Goal: Information Seeking & Learning: Learn about a topic

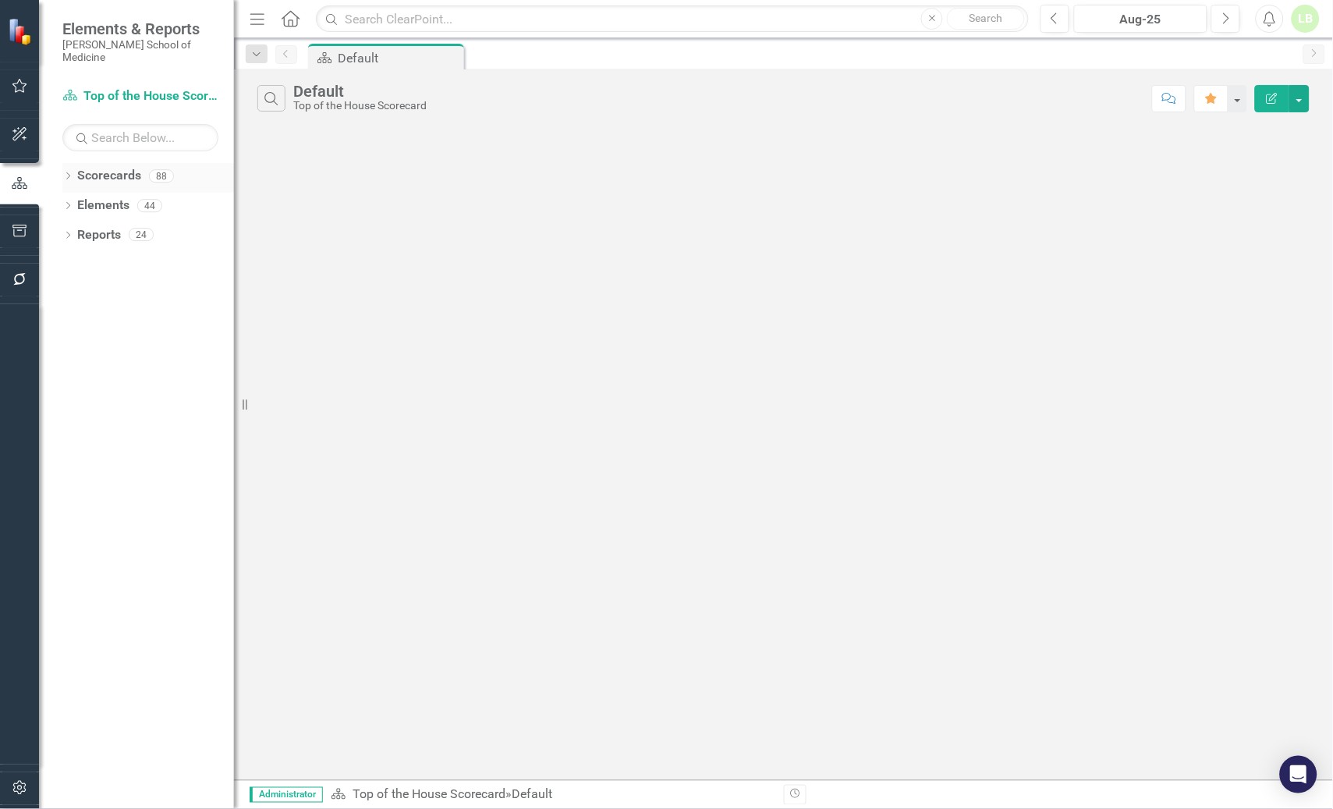
click at [106, 167] on link "Scorecards" at bounding box center [109, 176] width 64 height 18
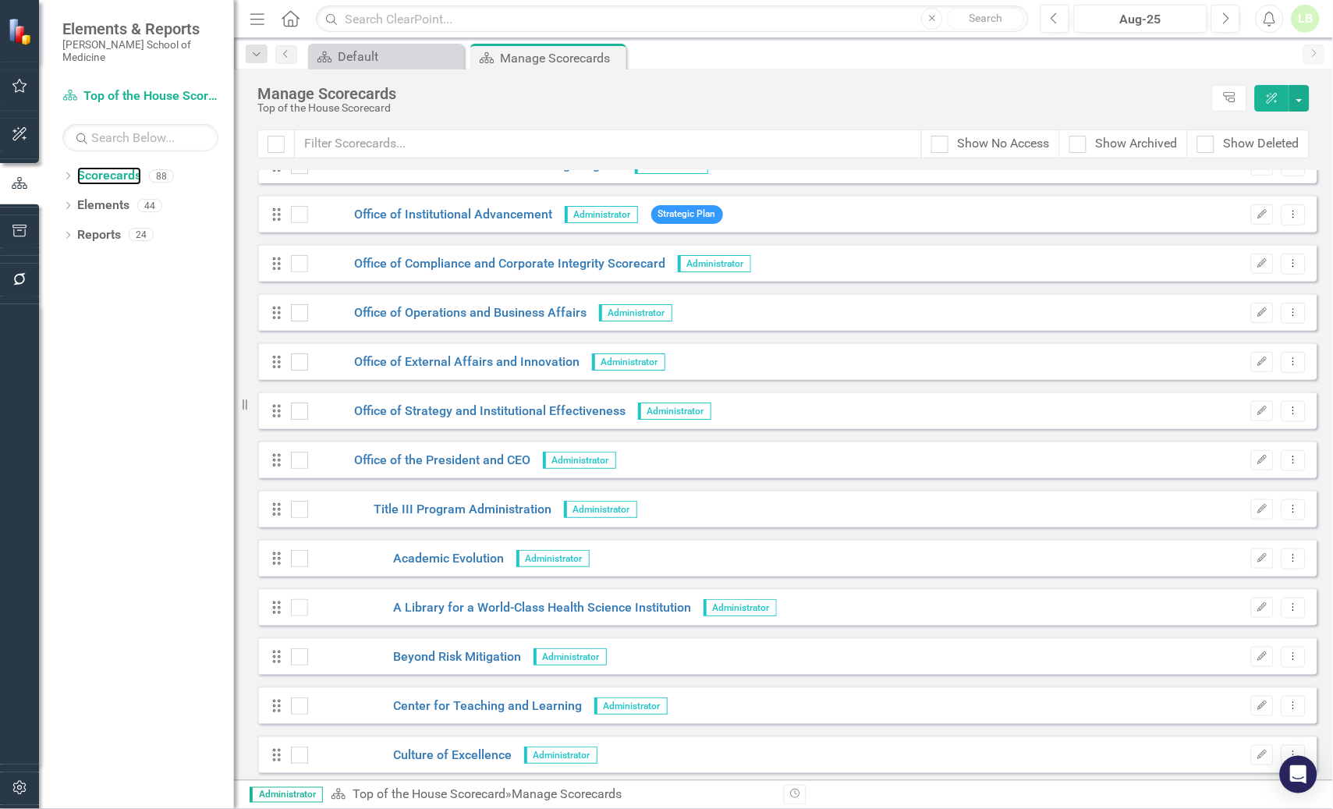
scroll to position [3218, 0]
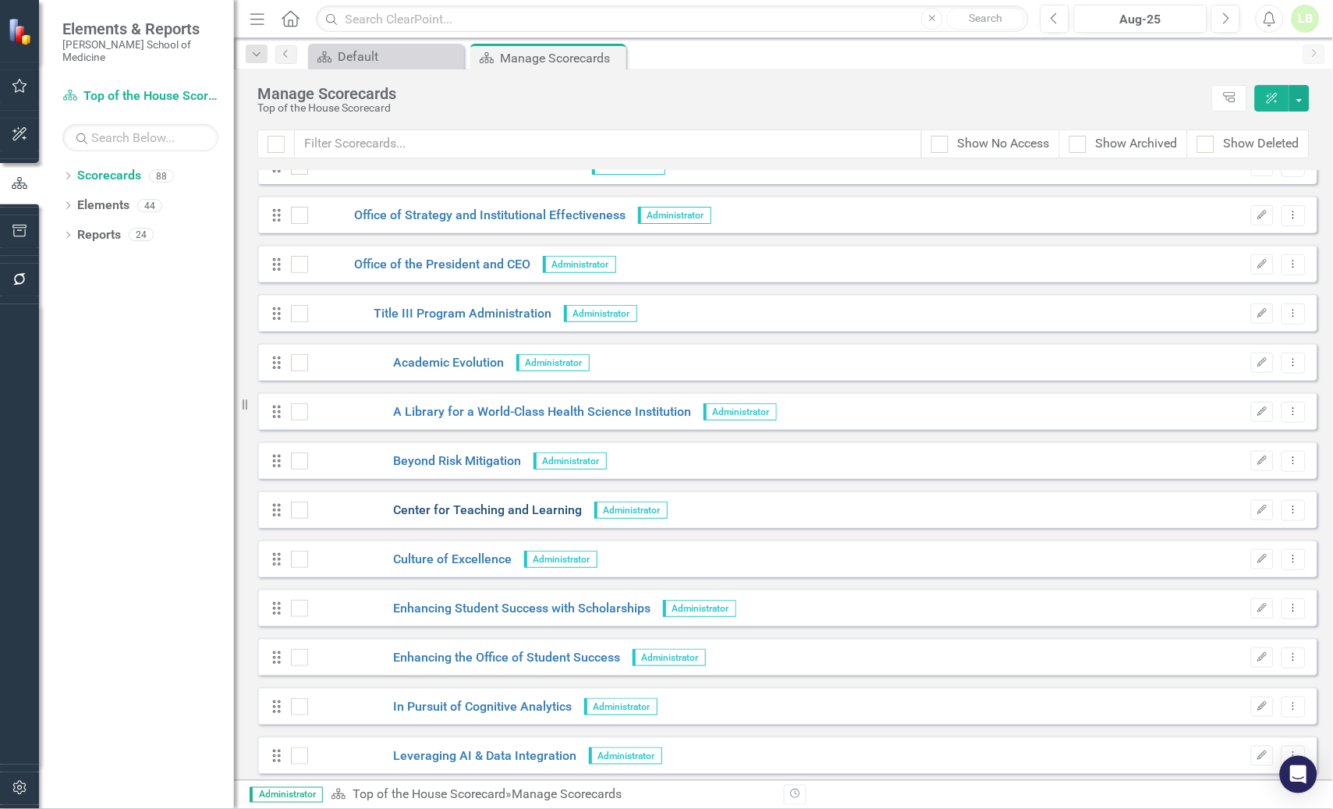
click at [488, 506] on link "Center for Teaching and Learning" at bounding box center [445, 511] width 275 height 18
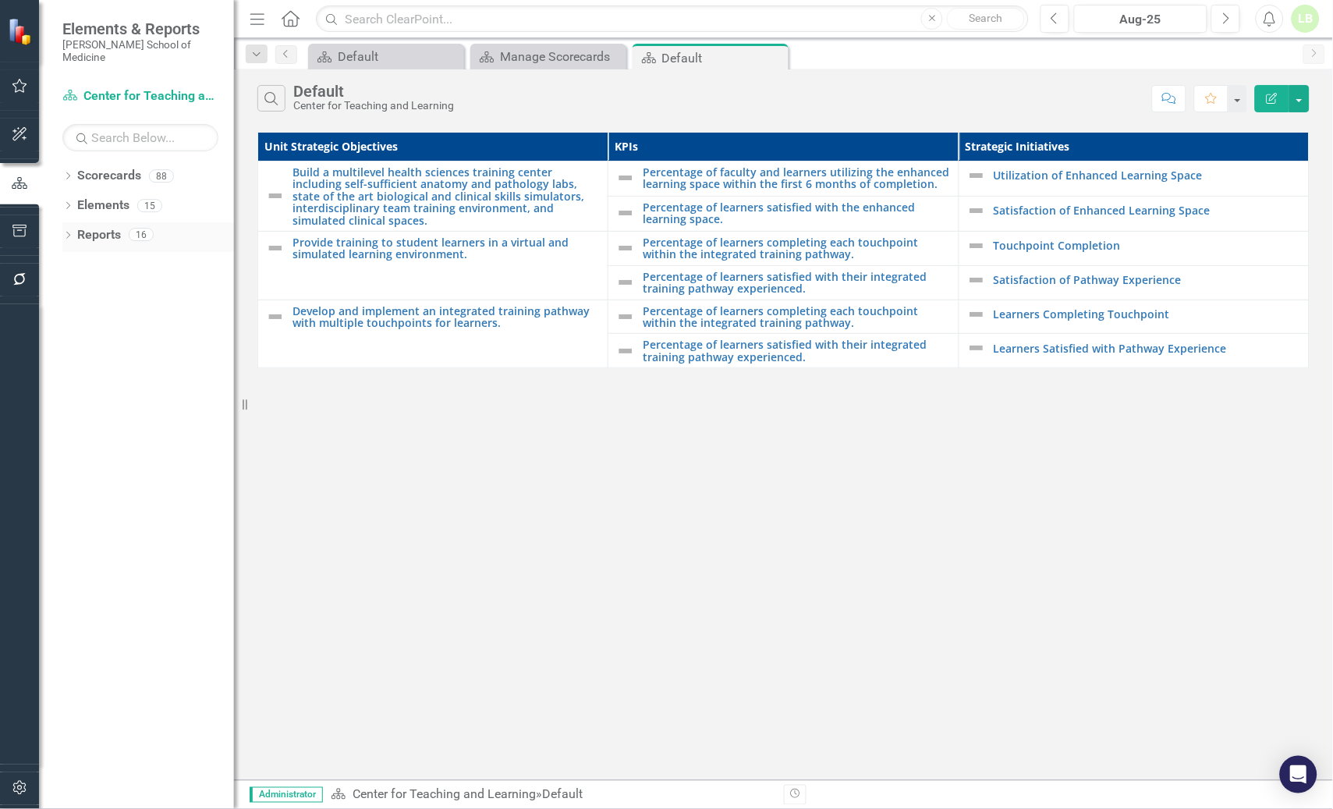
click at [108, 226] on link "Reports" at bounding box center [99, 235] width 44 height 18
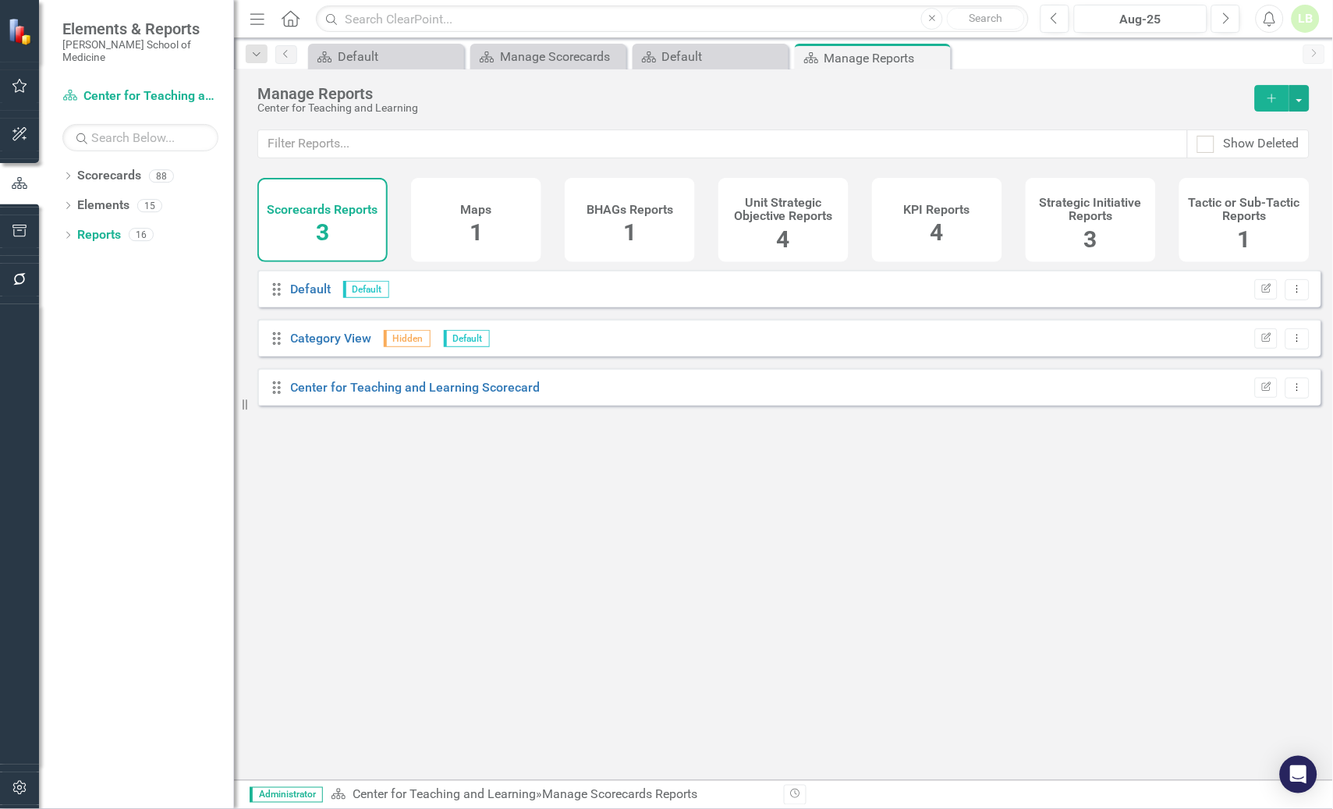
click at [936, 221] on span "4" at bounding box center [937, 231] width 13 height 27
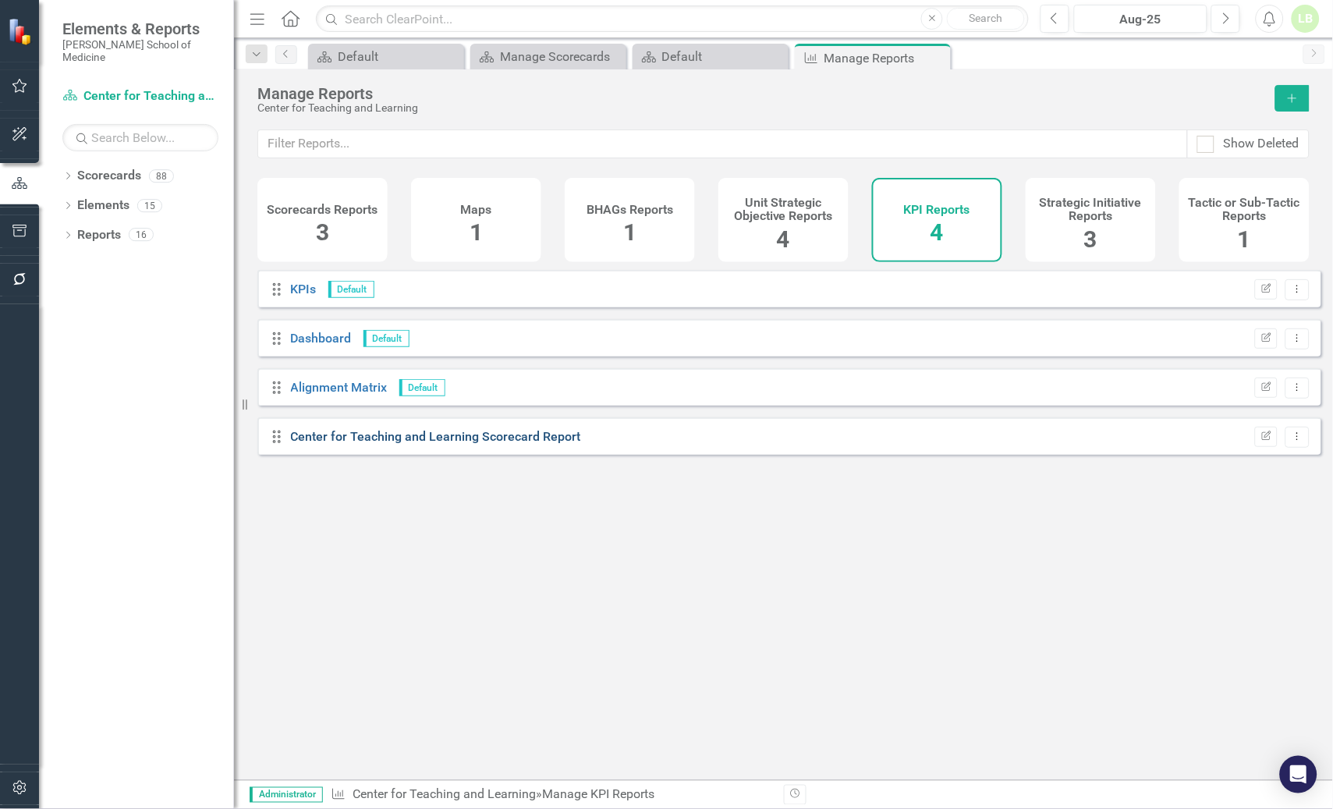
click at [458, 444] on link "Center for Teaching and Learning Scorecard Report" at bounding box center [436, 436] width 290 height 15
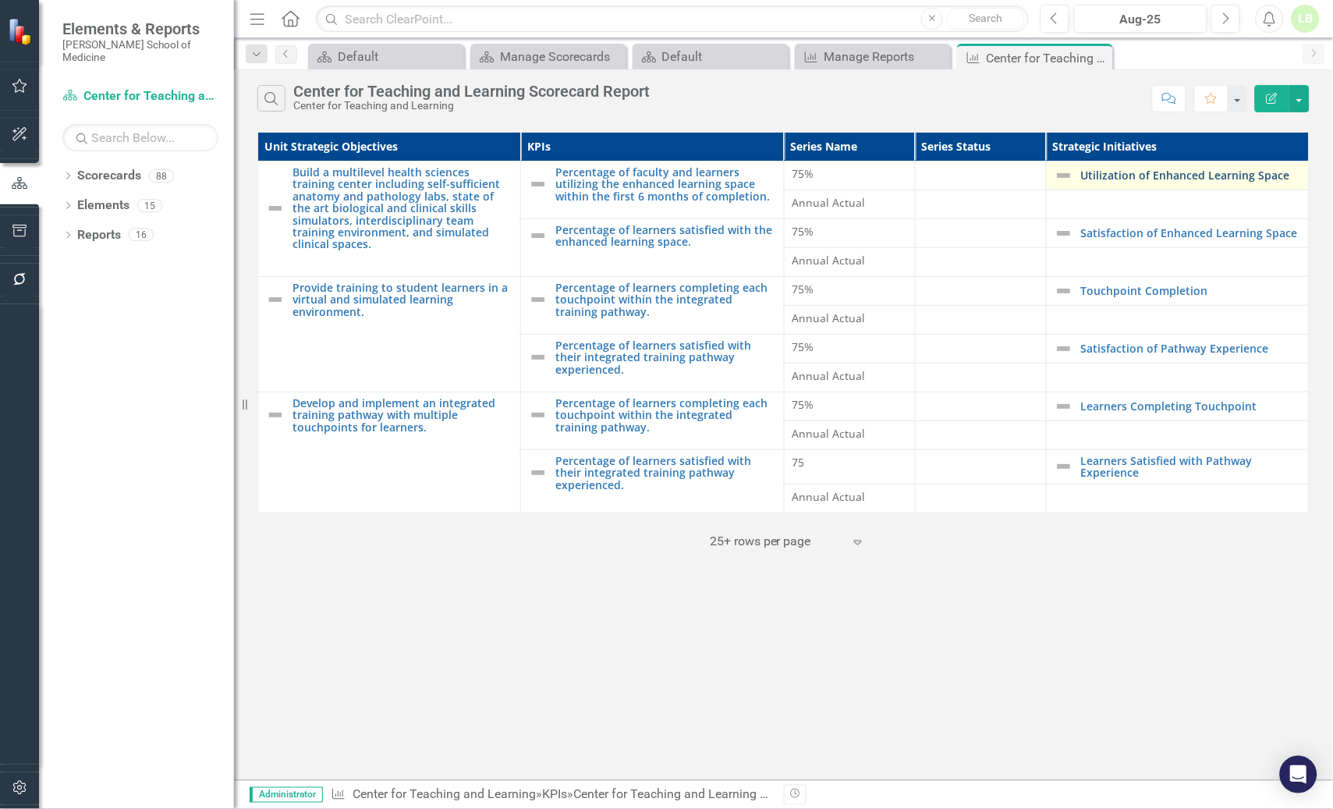
click at [1112, 173] on link "Utilization of Enhanced Learning Space" at bounding box center [1191, 175] width 220 height 12
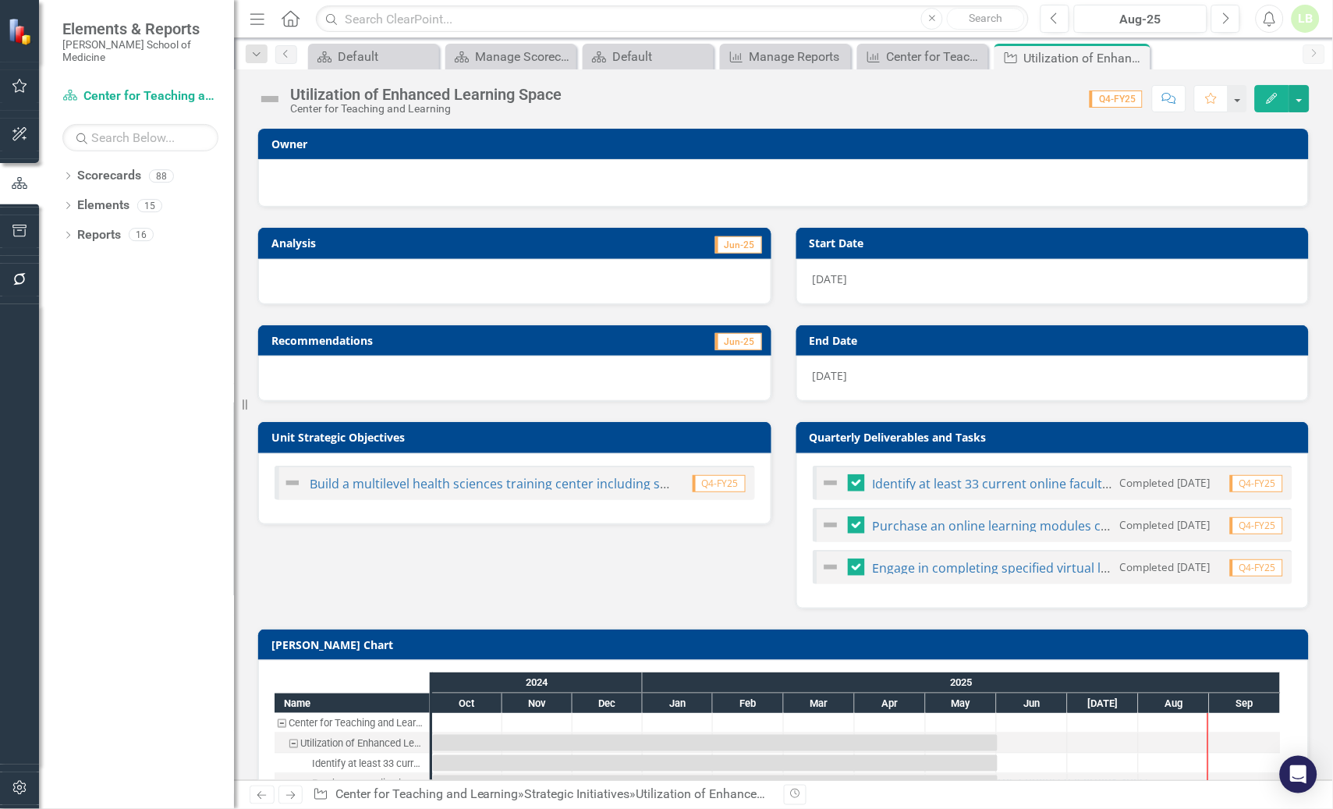
click at [630, 183] on div at bounding box center [784, 181] width 1018 height 19
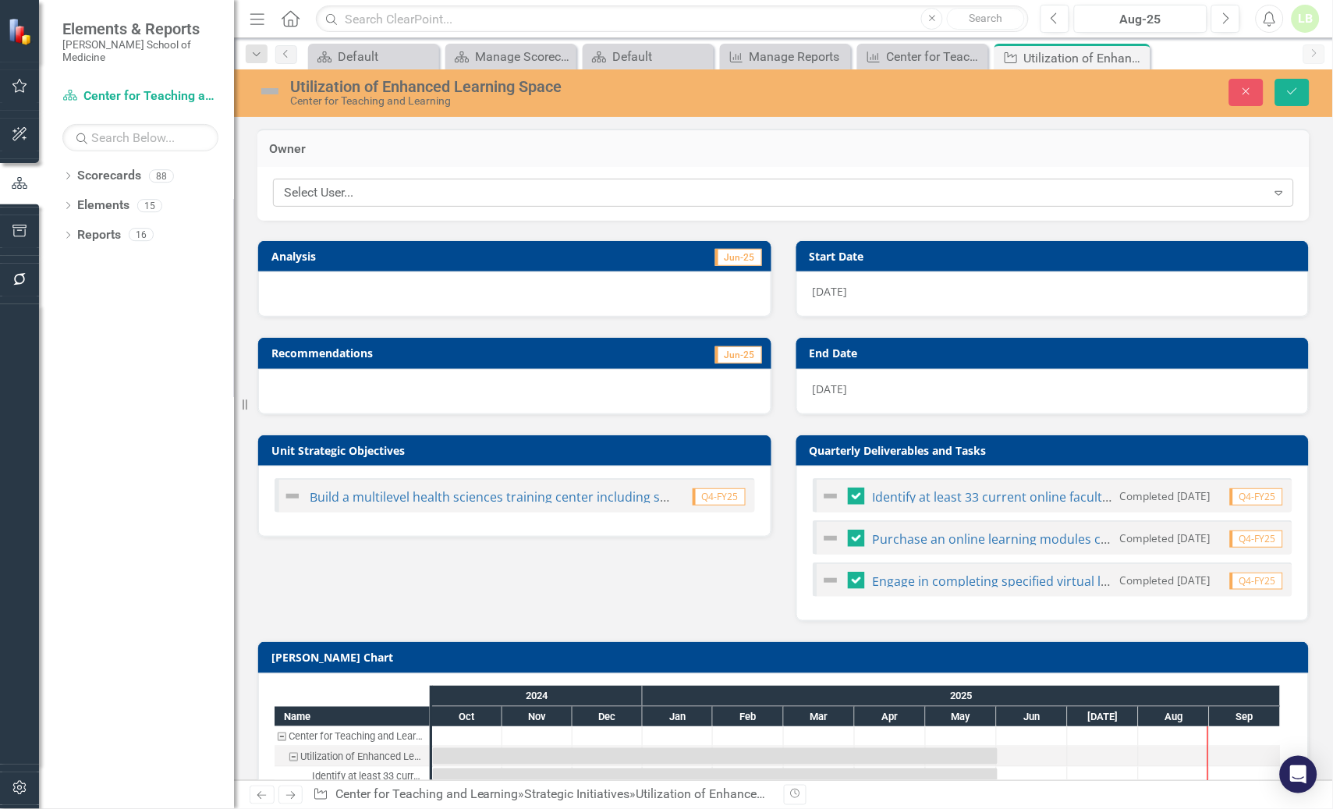
click at [416, 193] on div "Select User..." at bounding box center [775, 193] width 983 height 18
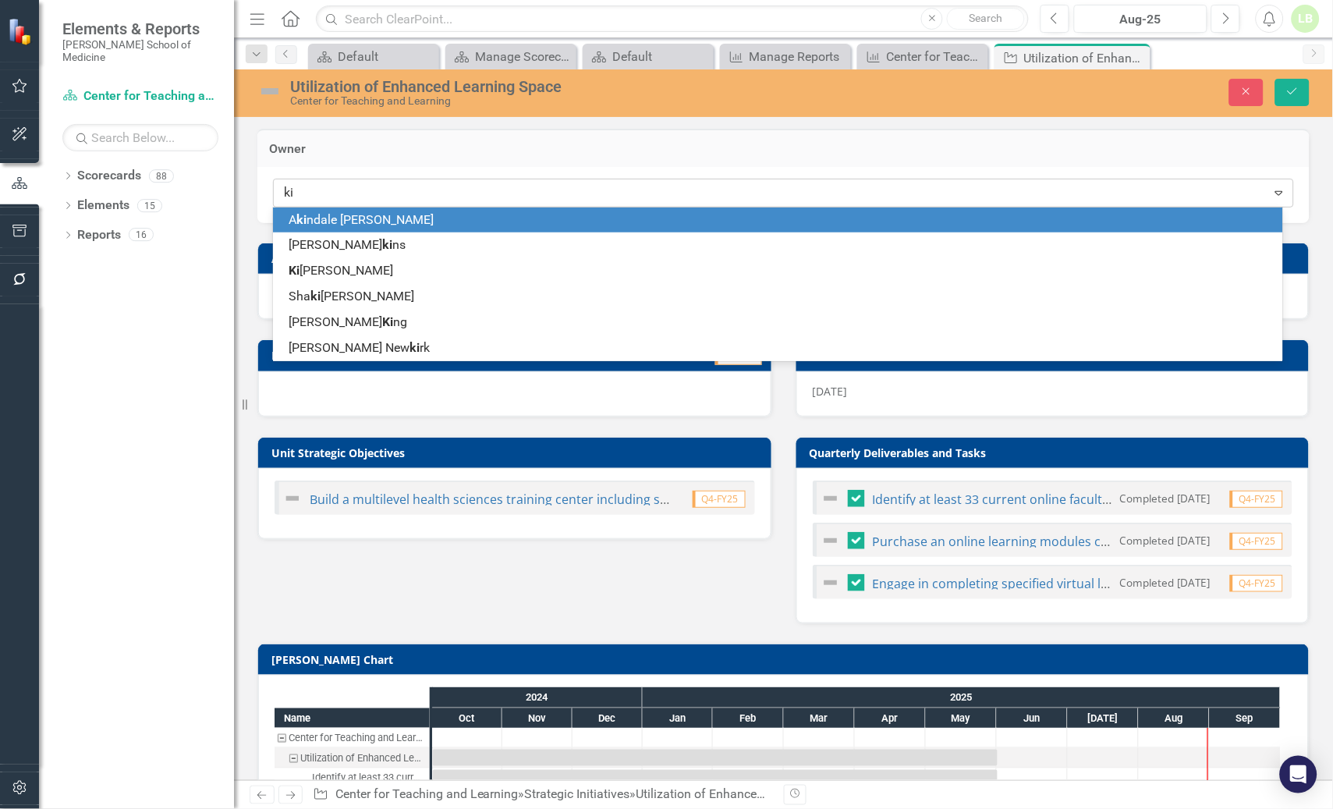
type input "[PERSON_NAME]"
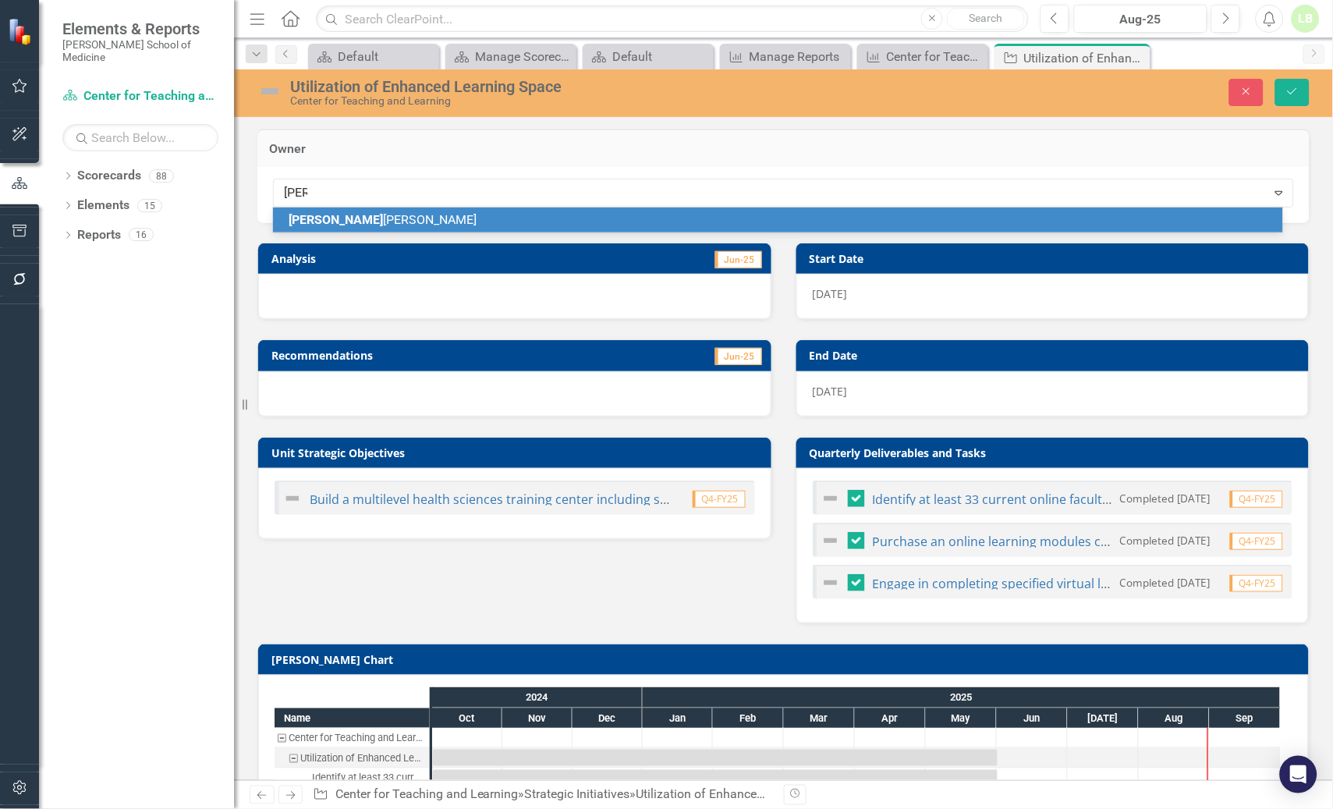
click at [344, 218] on span "[PERSON_NAME]" at bounding box center [383, 219] width 188 height 15
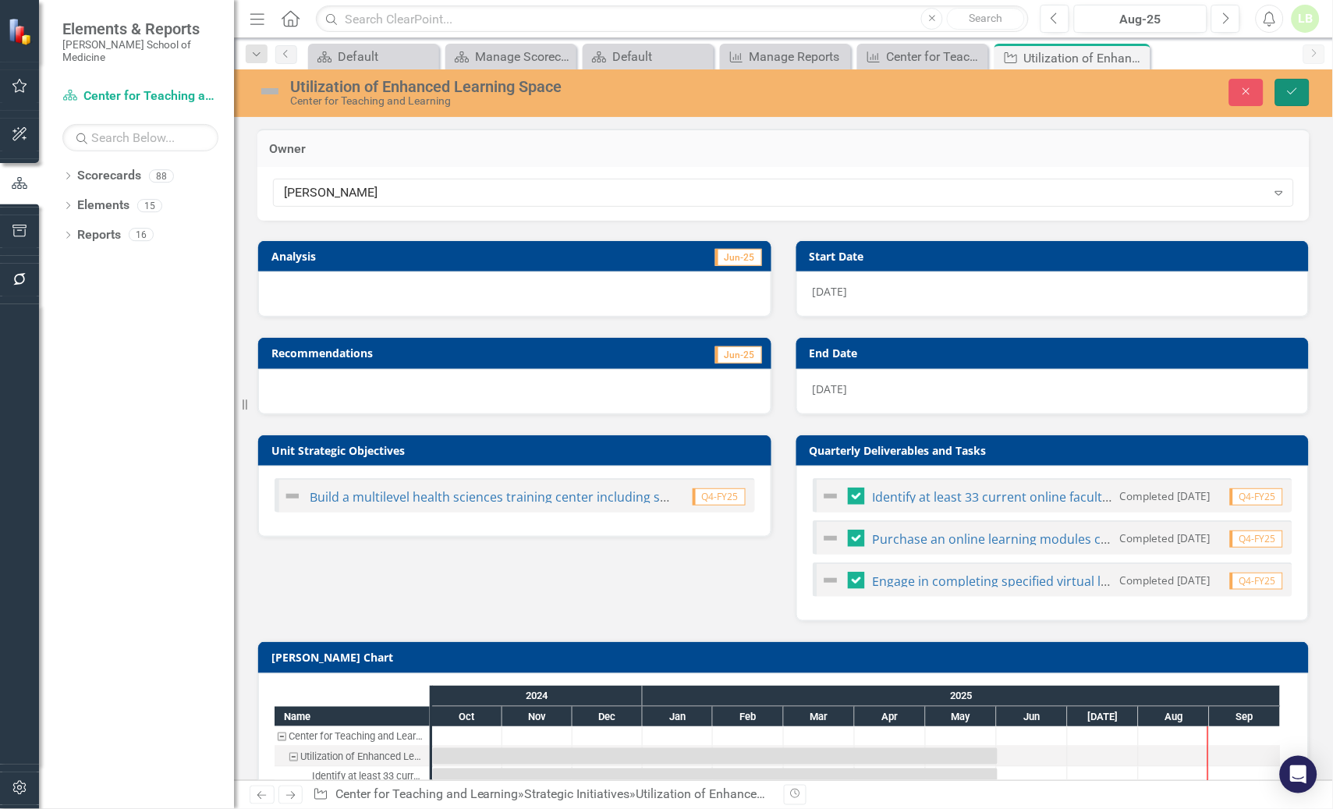
click at [1305, 89] on button "Save" at bounding box center [1293, 92] width 34 height 27
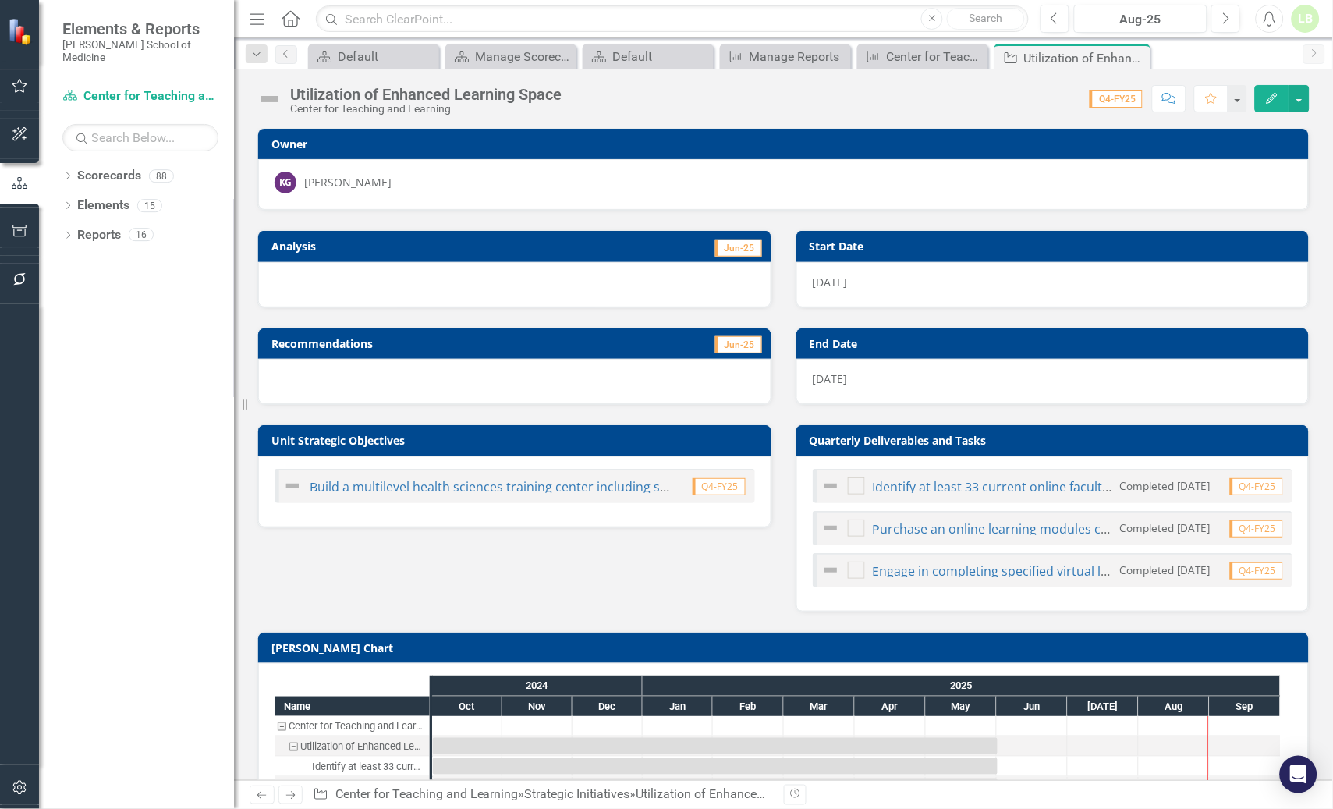
checkbox input "false"
checkbox input "true"
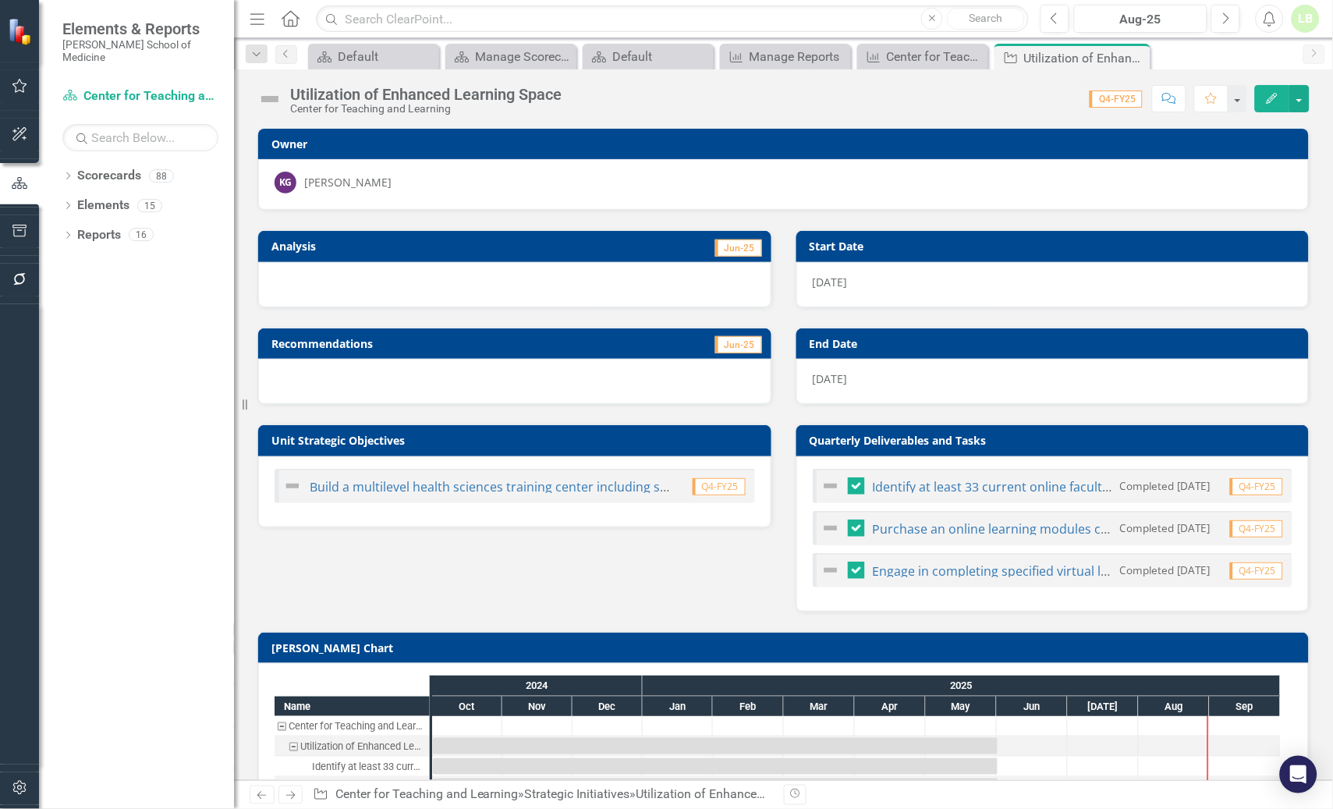
checkbox input "true"
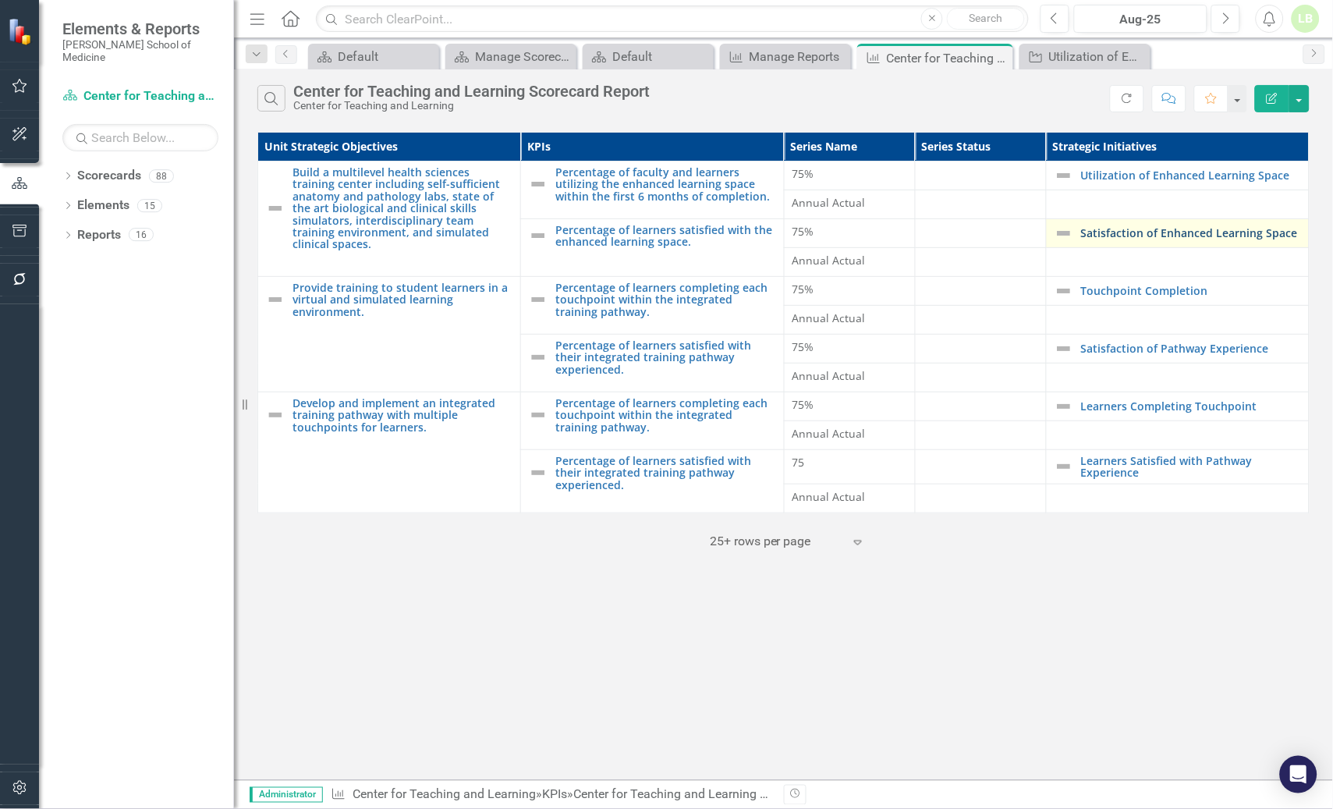
click at [1154, 233] on link "Satisfaction of Enhanced Learning Space" at bounding box center [1191, 233] width 220 height 12
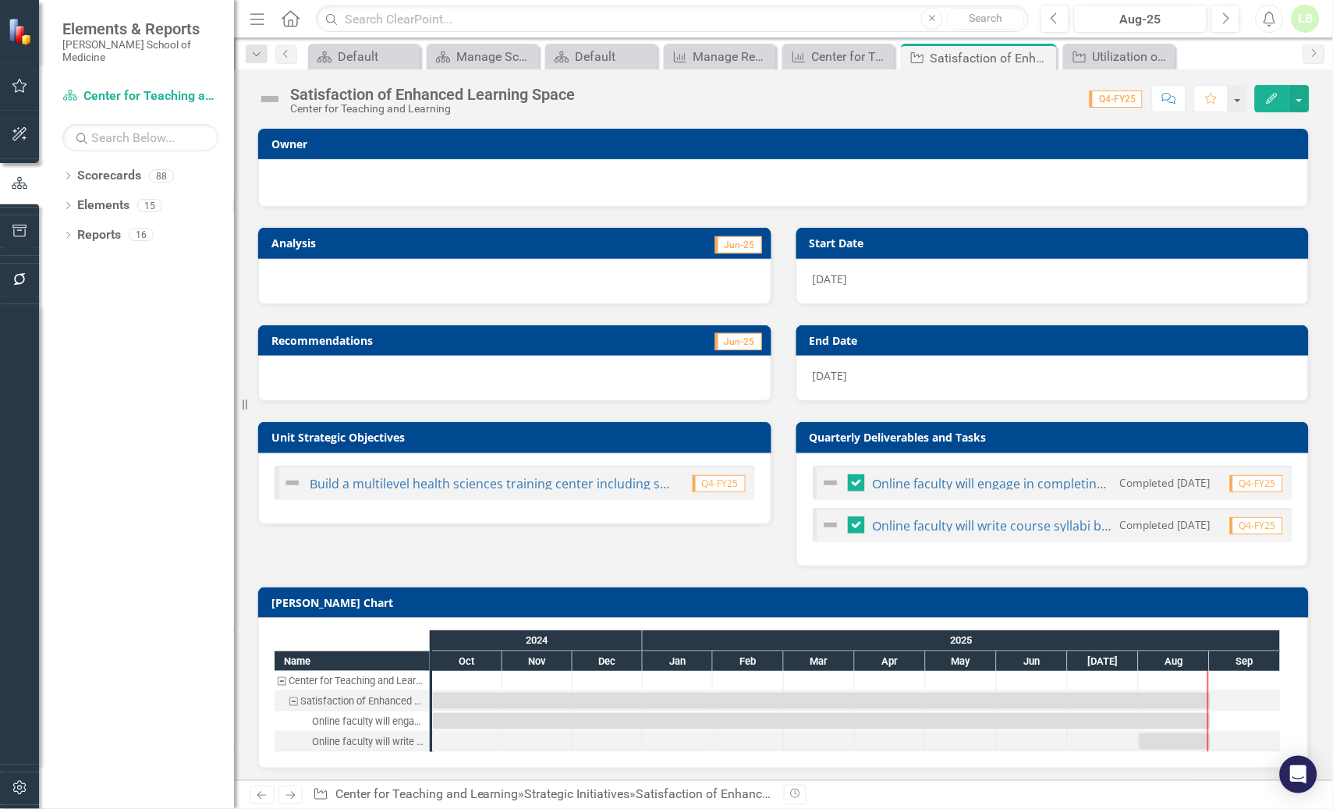
click at [501, 170] on div at bounding box center [783, 183] width 1051 height 48
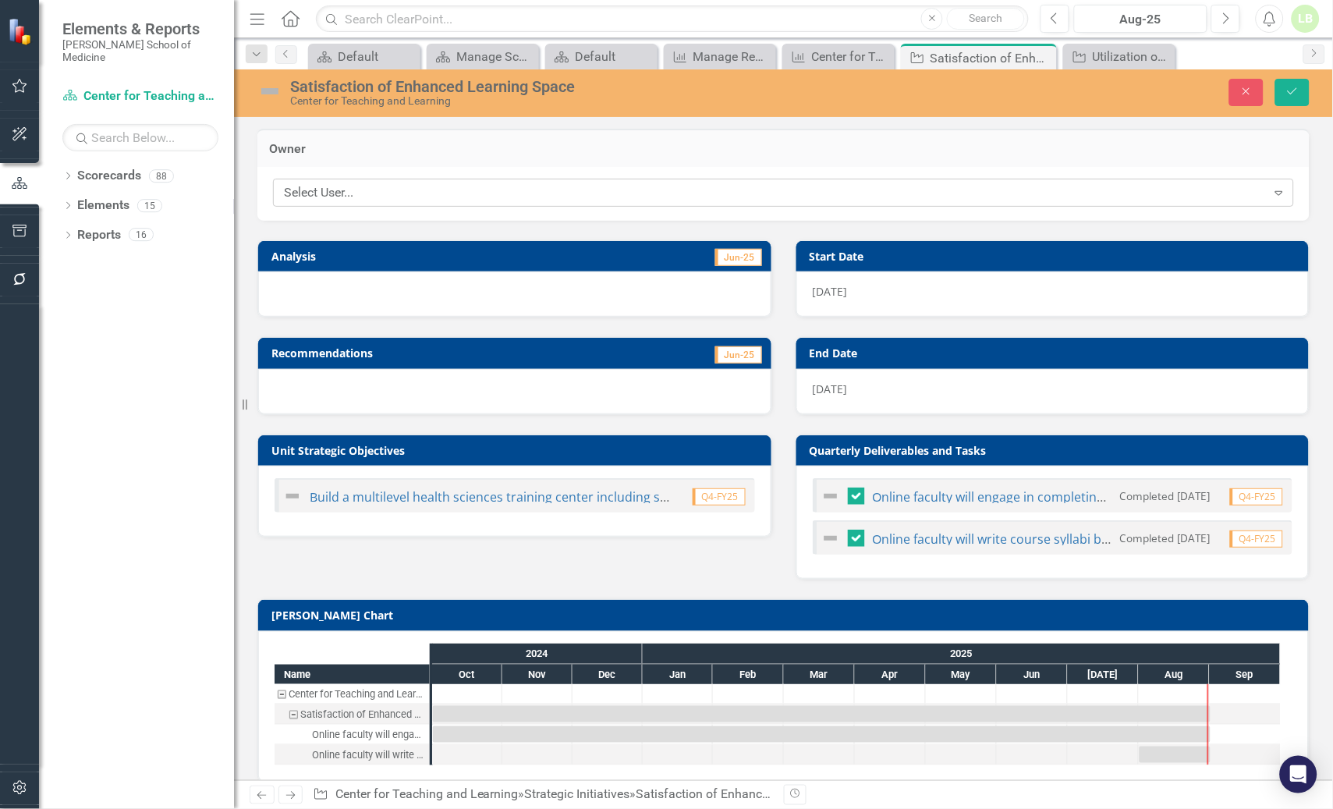
click at [474, 193] on div "Select User..." at bounding box center [775, 193] width 983 height 18
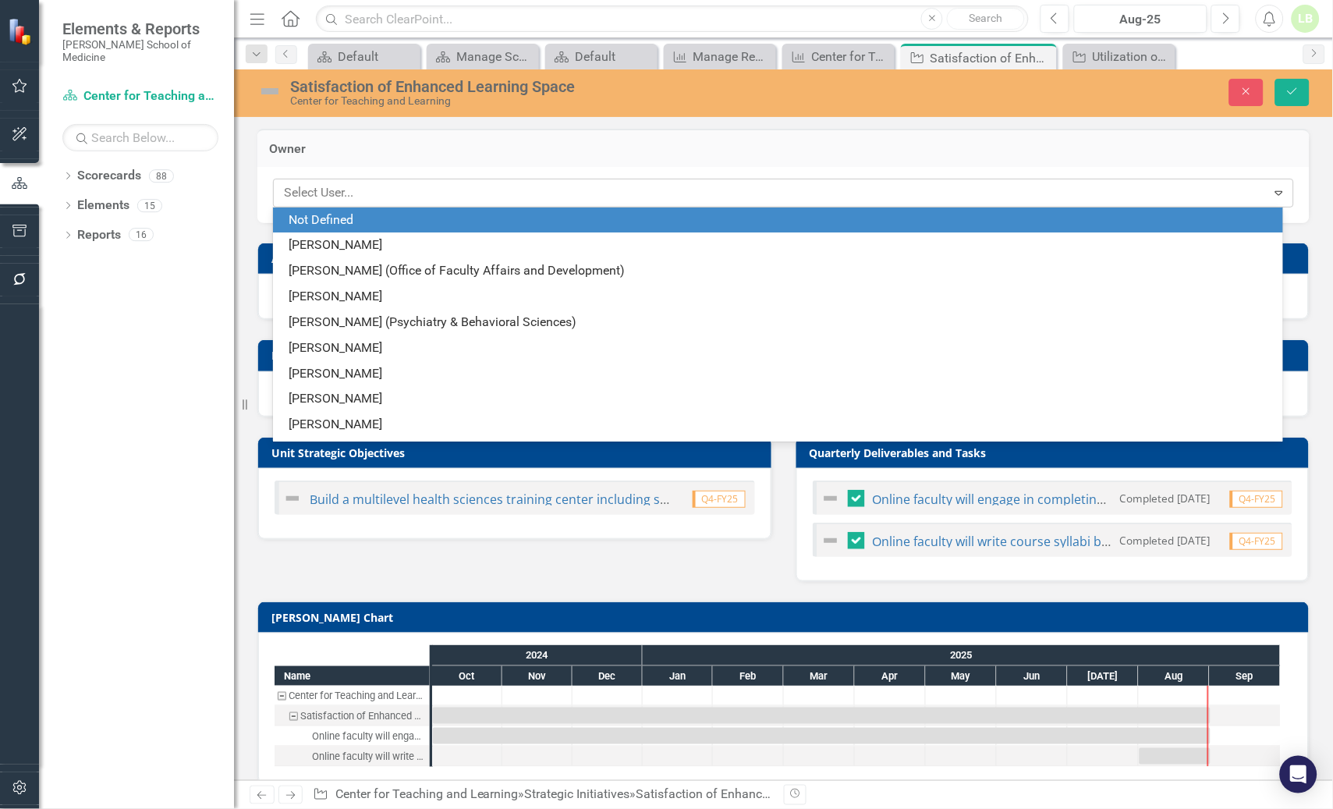
type input "g"
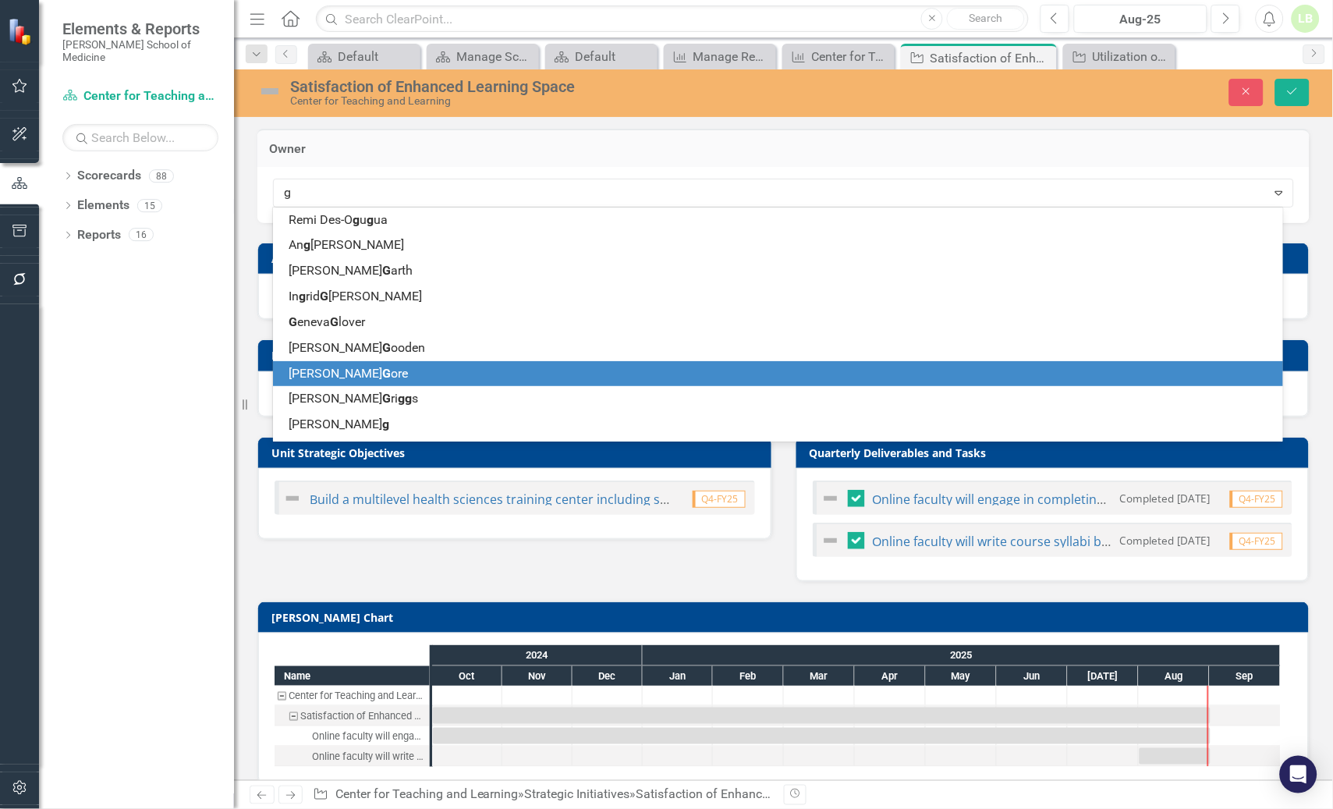
click at [296, 371] on span "[PERSON_NAME]" at bounding box center [348, 373] width 119 height 15
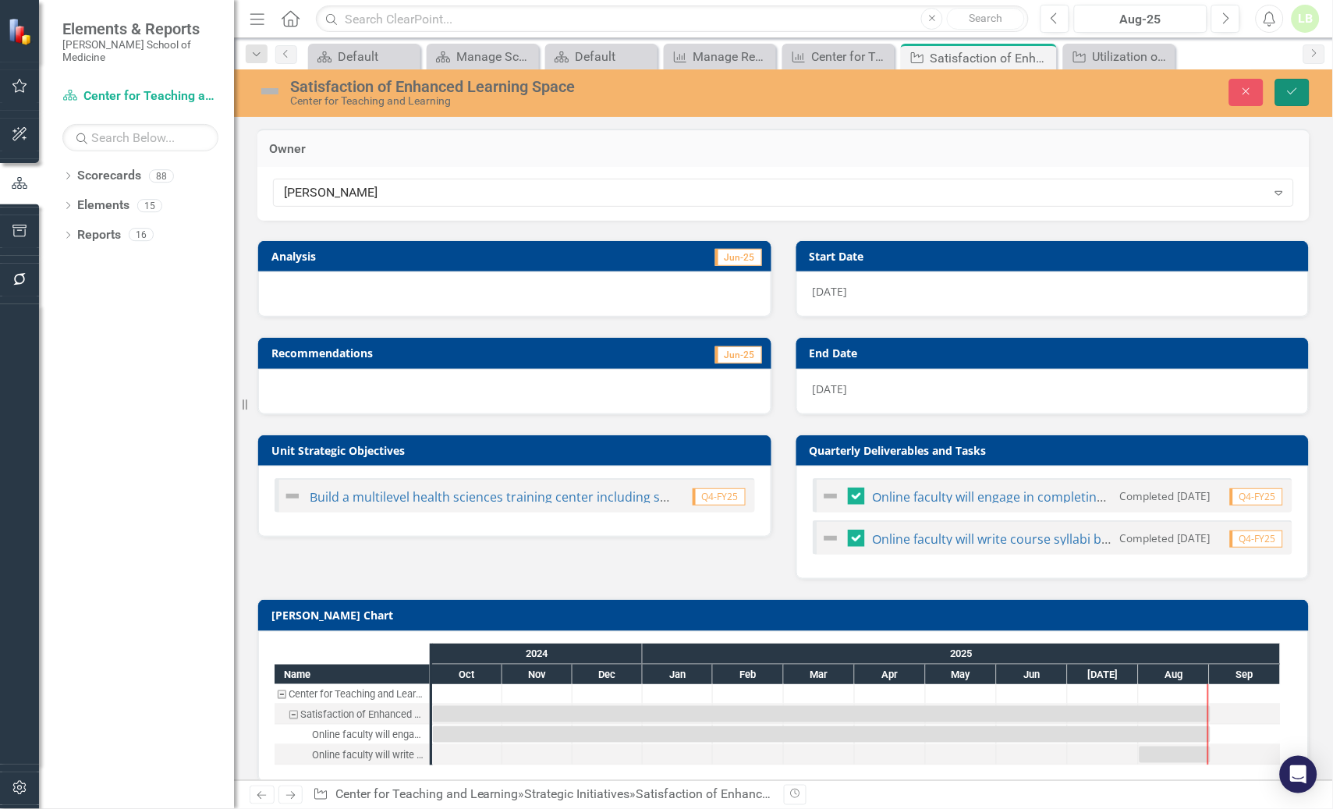
click at [1294, 94] on icon "Save" at bounding box center [1293, 91] width 14 height 11
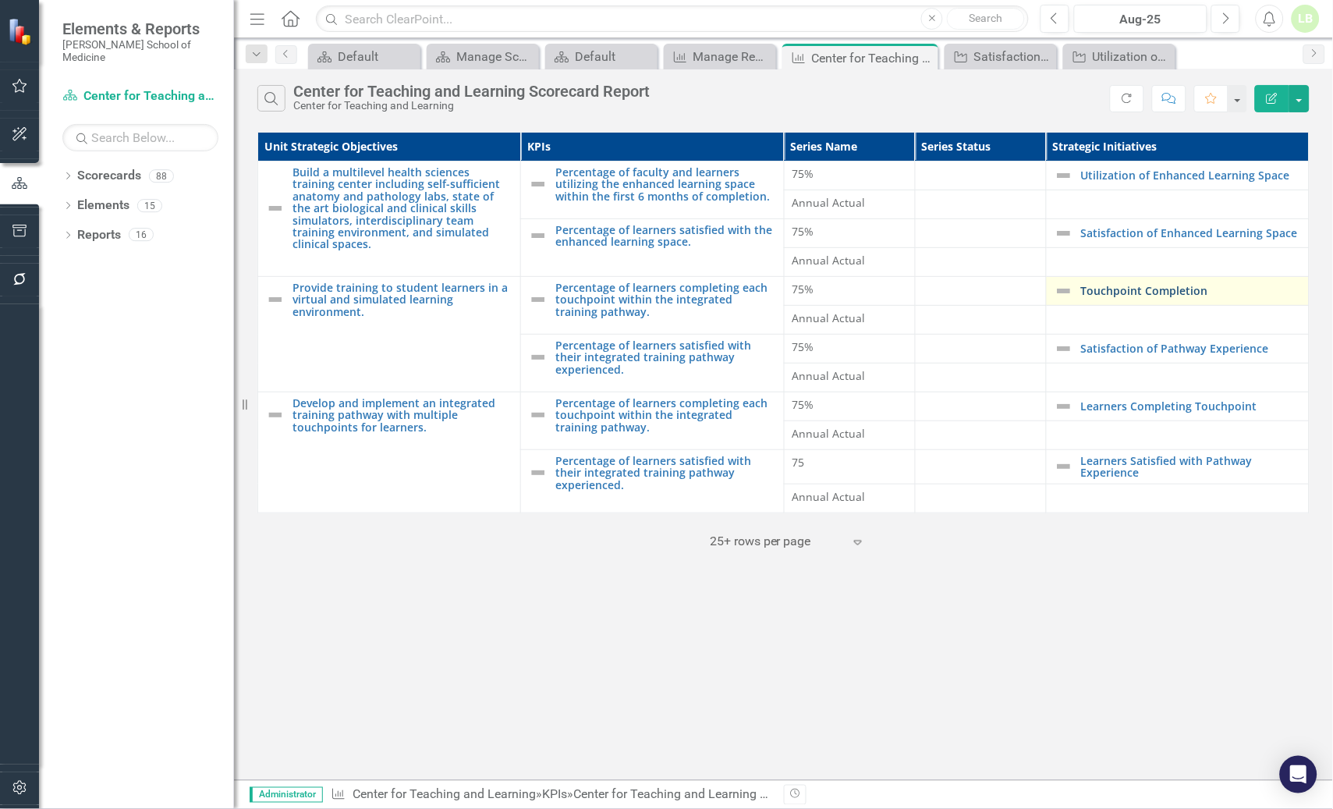
click at [1113, 290] on link "Touchpoint Completion" at bounding box center [1191, 291] width 220 height 12
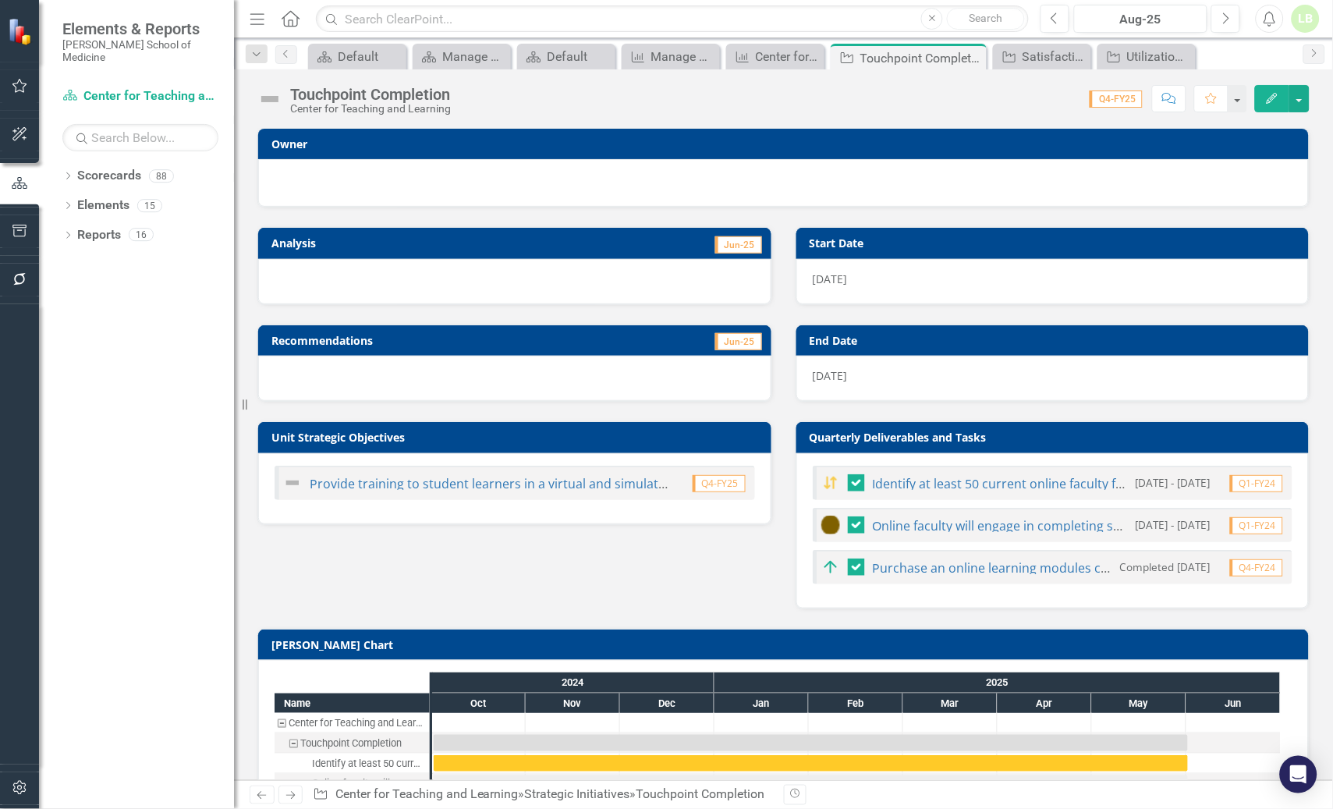
click at [543, 174] on div at bounding box center [784, 181] width 1018 height 19
click at [562, 173] on div at bounding box center [784, 181] width 1018 height 19
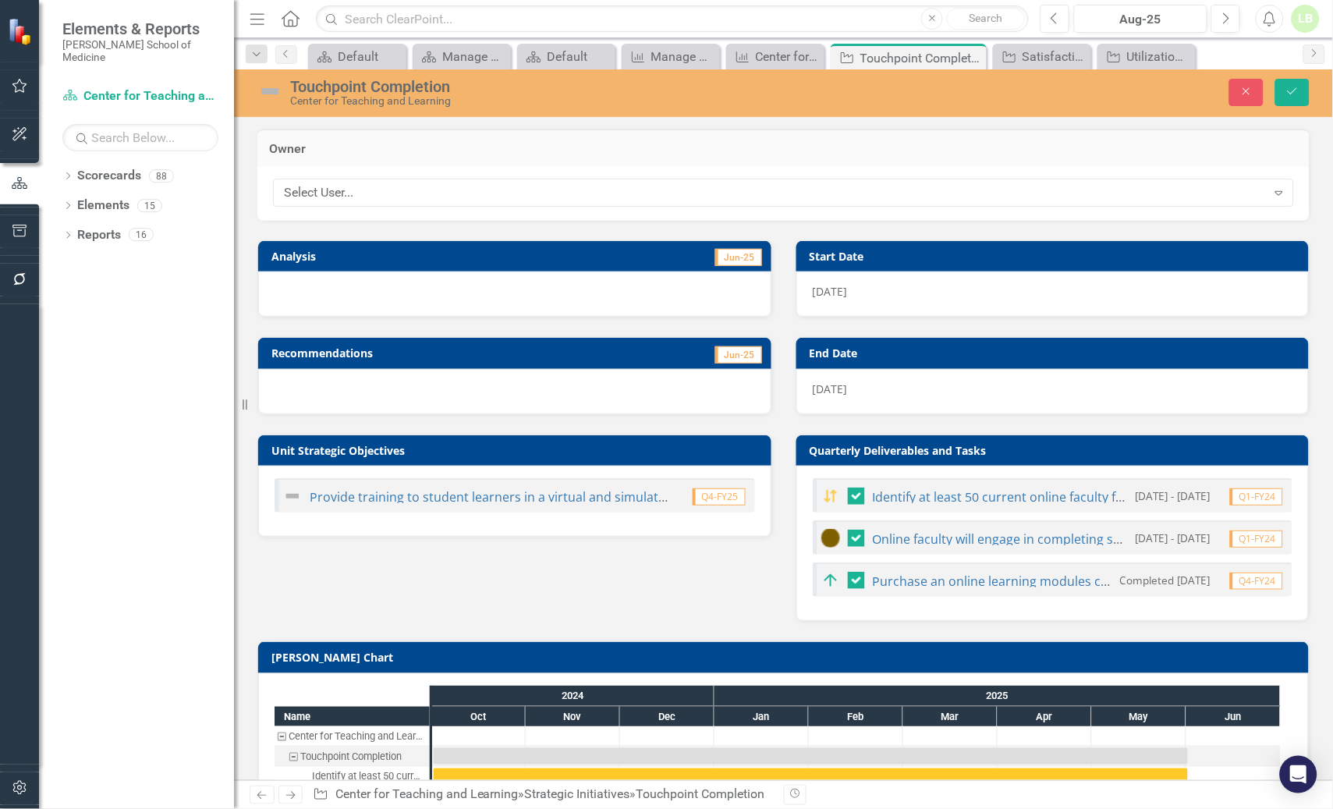
click at [562, 173] on div "Select User... Expand" at bounding box center [783, 194] width 1053 height 54
click at [420, 195] on div "Select User..." at bounding box center [775, 193] width 983 height 18
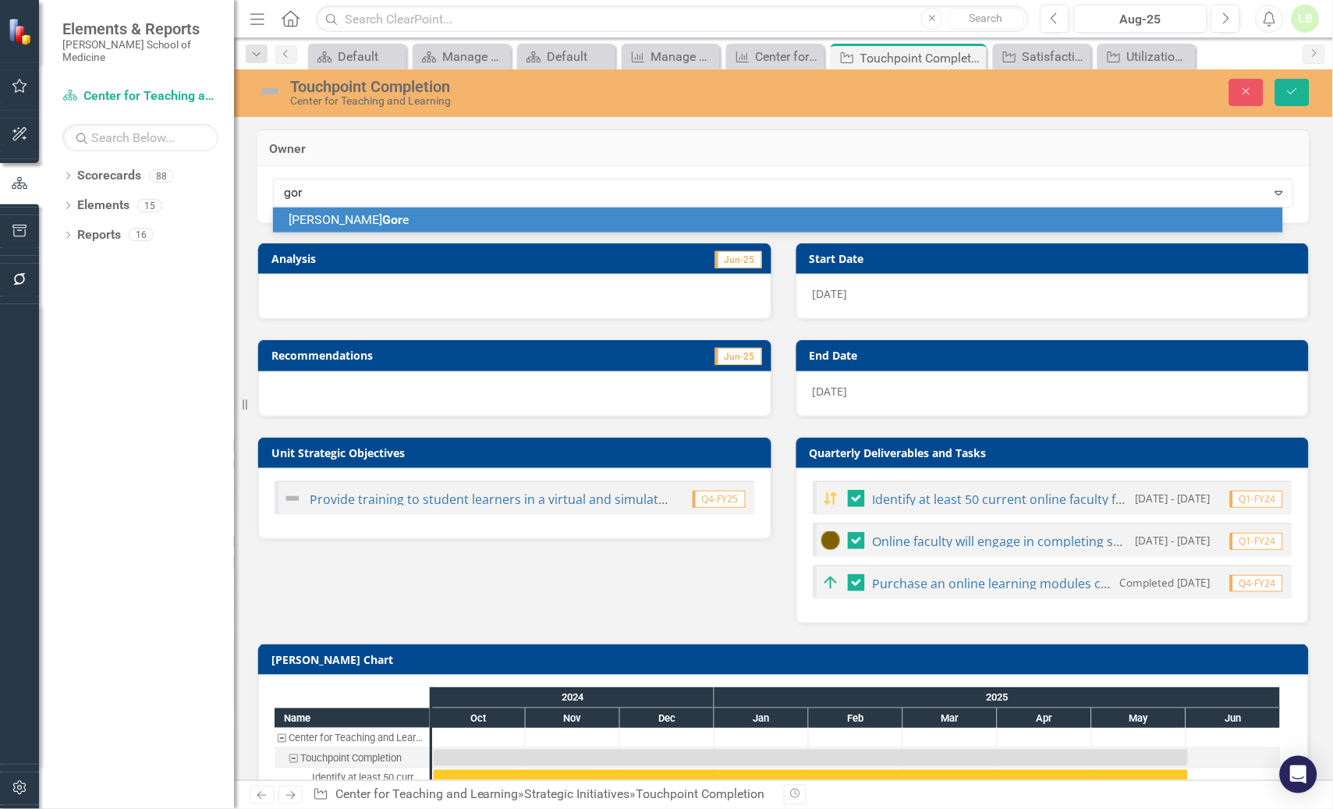
type input "[PERSON_NAME]"
click at [318, 217] on span "[PERSON_NAME]" at bounding box center [383, 219] width 188 height 15
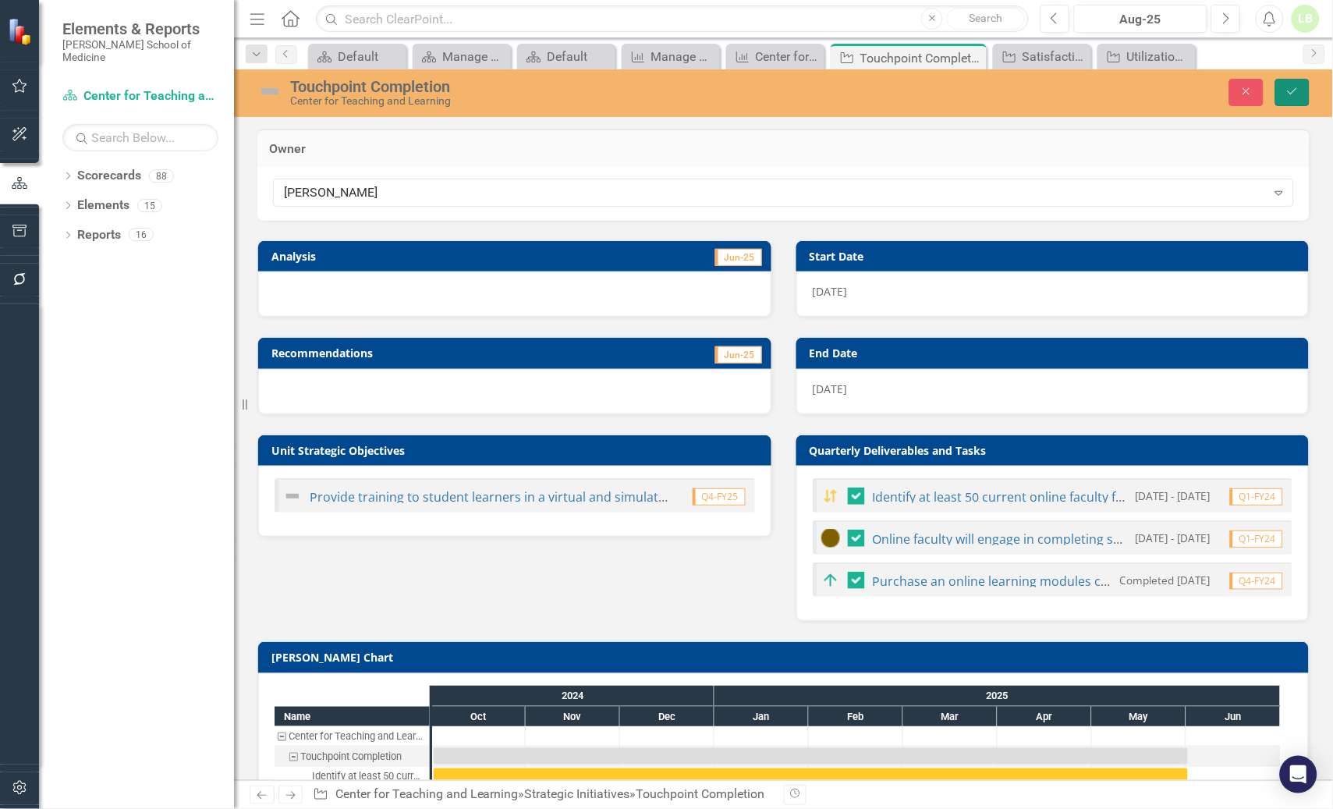
click at [1291, 88] on icon "Save" at bounding box center [1293, 91] width 14 height 11
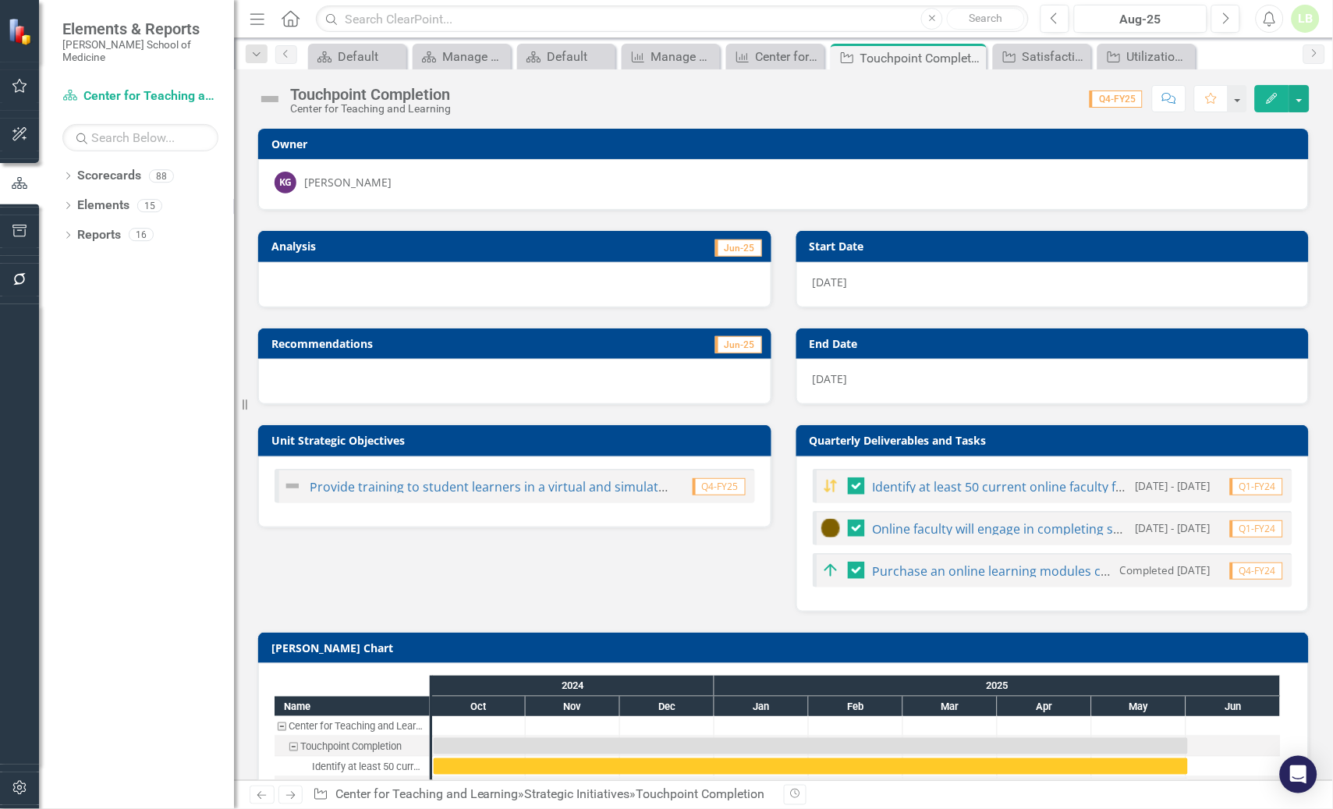
checkbox input "false"
checkbox input "true"
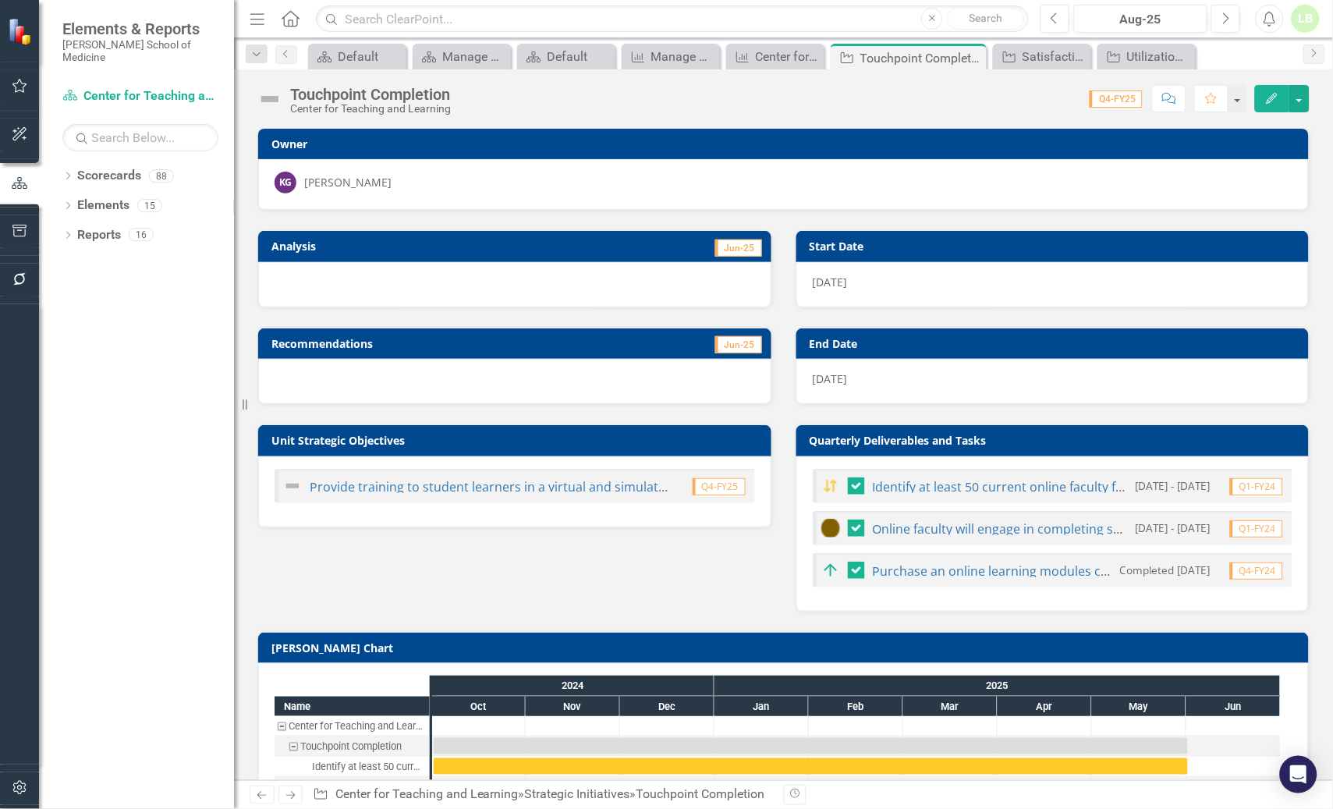
checkbox input "true"
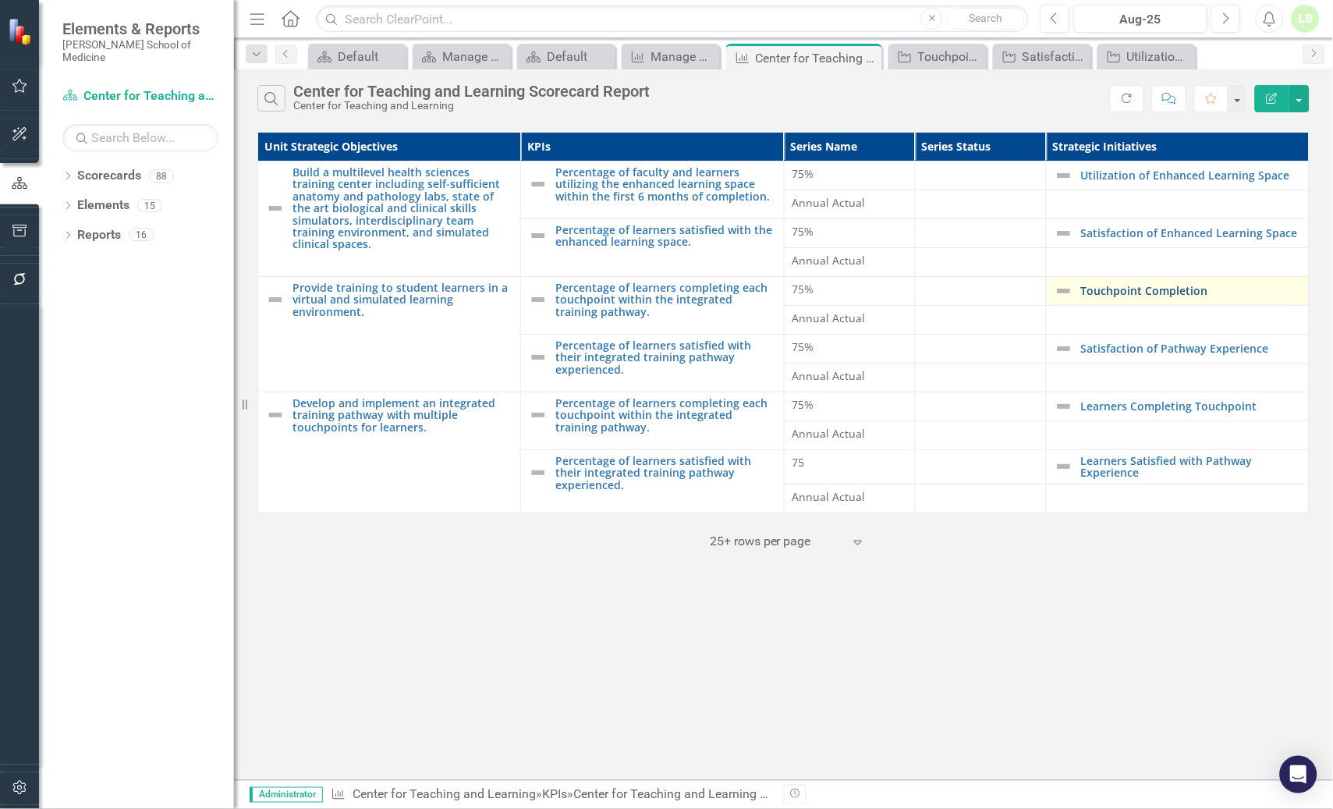
click at [1126, 293] on link "Touchpoint Completion" at bounding box center [1191, 291] width 220 height 12
click at [1168, 344] on link "Satisfaction of Pathway Experience" at bounding box center [1191, 349] width 220 height 12
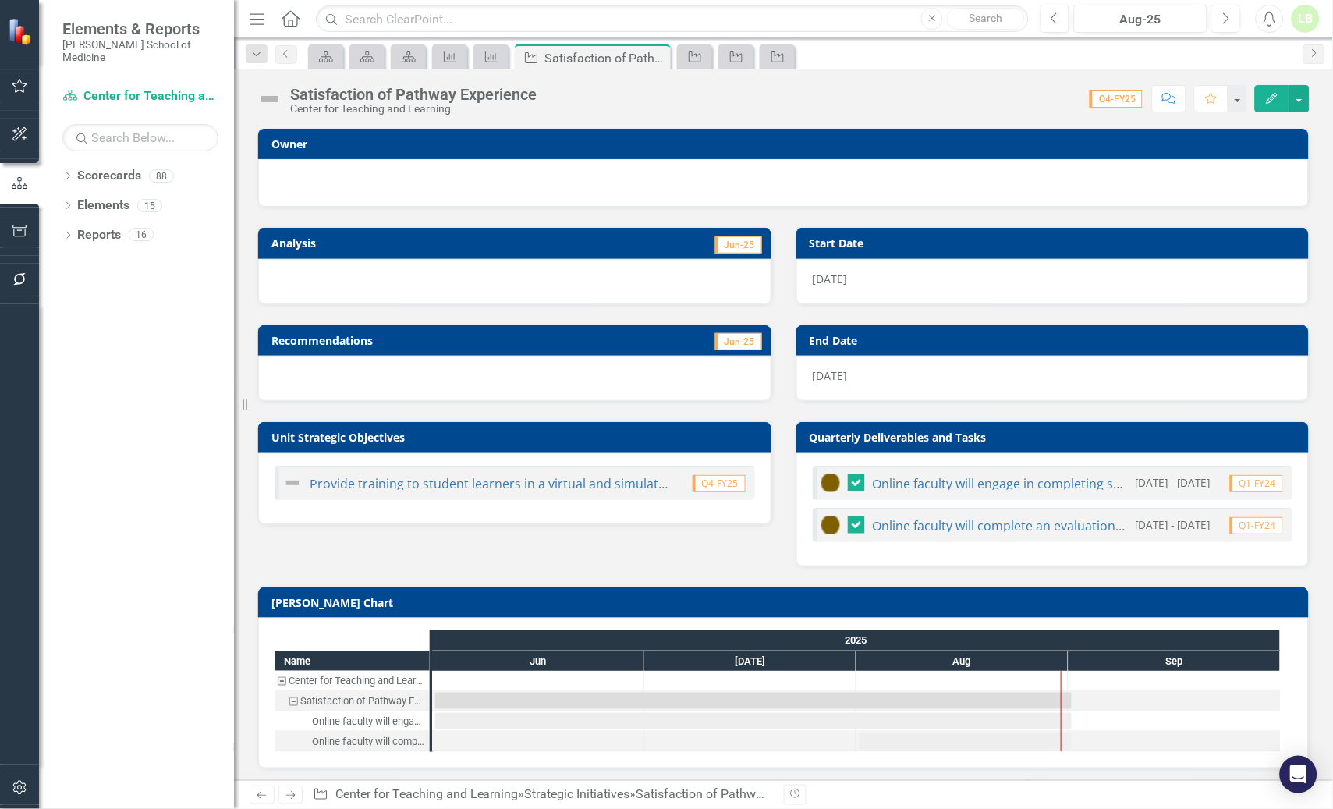
click at [386, 162] on div at bounding box center [783, 183] width 1051 height 48
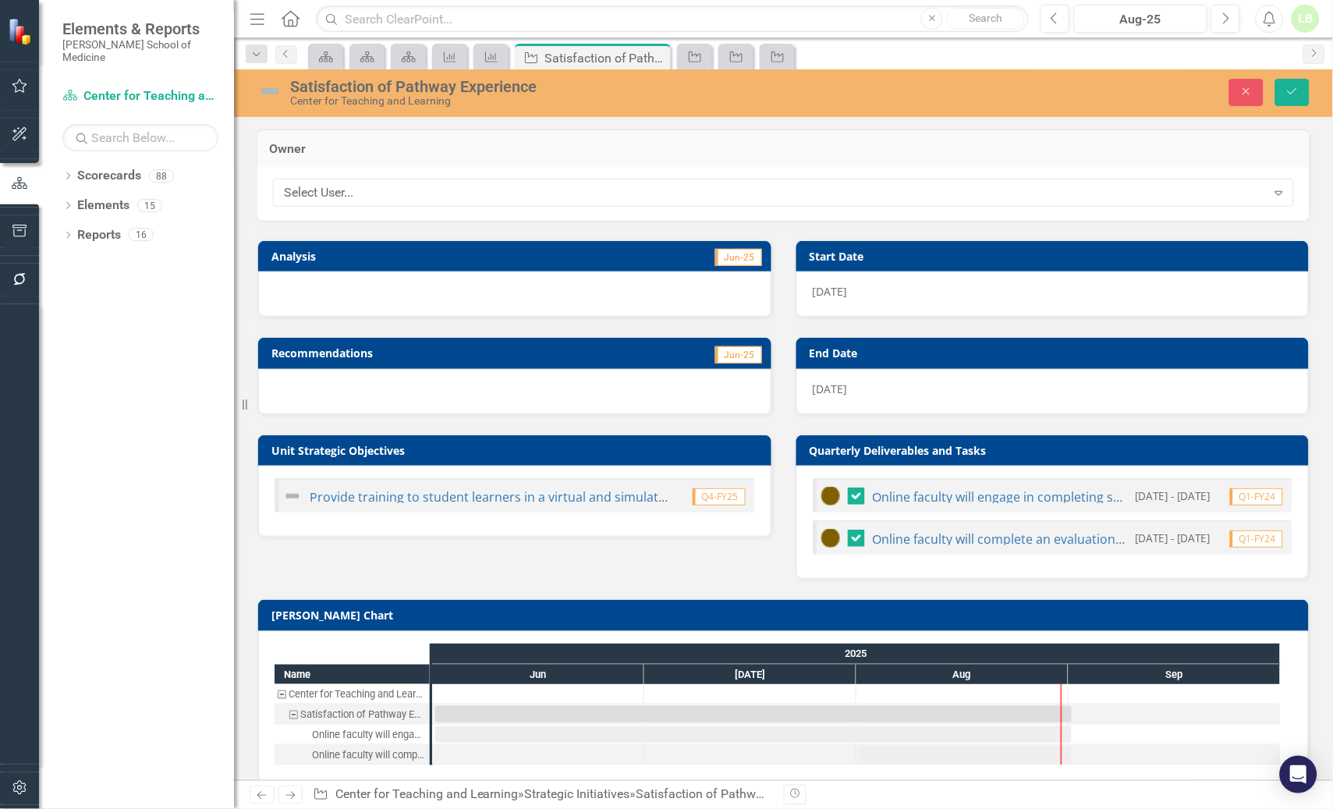
click at [385, 210] on div "Select User... Expand" at bounding box center [783, 194] width 1053 height 54
click at [385, 195] on div "Select User..." at bounding box center [775, 193] width 983 height 18
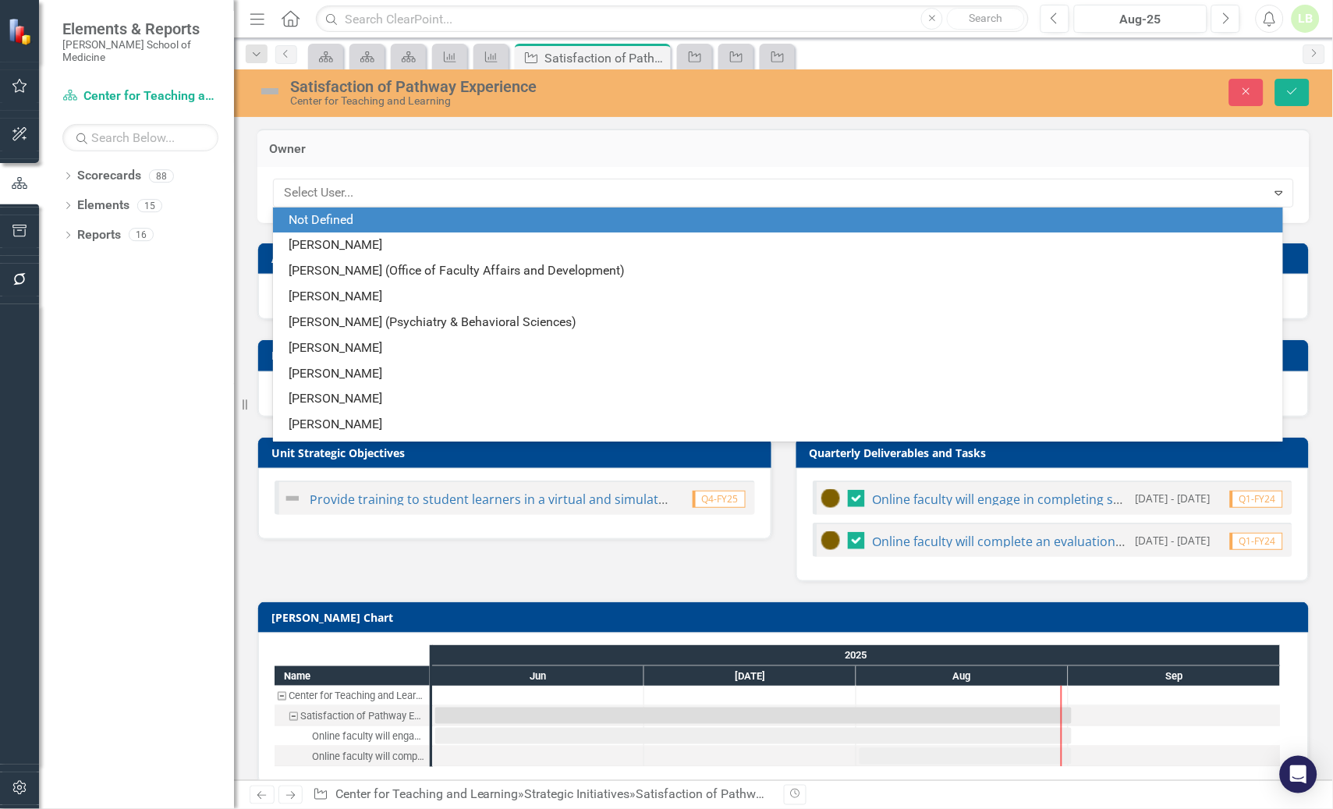
type input "g"
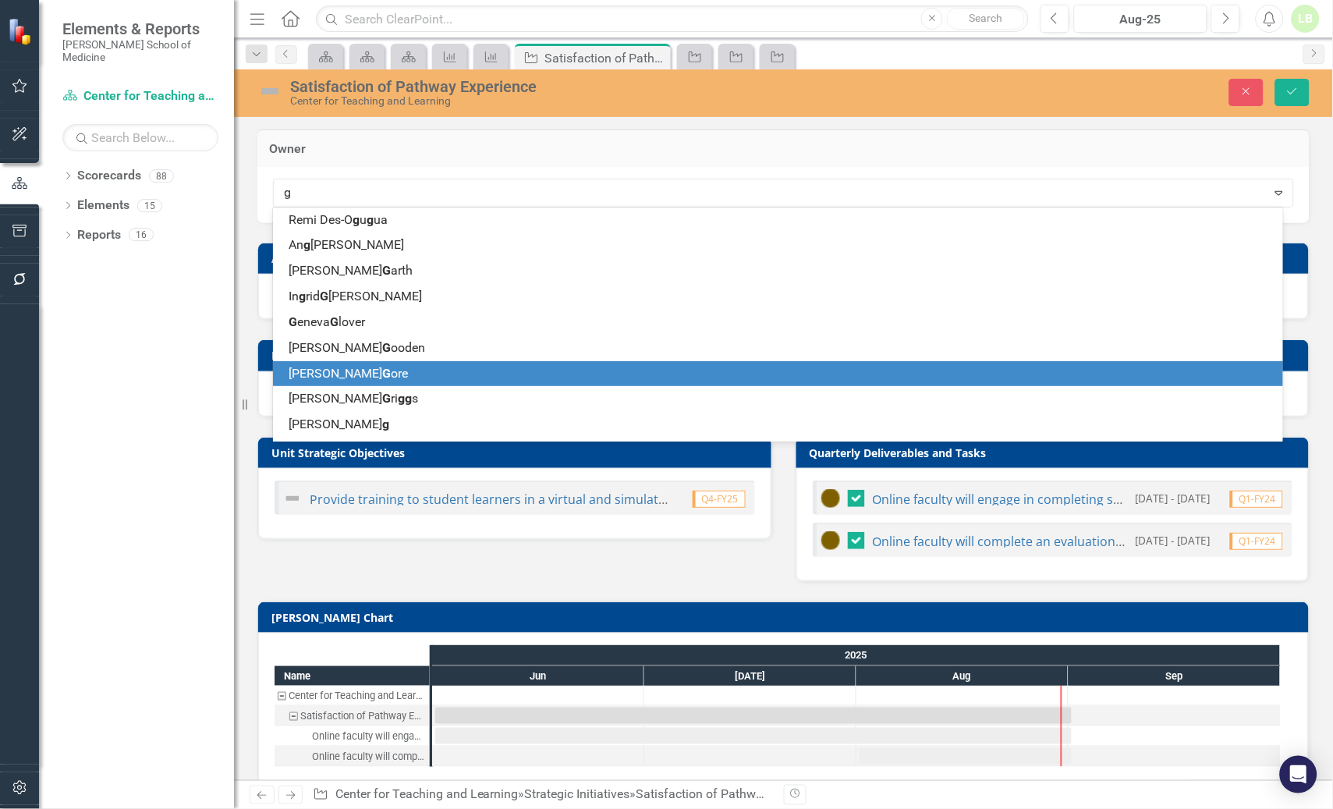
click at [337, 370] on span "[PERSON_NAME]" at bounding box center [348, 373] width 119 height 15
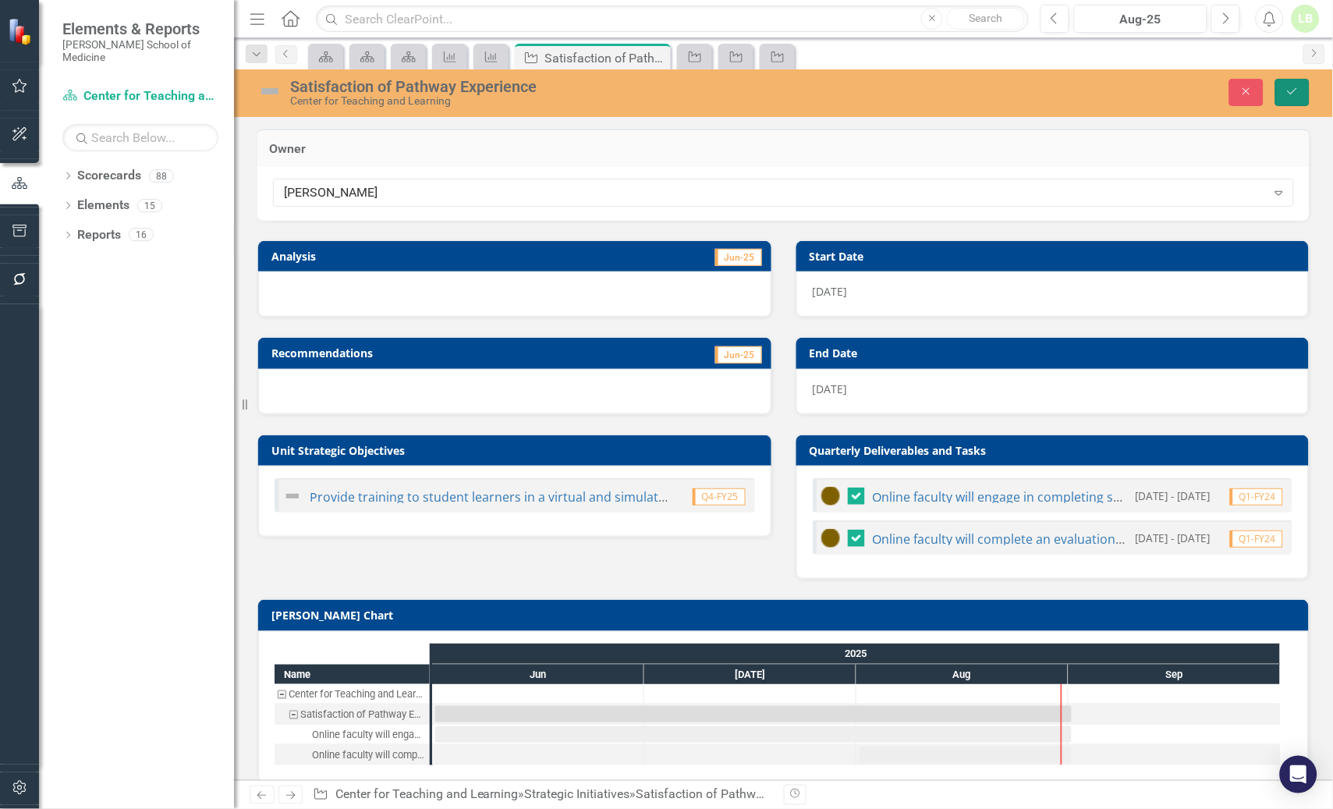
click at [1290, 82] on button "Save" at bounding box center [1293, 92] width 34 height 27
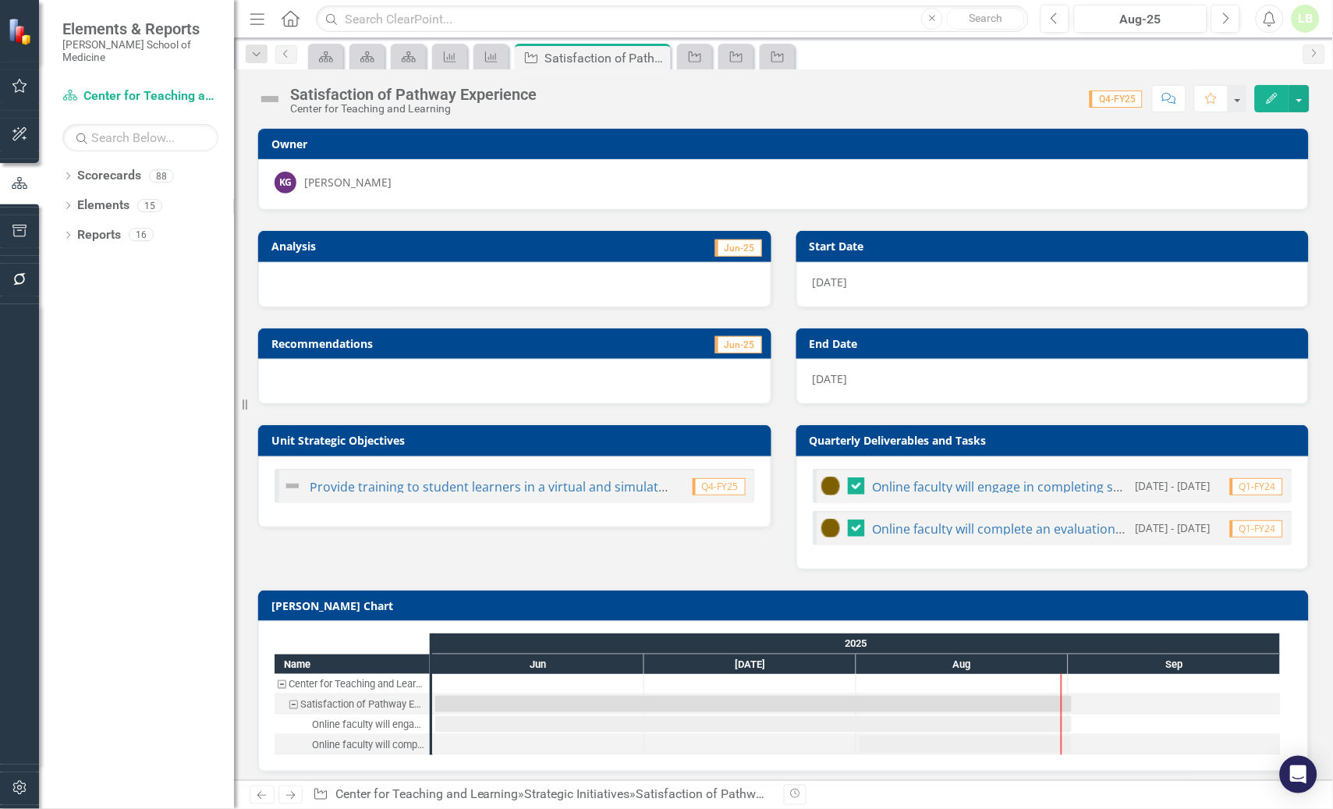
checkbox input "false"
checkbox input "true"
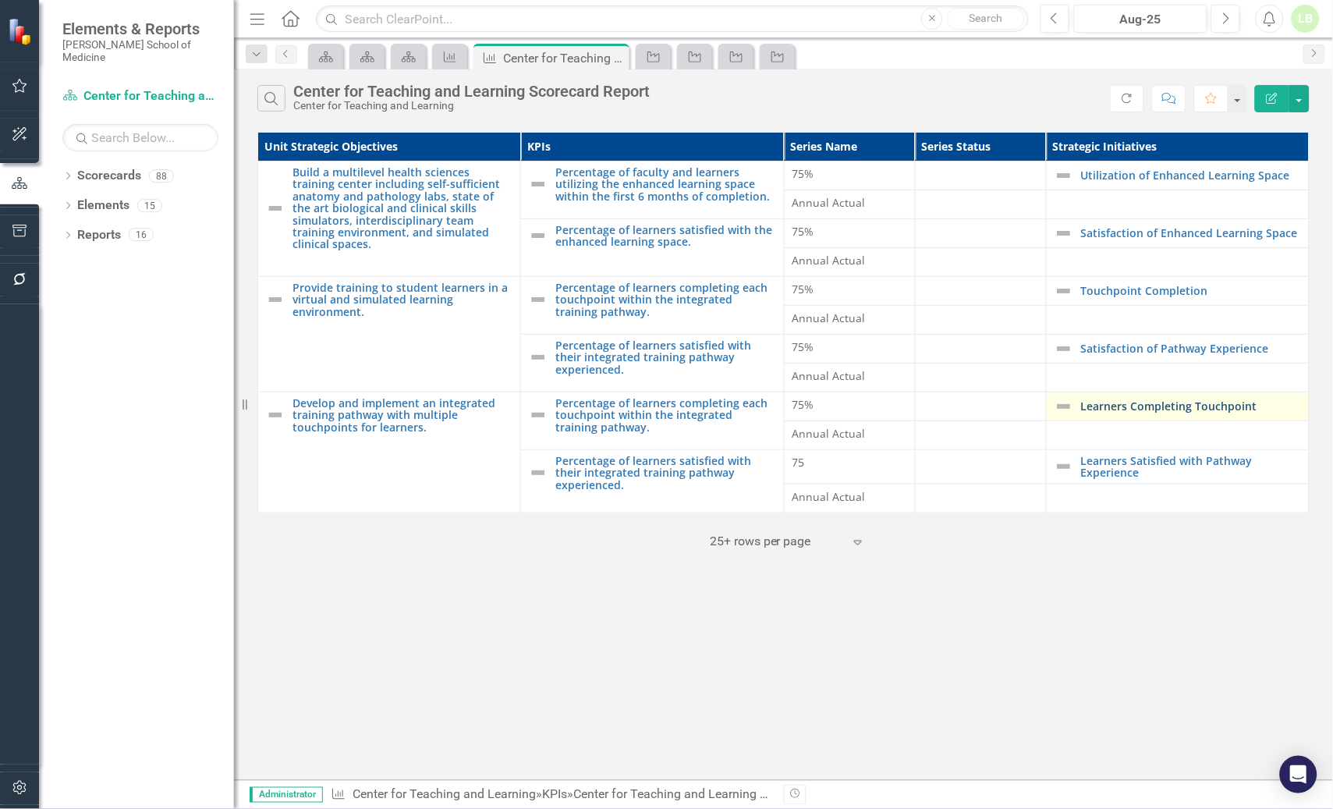
click at [1168, 405] on link "Learners Completing Touchpoint" at bounding box center [1191, 406] width 220 height 12
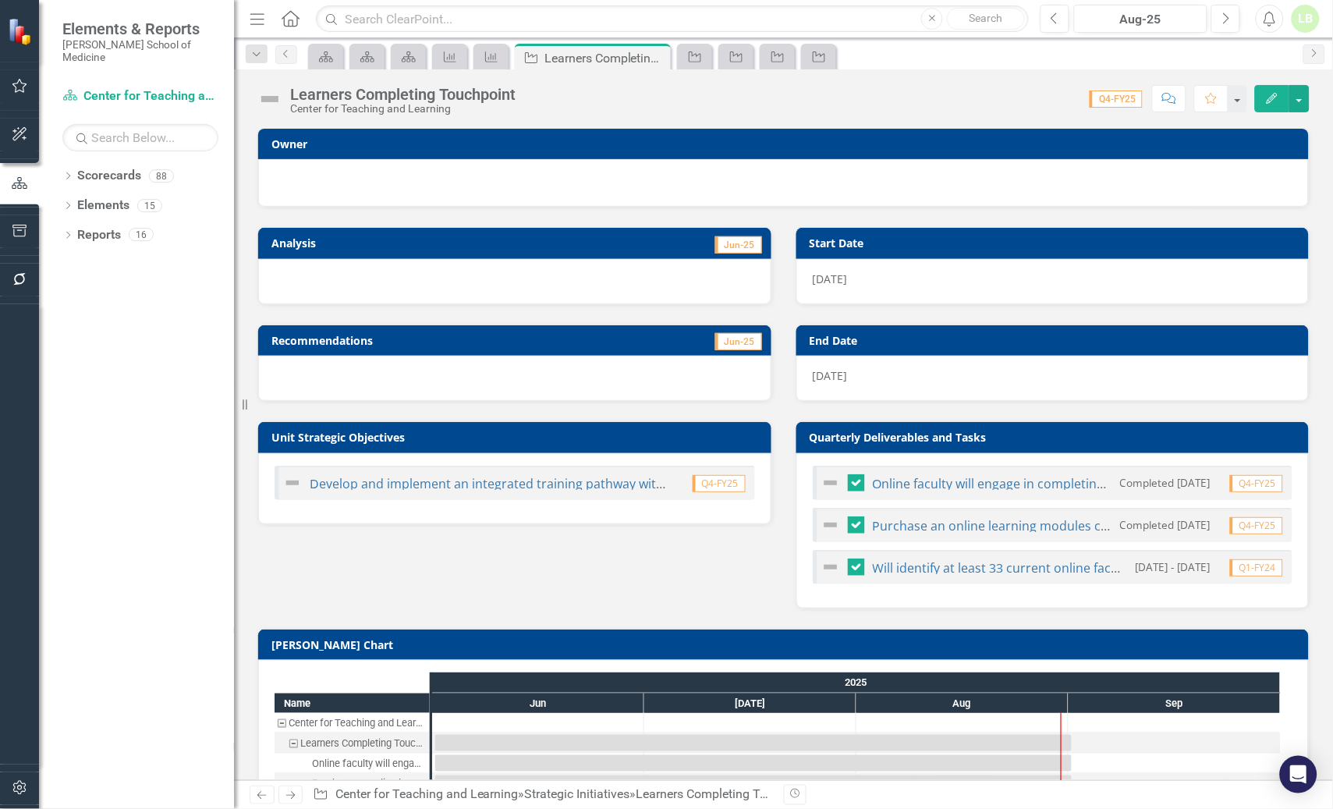
click at [406, 172] on div at bounding box center [784, 181] width 1018 height 19
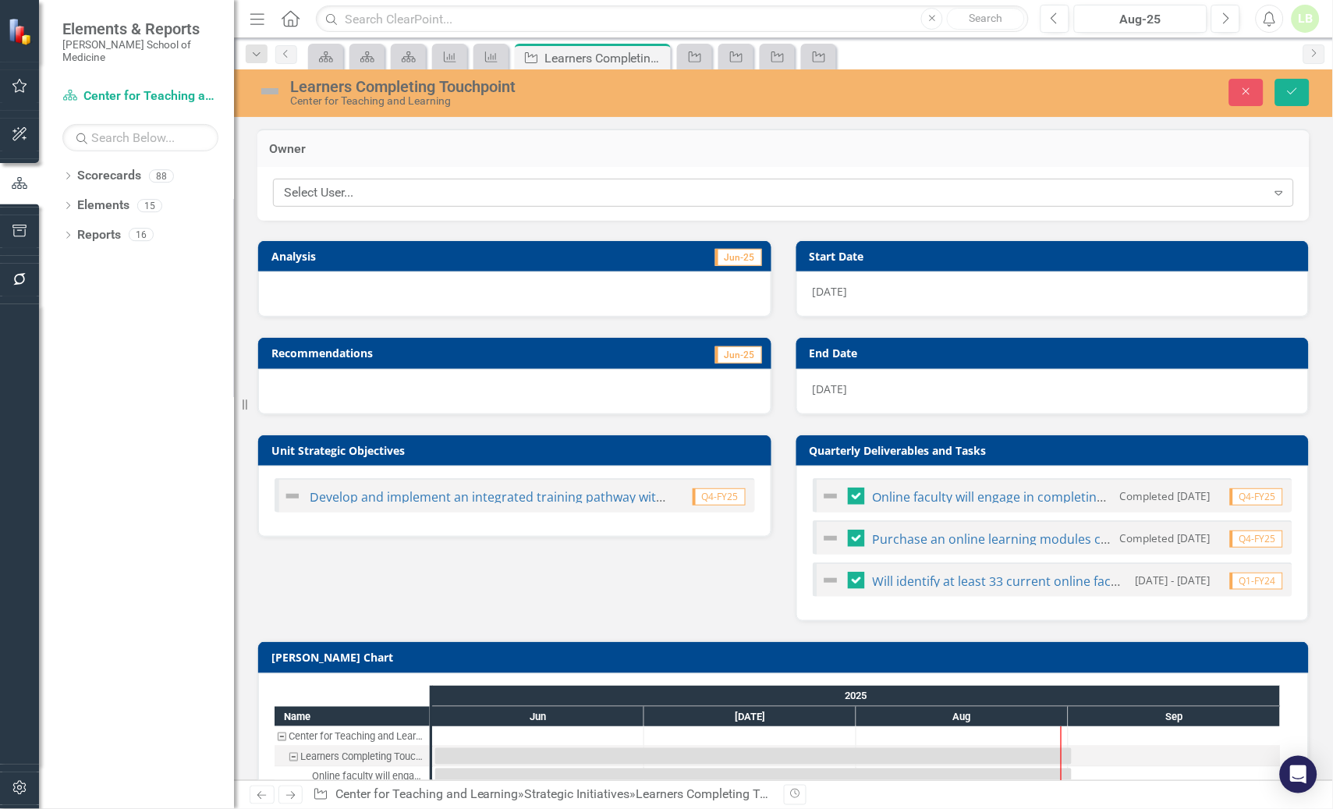
click at [391, 196] on div "Select User..." at bounding box center [775, 193] width 983 height 18
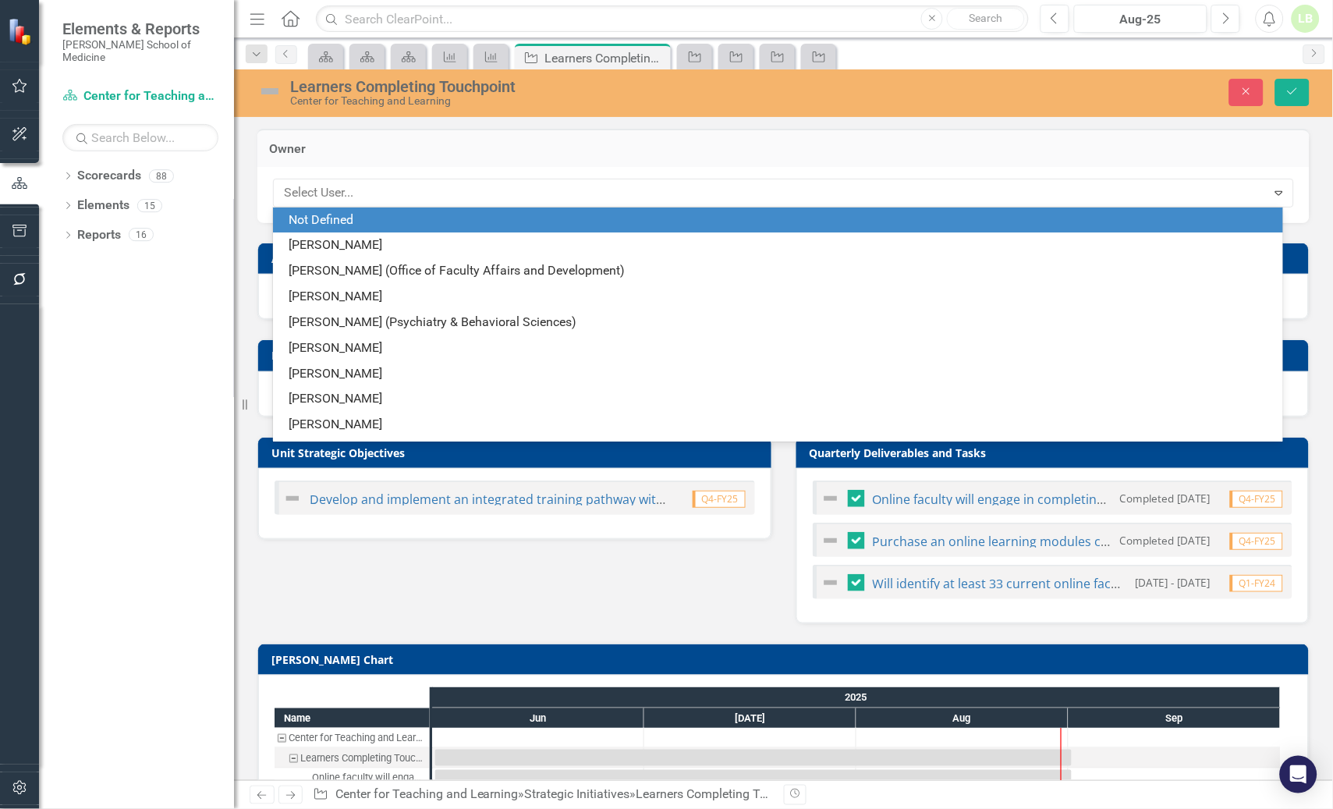
type input "g"
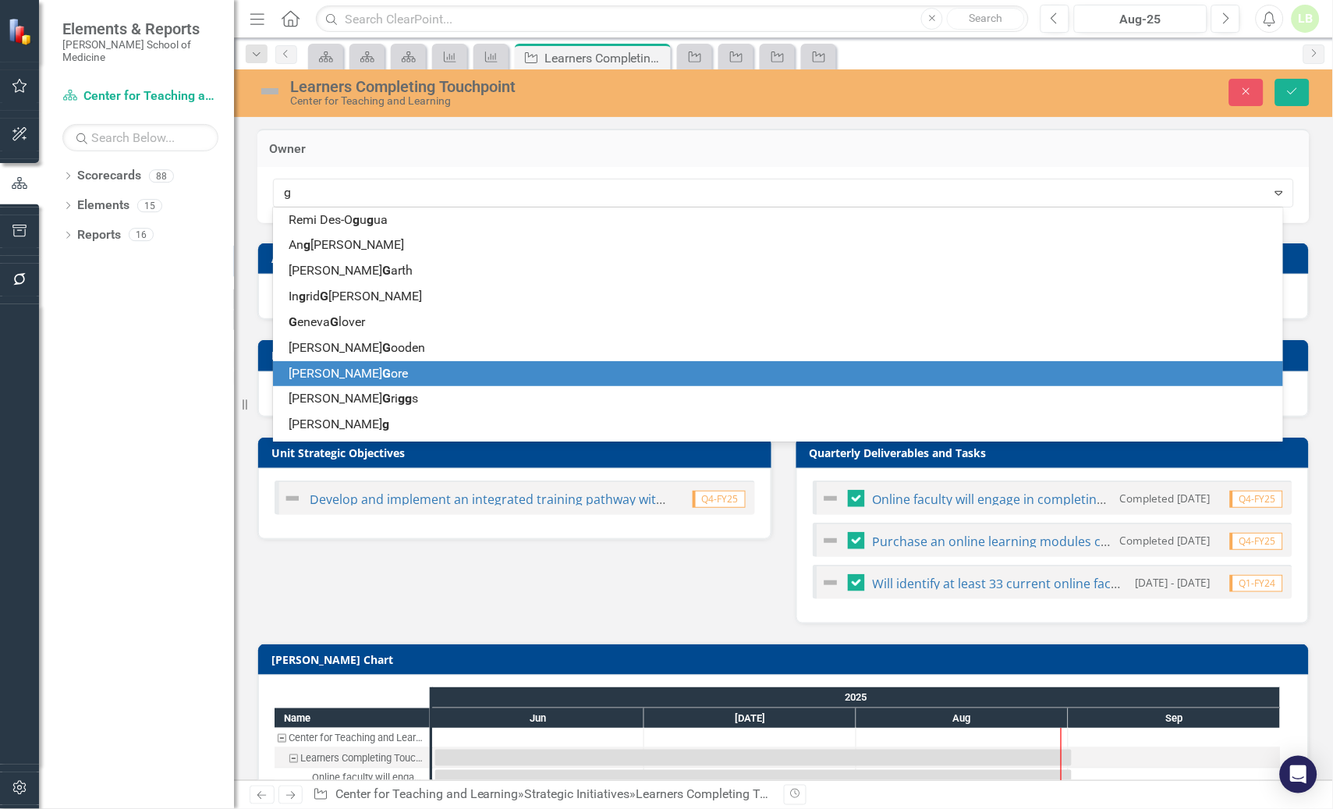
click at [314, 372] on span "[PERSON_NAME]" at bounding box center [348, 373] width 119 height 15
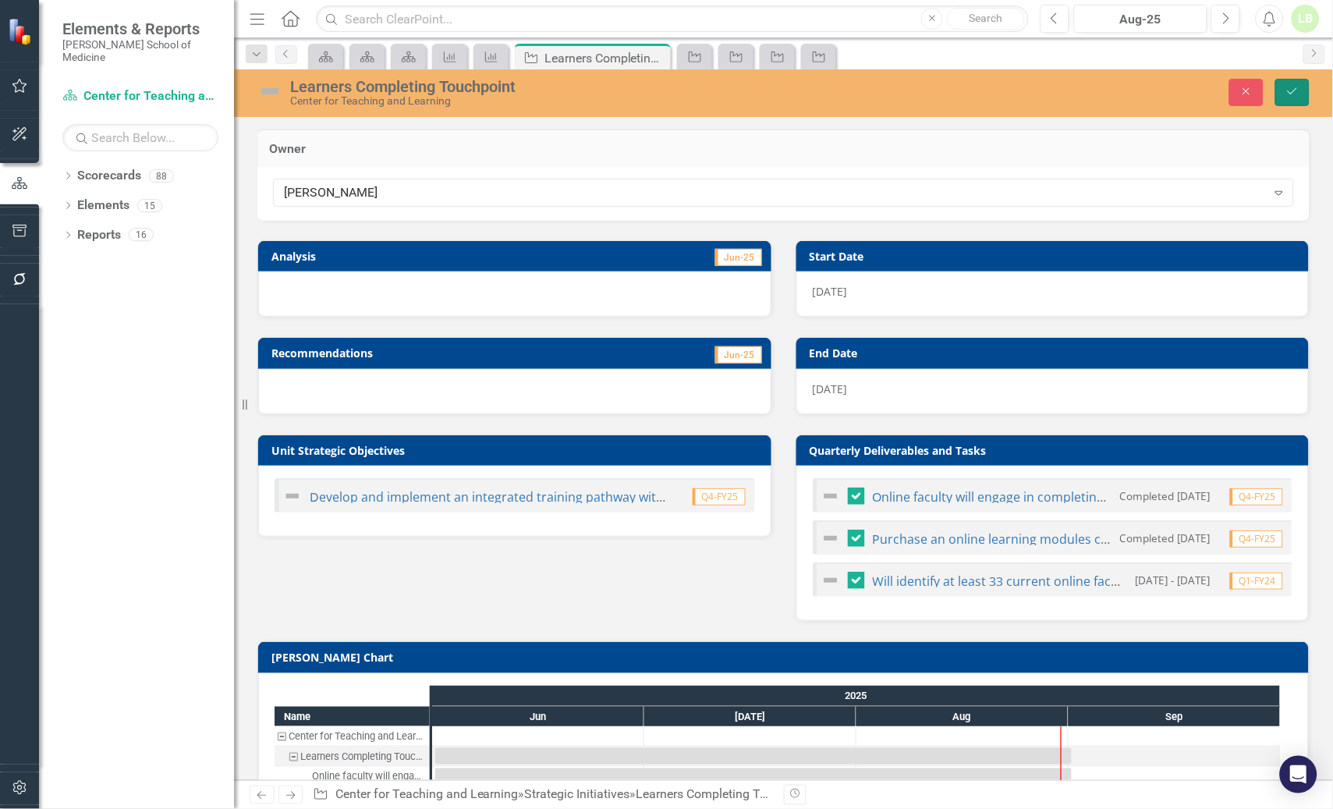
click at [1279, 96] on button "Save" at bounding box center [1293, 92] width 34 height 27
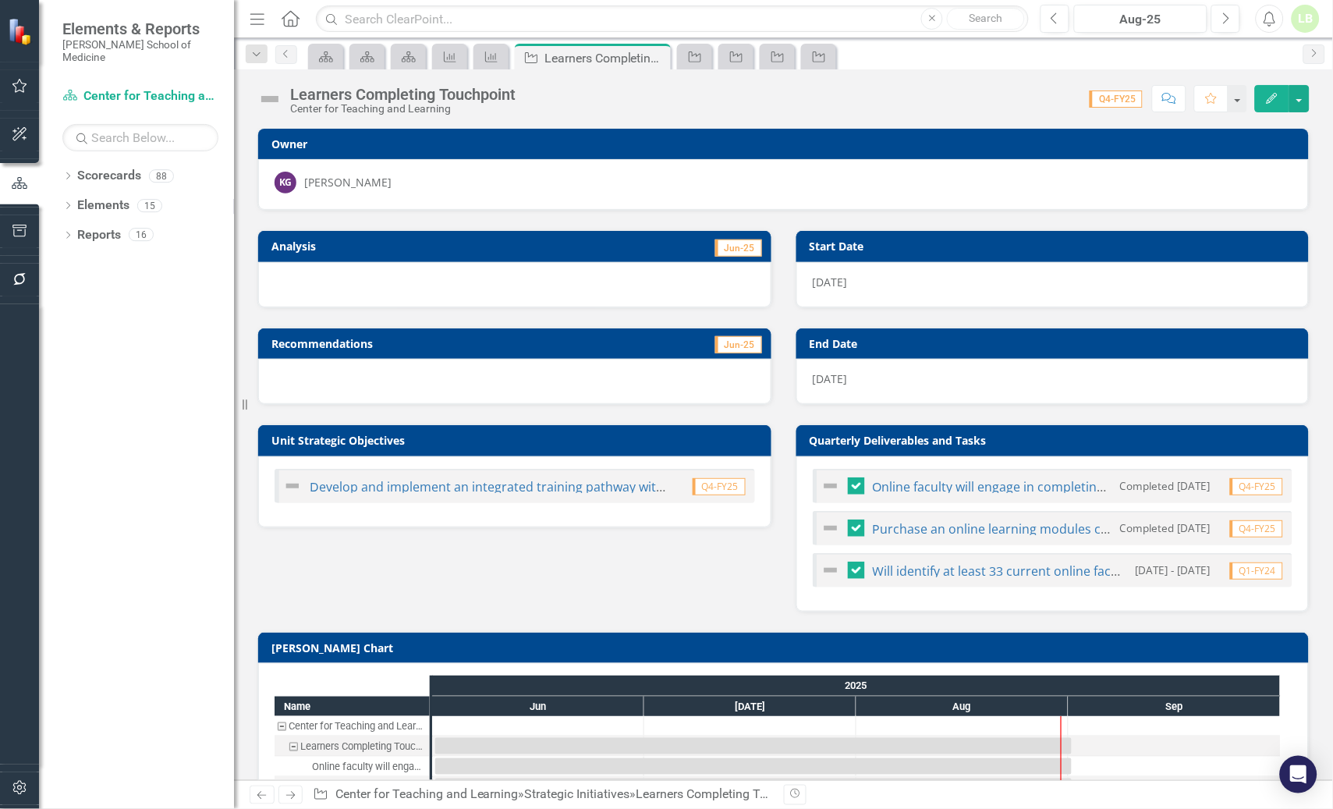
checkbox input "false"
checkbox input "true"
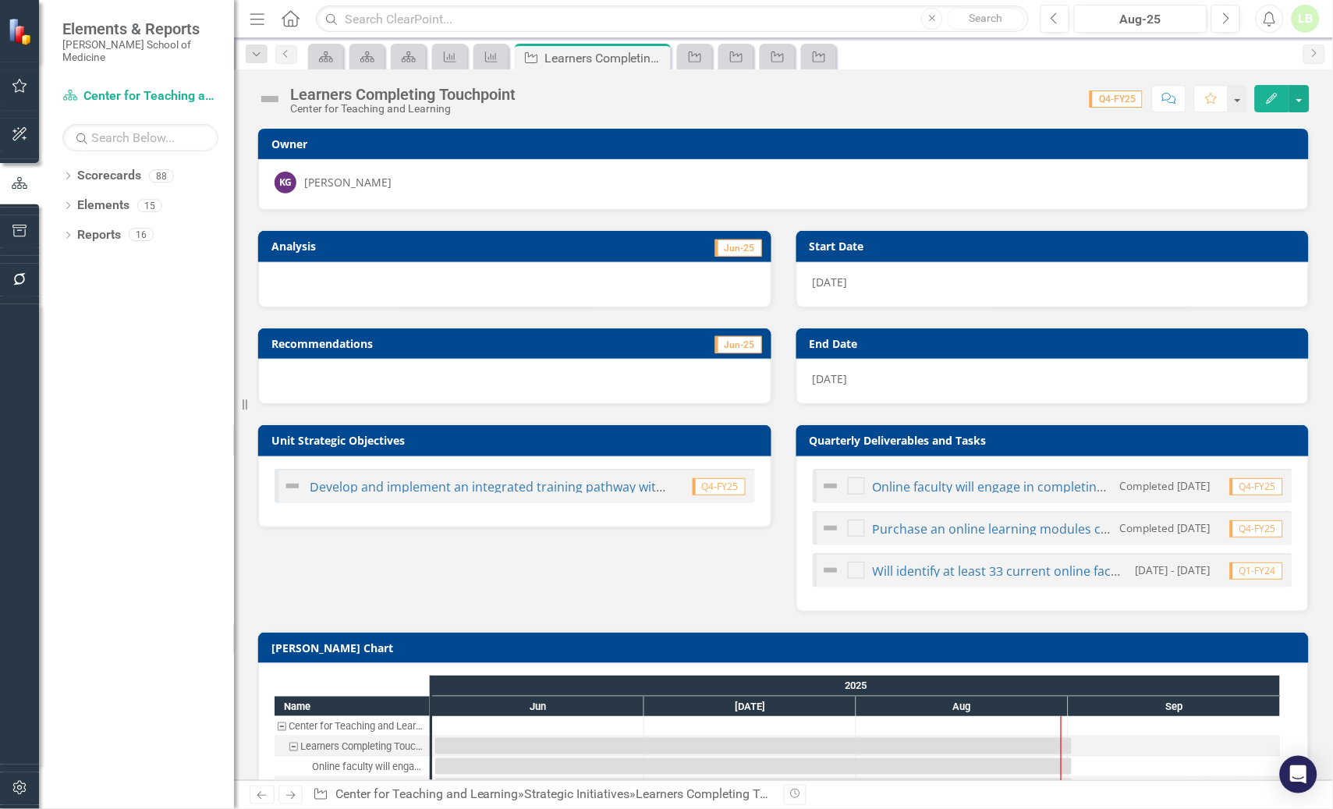
checkbox input "true"
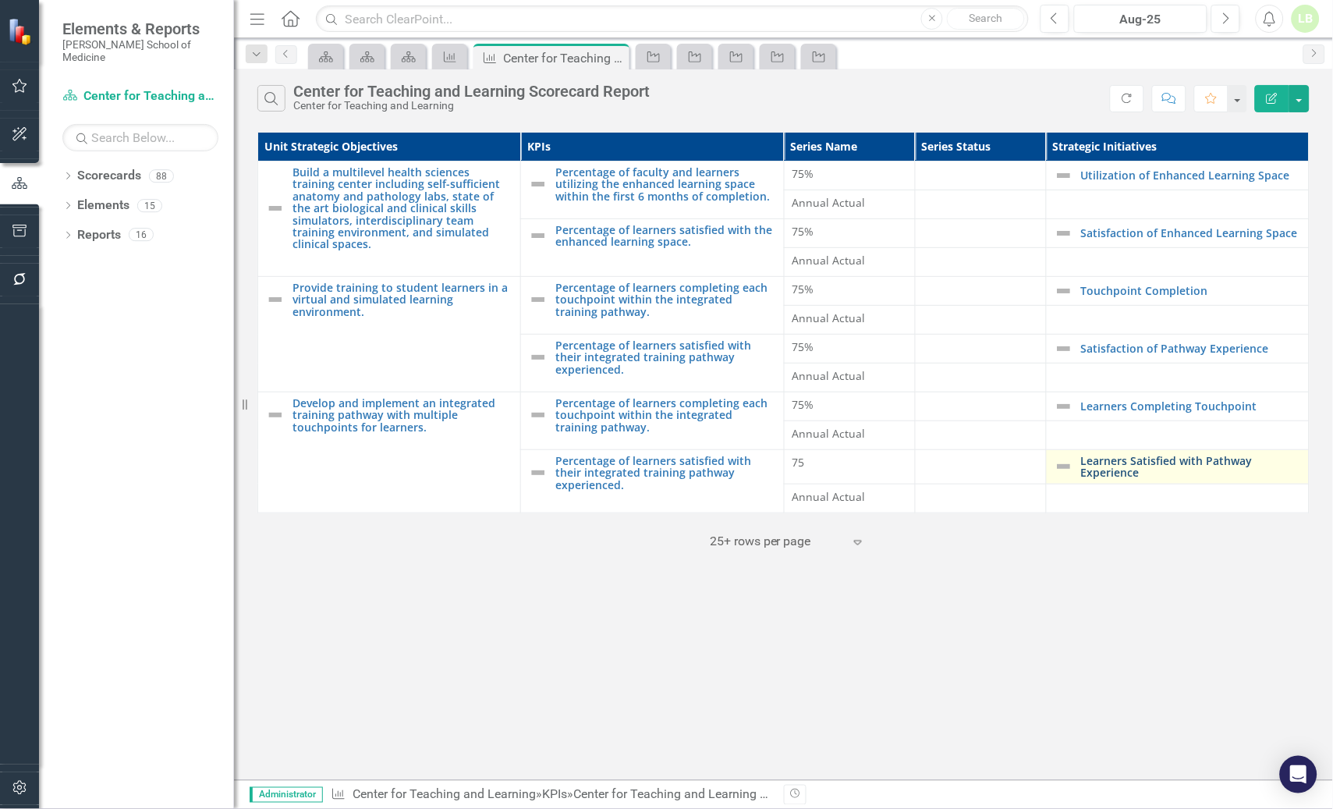
click at [1163, 464] on link "Learners Satisfied with Pathway Experience" at bounding box center [1191, 467] width 220 height 24
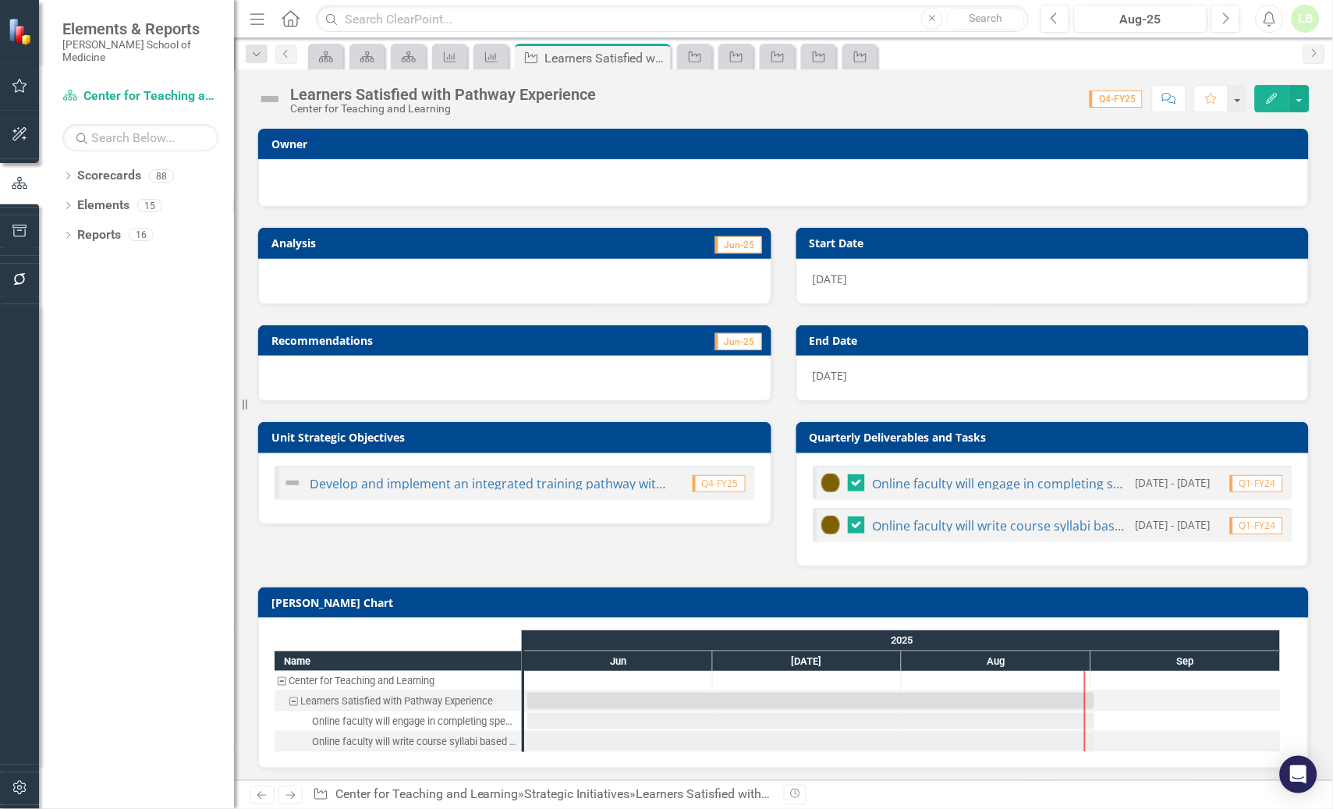
click at [364, 177] on div at bounding box center [784, 181] width 1018 height 19
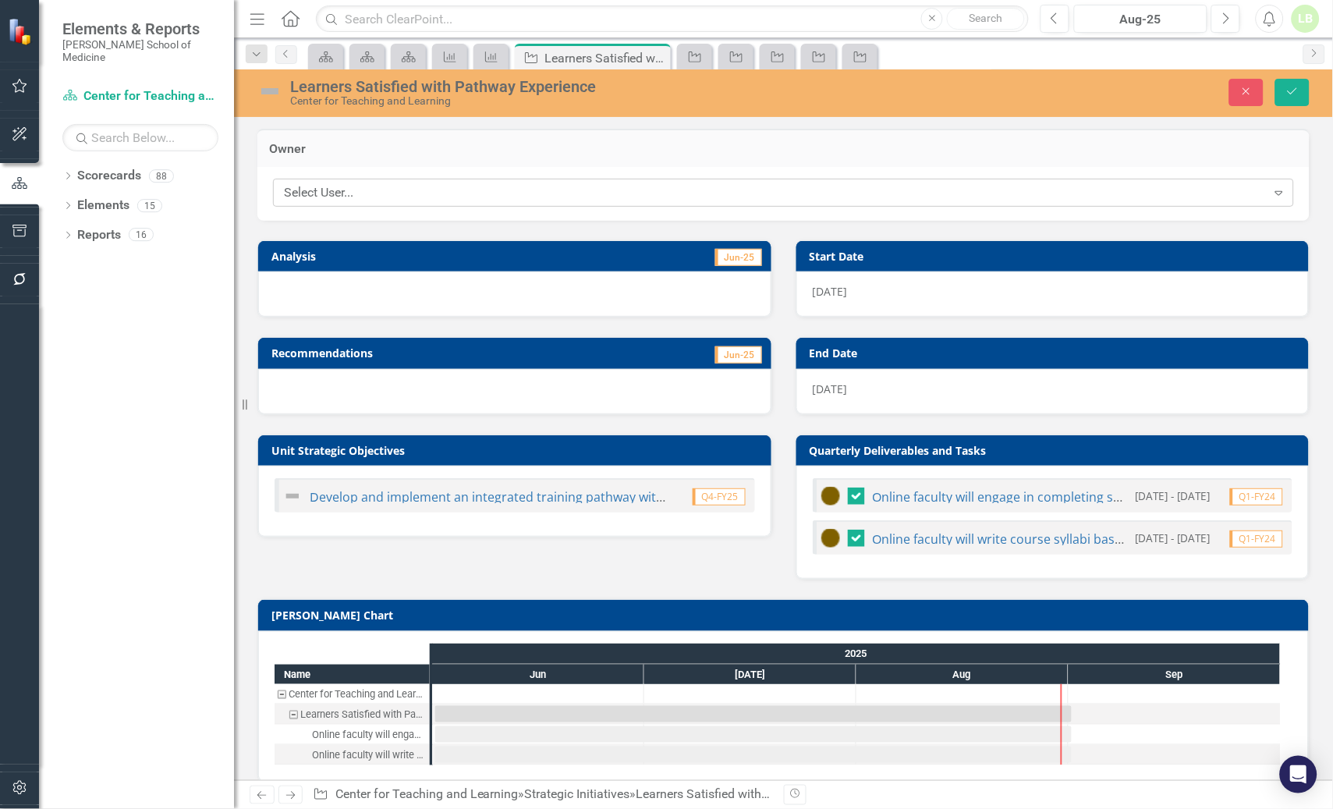
click at [362, 193] on div "Select User..." at bounding box center [775, 193] width 983 height 18
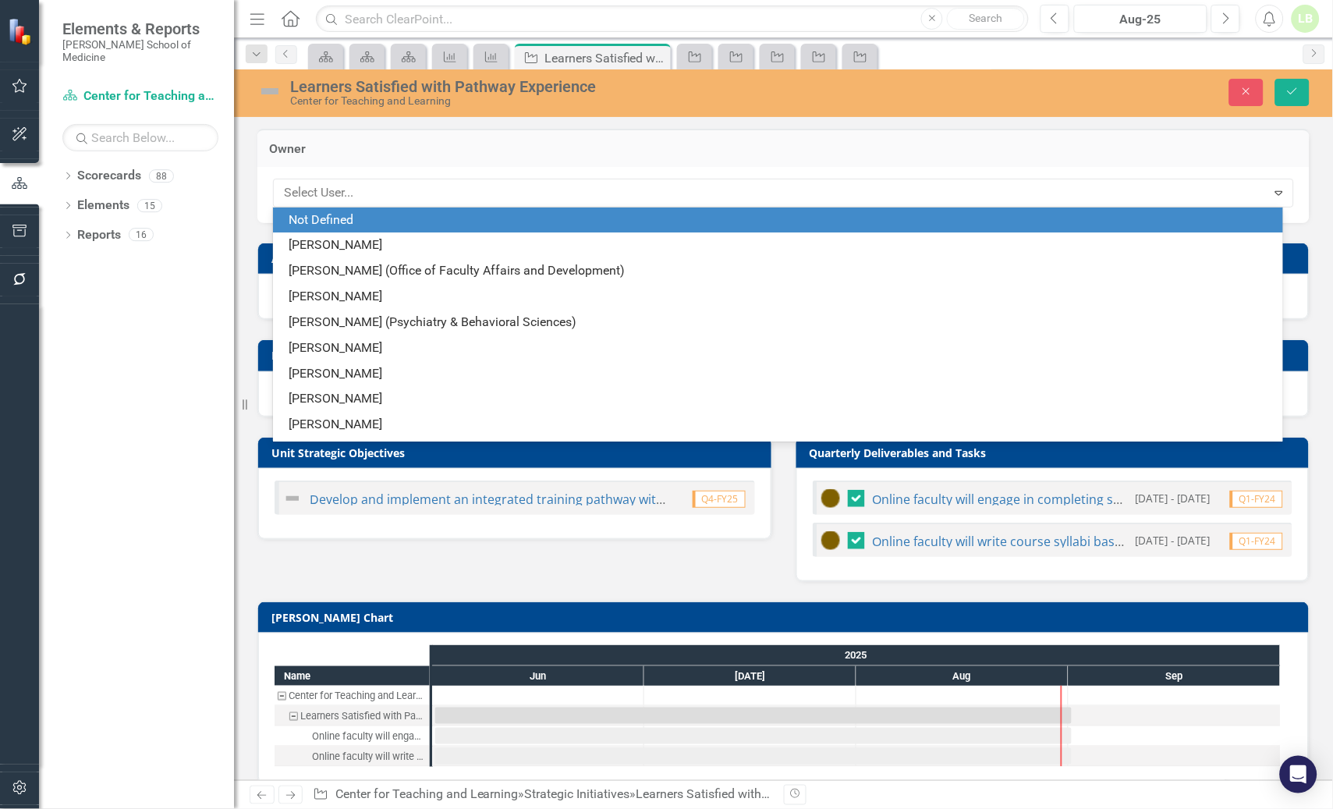
type input "g"
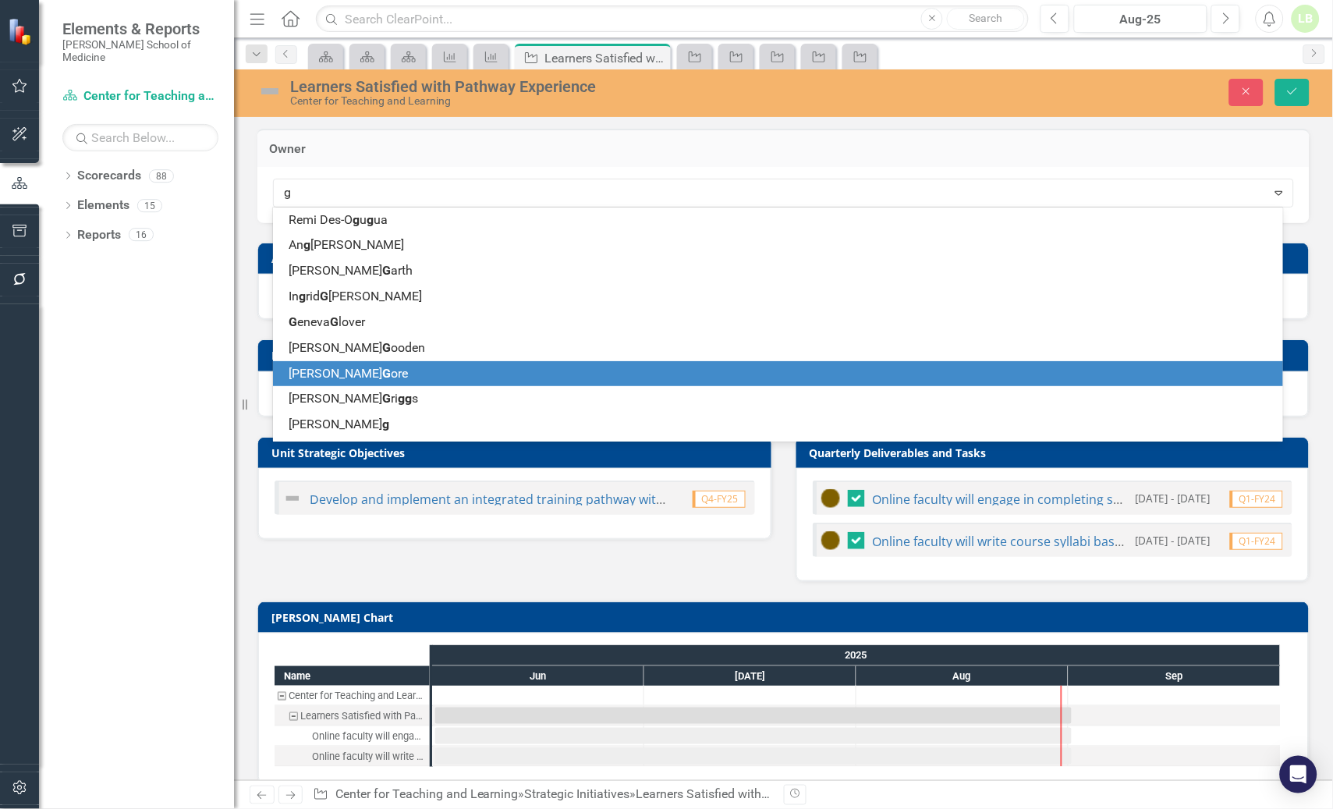
click at [382, 368] on span "G" at bounding box center [386, 373] width 9 height 15
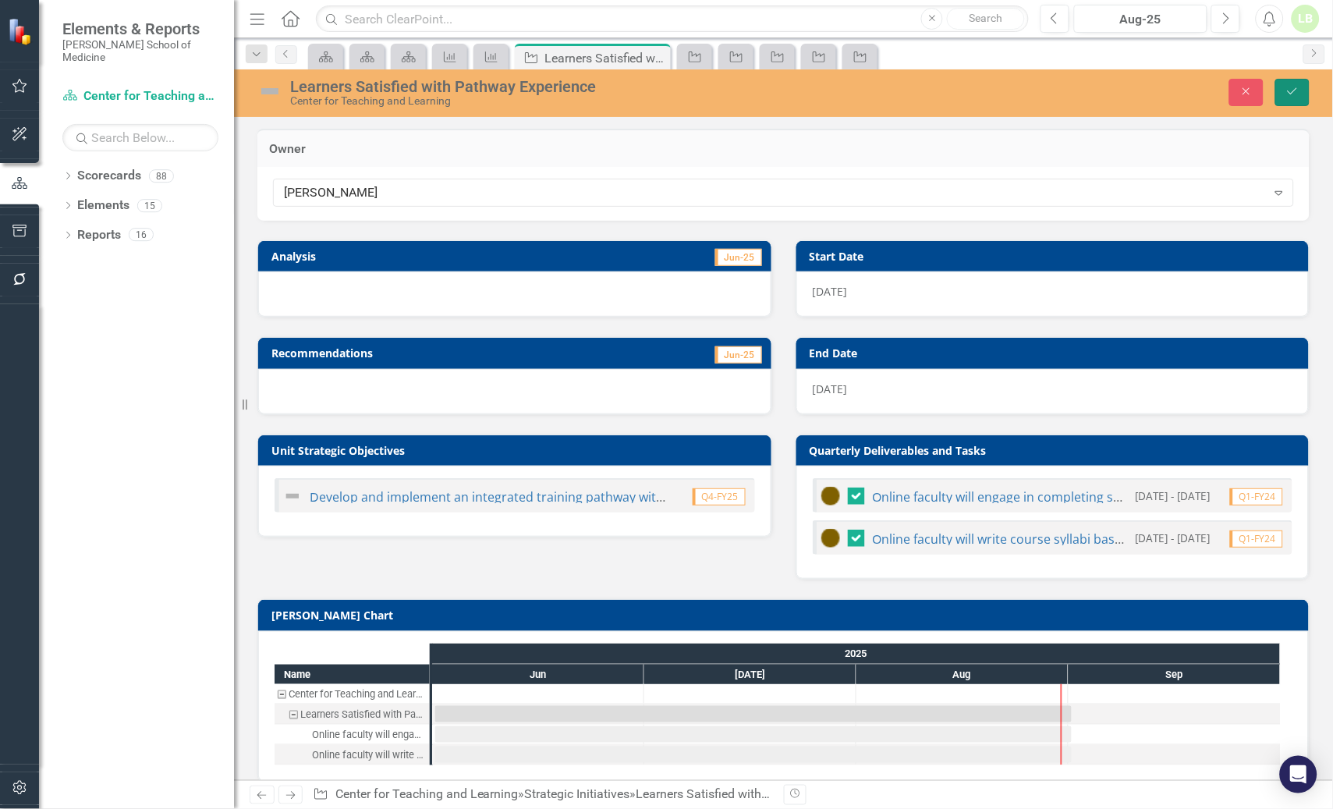
click at [1294, 91] on icon "submit" at bounding box center [1292, 91] width 9 height 6
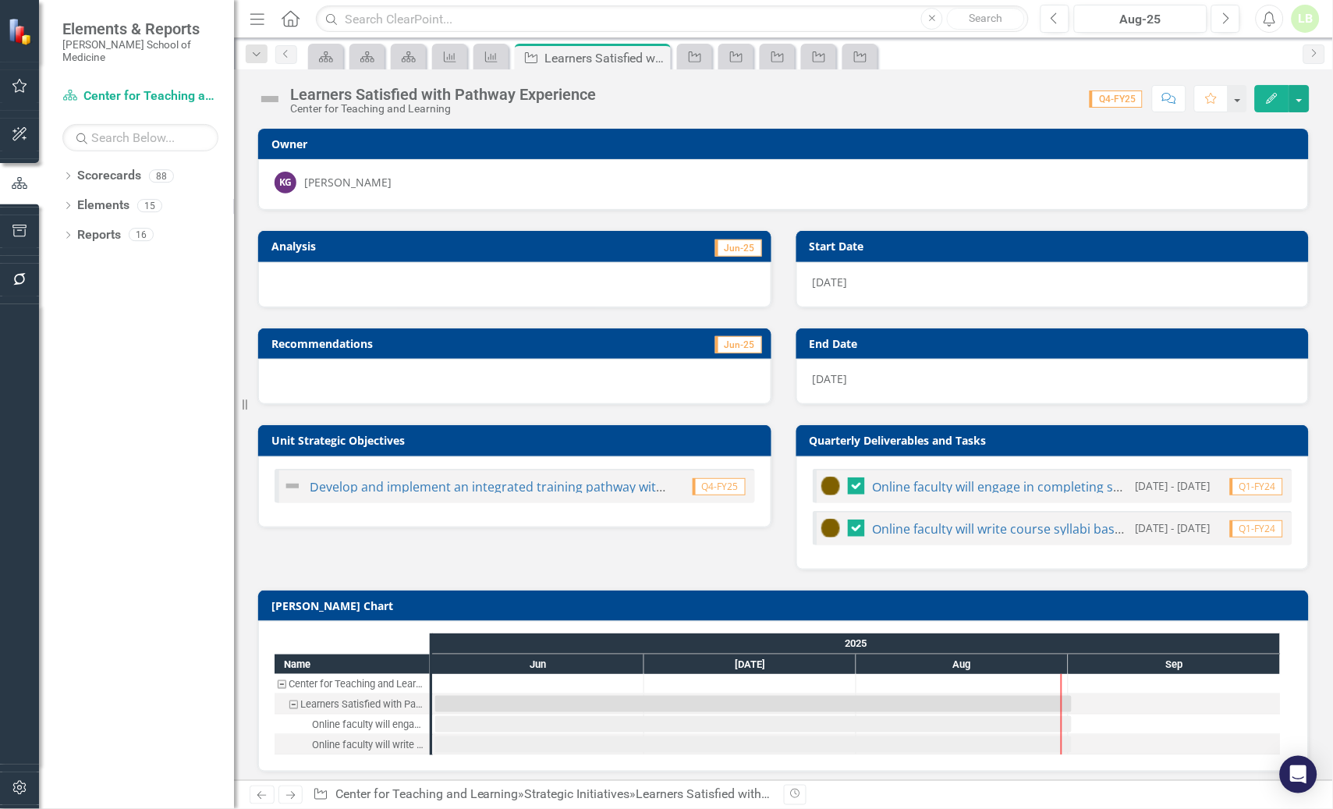
checkbox input "false"
checkbox input "true"
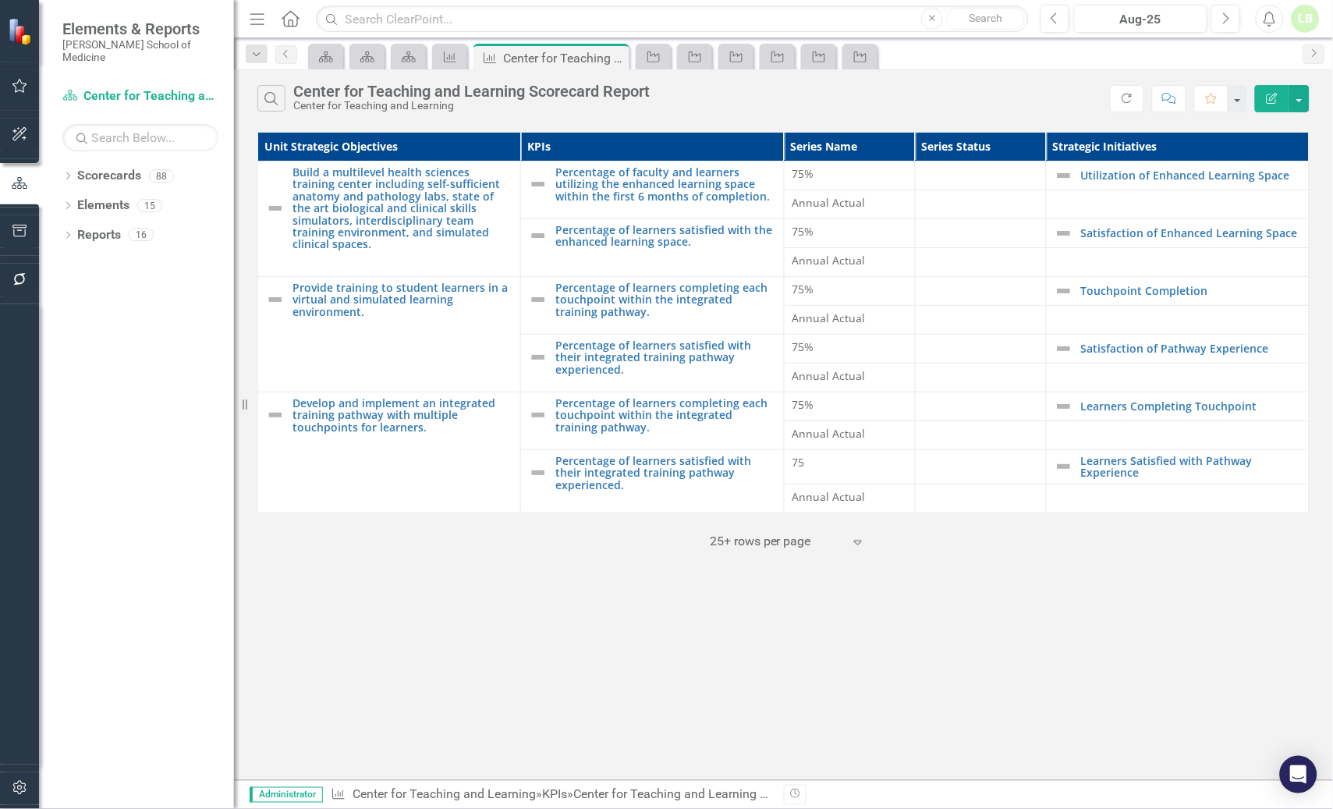
click at [1276, 94] on icon "Edit Report" at bounding box center [1273, 98] width 14 height 11
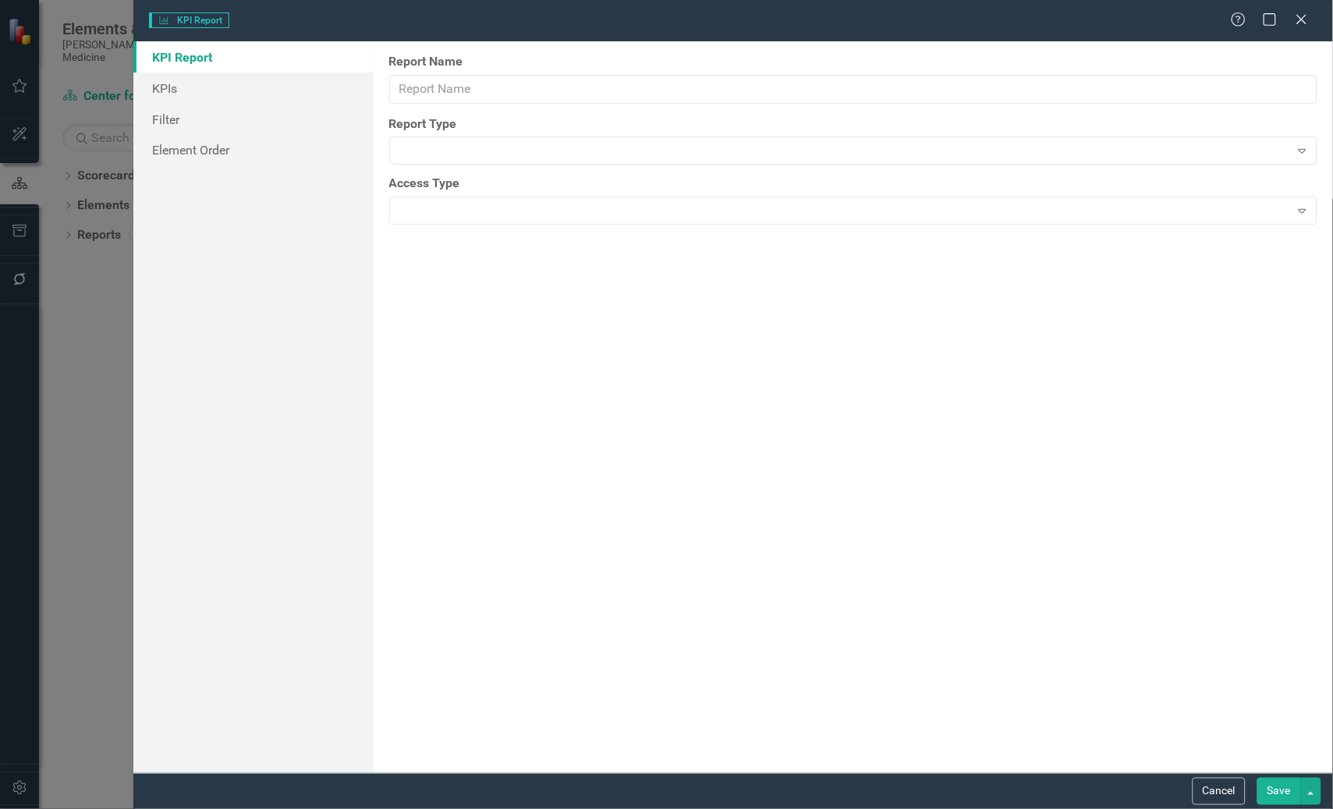
type input "Center for Teaching and Learning Scorecard Report"
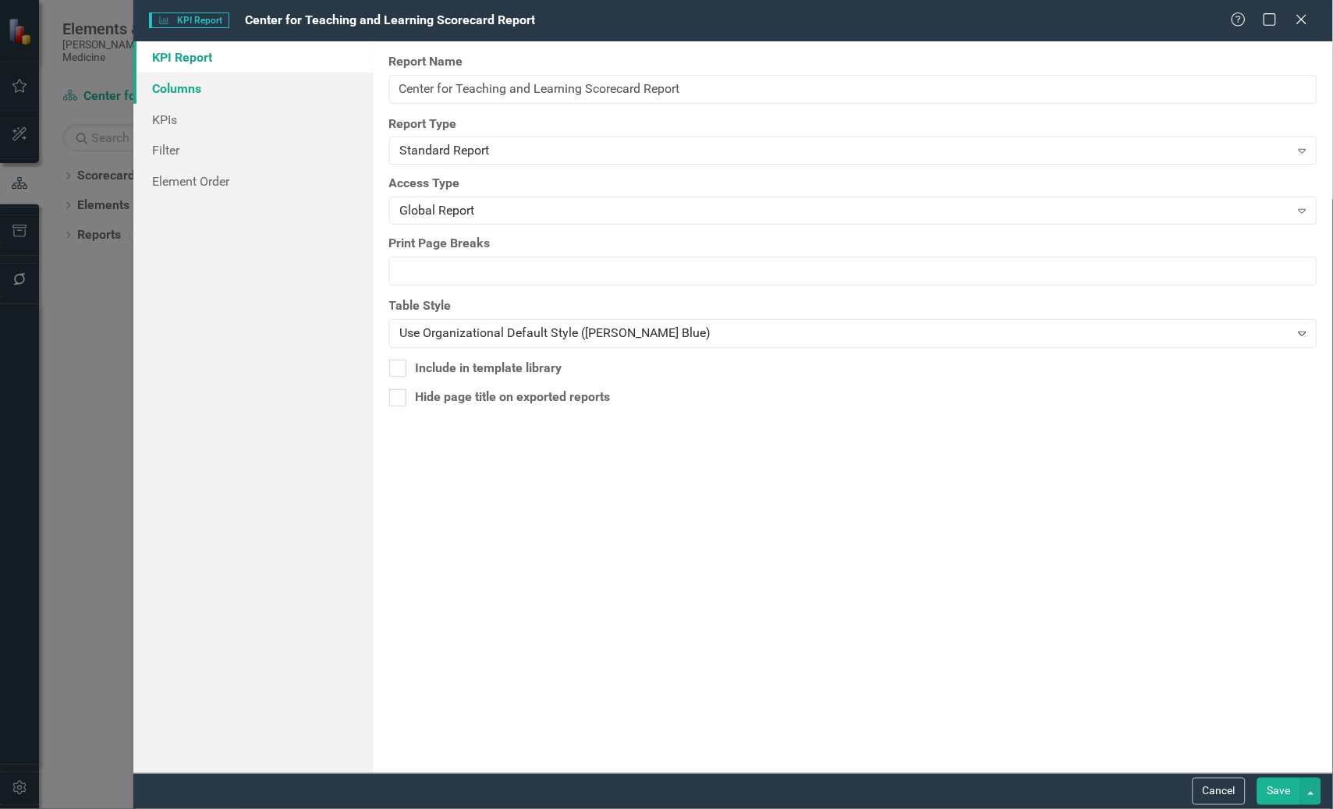
click at [199, 87] on link "Columns" at bounding box center [253, 88] width 240 height 31
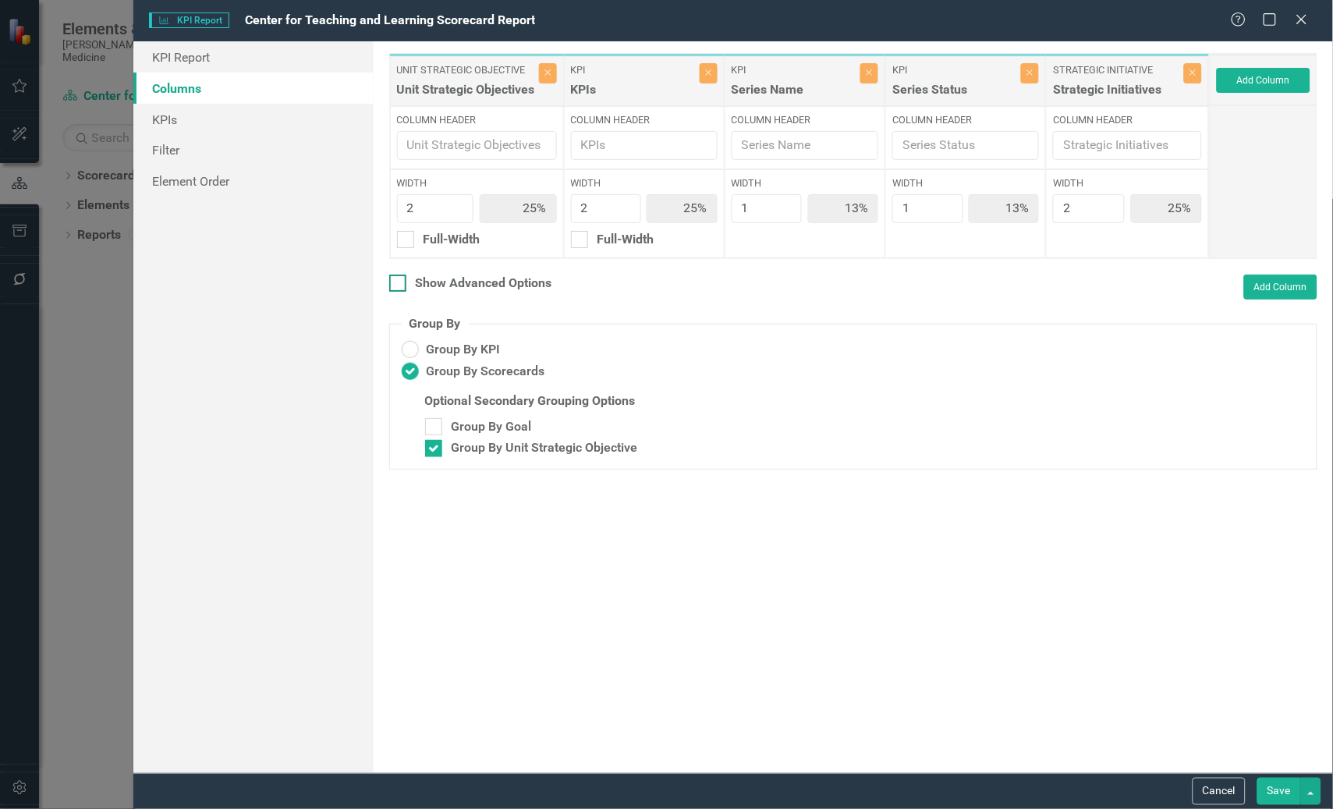
click at [403, 282] on div at bounding box center [397, 283] width 17 height 17
click at [399, 282] on input "Show Advanced Options" at bounding box center [394, 280] width 10 height 10
checkbox input "true"
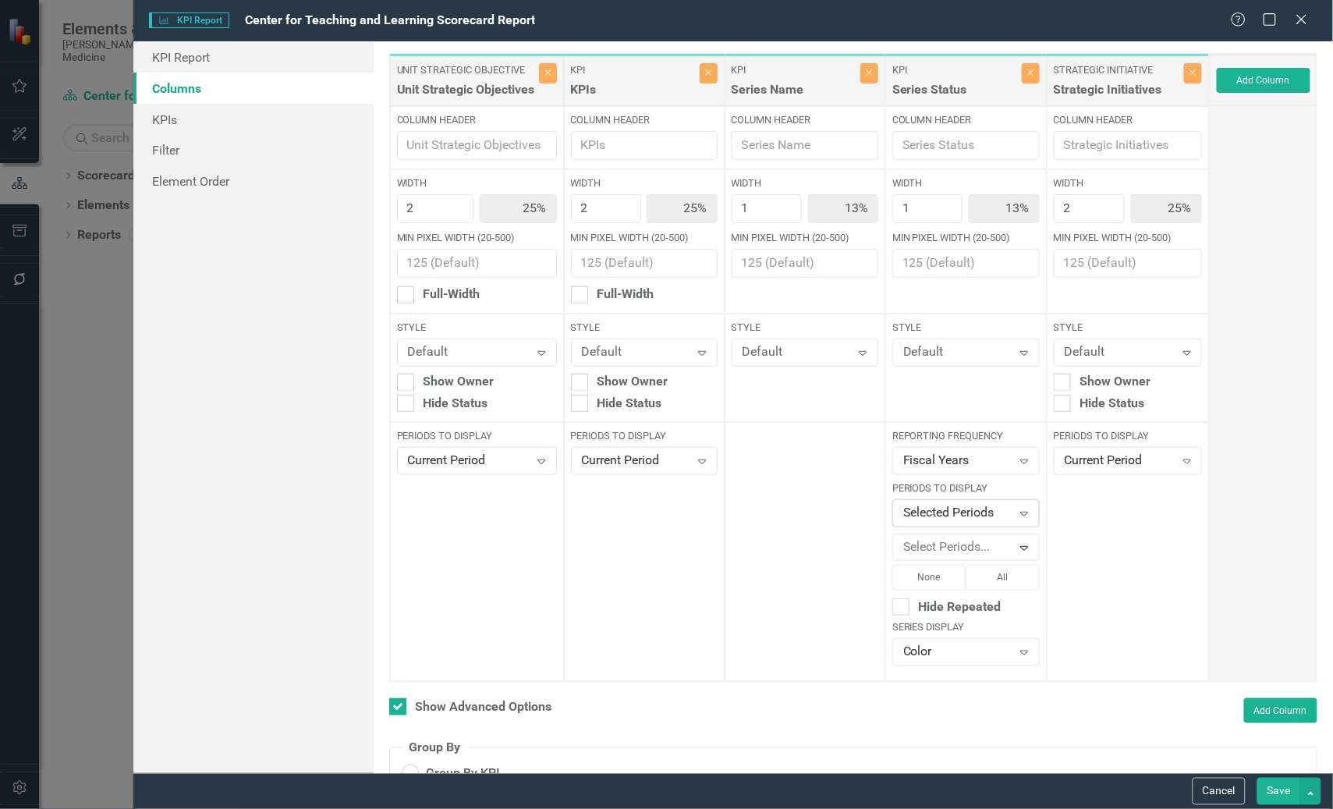
click at [1017, 516] on icon "Expand" at bounding box center [1025, 513] width 16 height 12
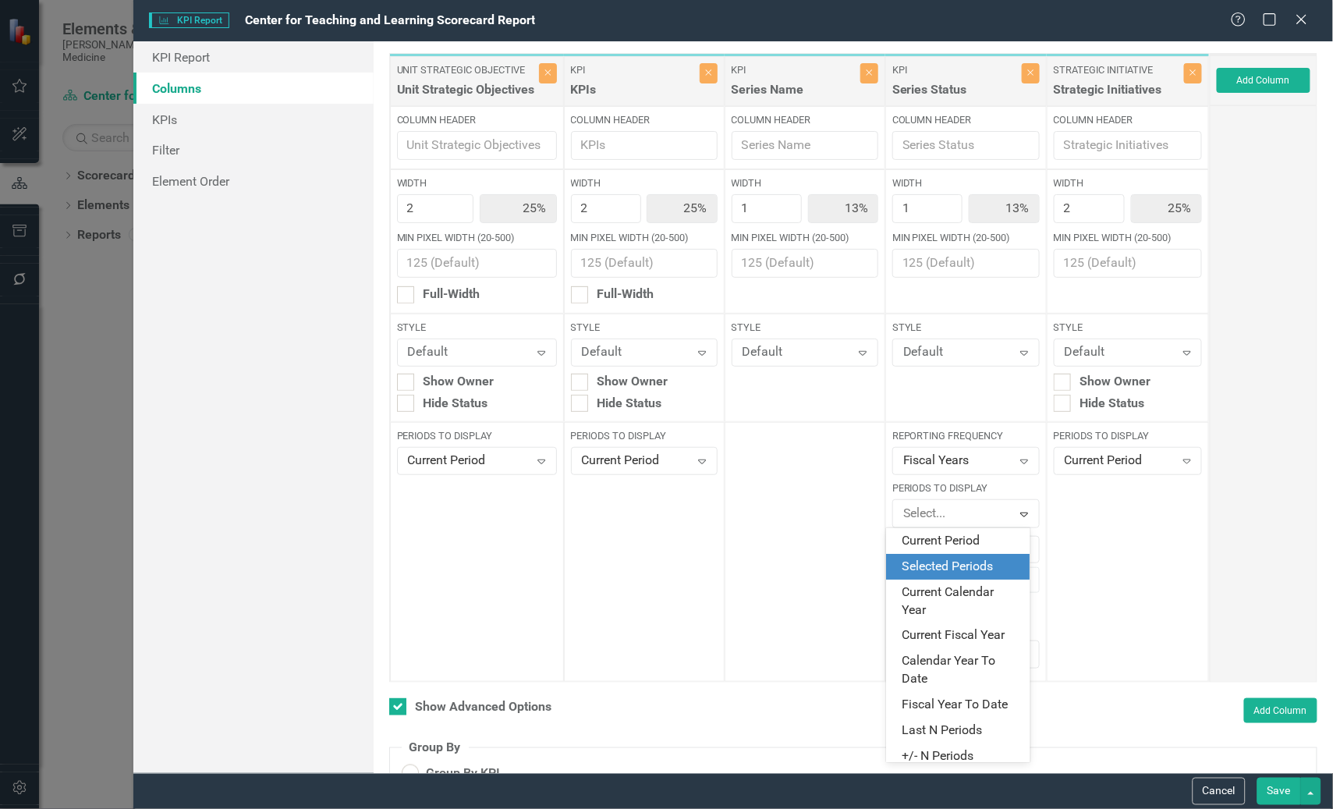
scroll to position [26, 0]
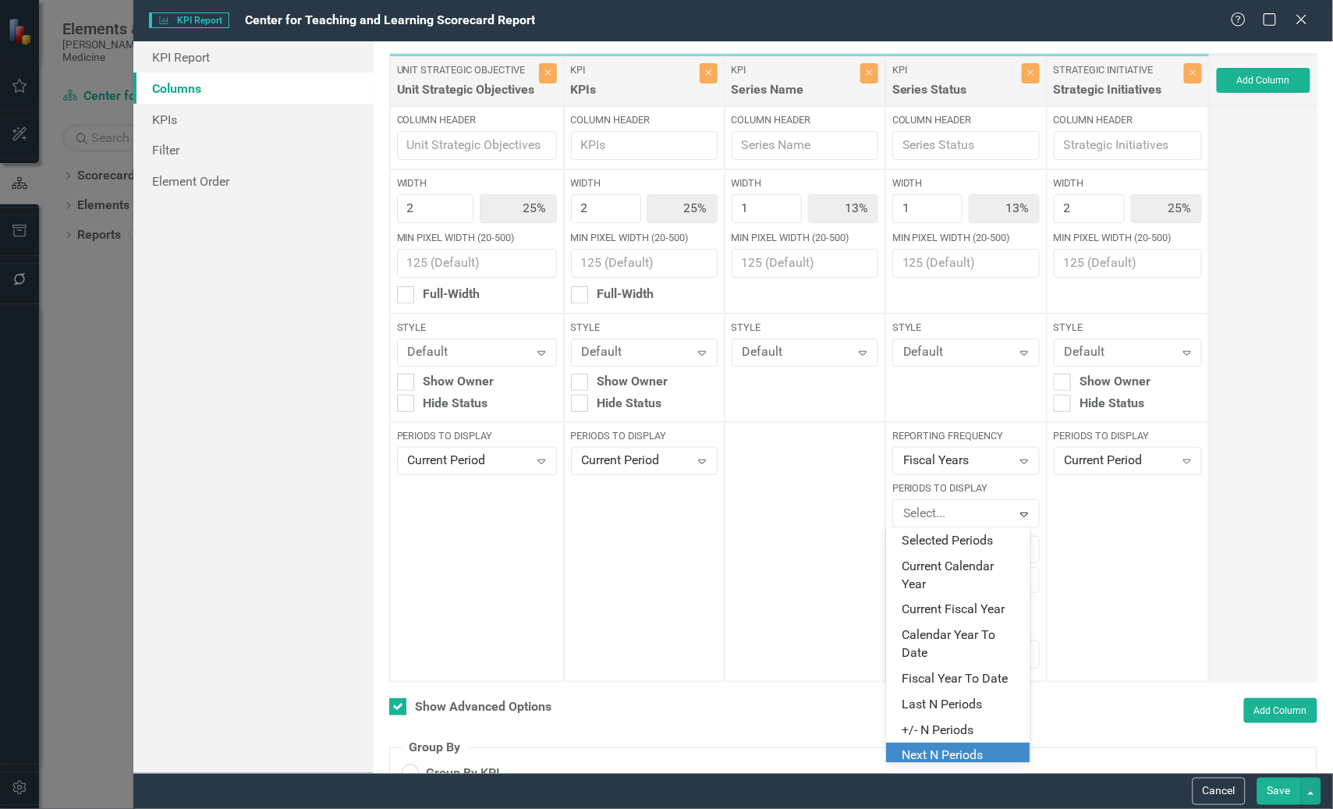
click at [948, 751] on div "Next N Periods" at bounding box center [962, 756] width 119 height 18
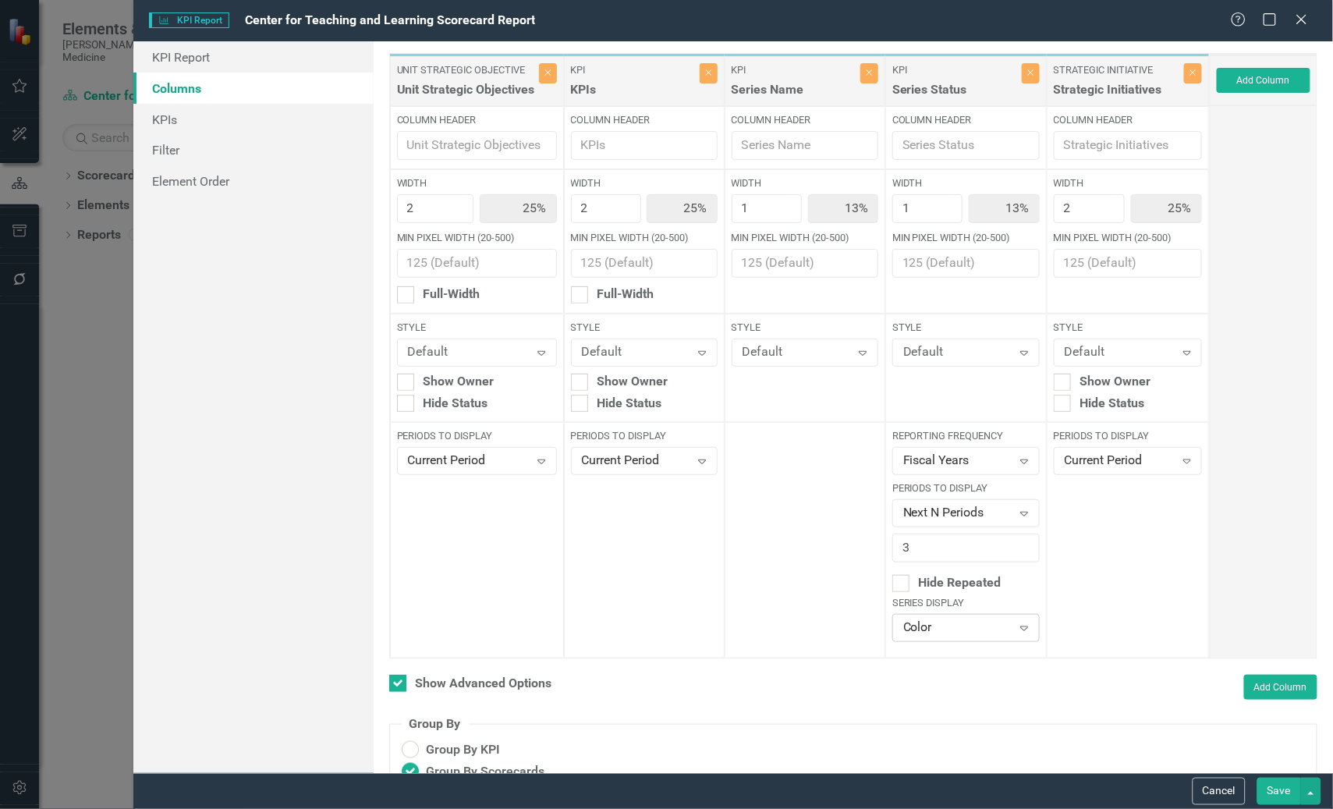
click at [1017, 624] on icon "Expand" at bounding box center [1025, 628] width 16 height 12
click at [921, 598] on div "None" at bounding box center [962, 601] width 119 height 18
click at [1273, 789] on button "Save" at bounding box center [1280, 791] width 44 height 27
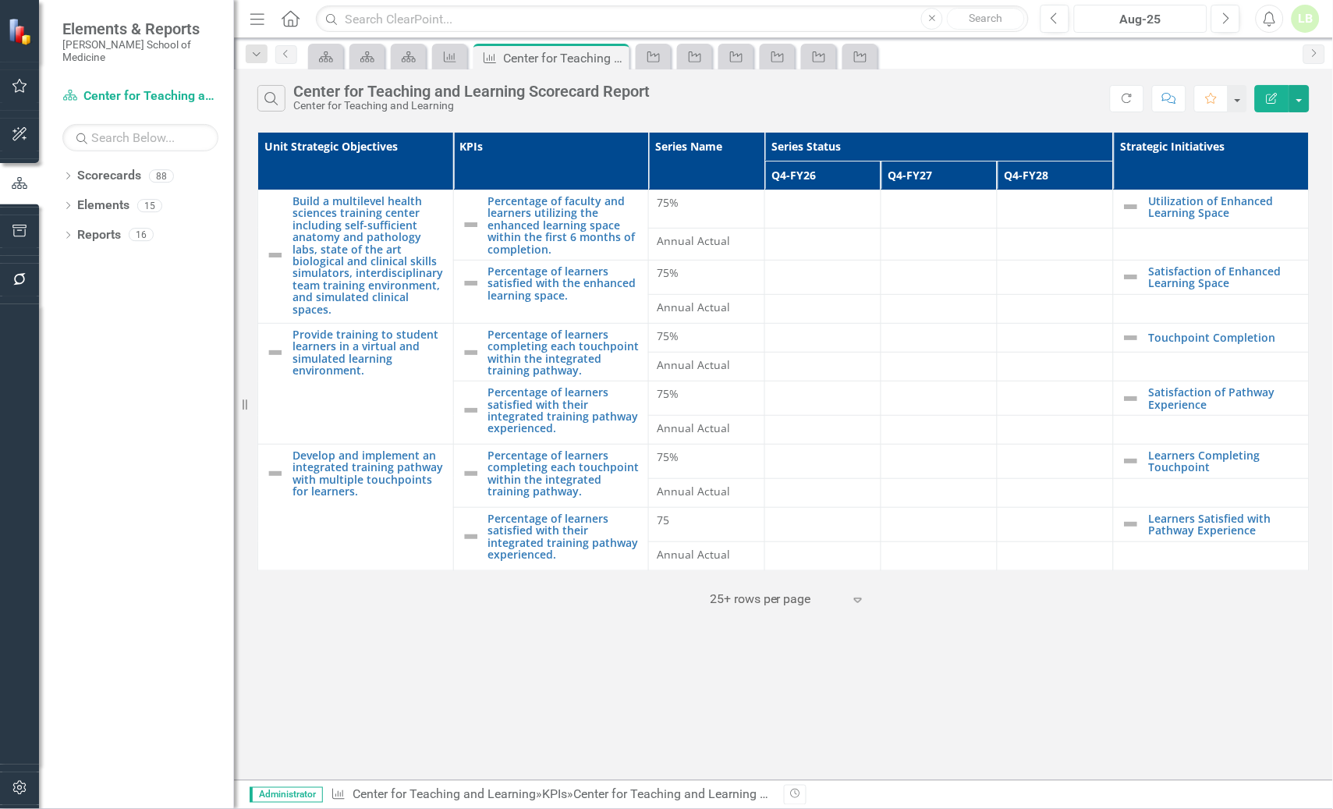
click at [1143, 22] on div "Aug-25" at bounding box center [1141, 19] width 122 height 19
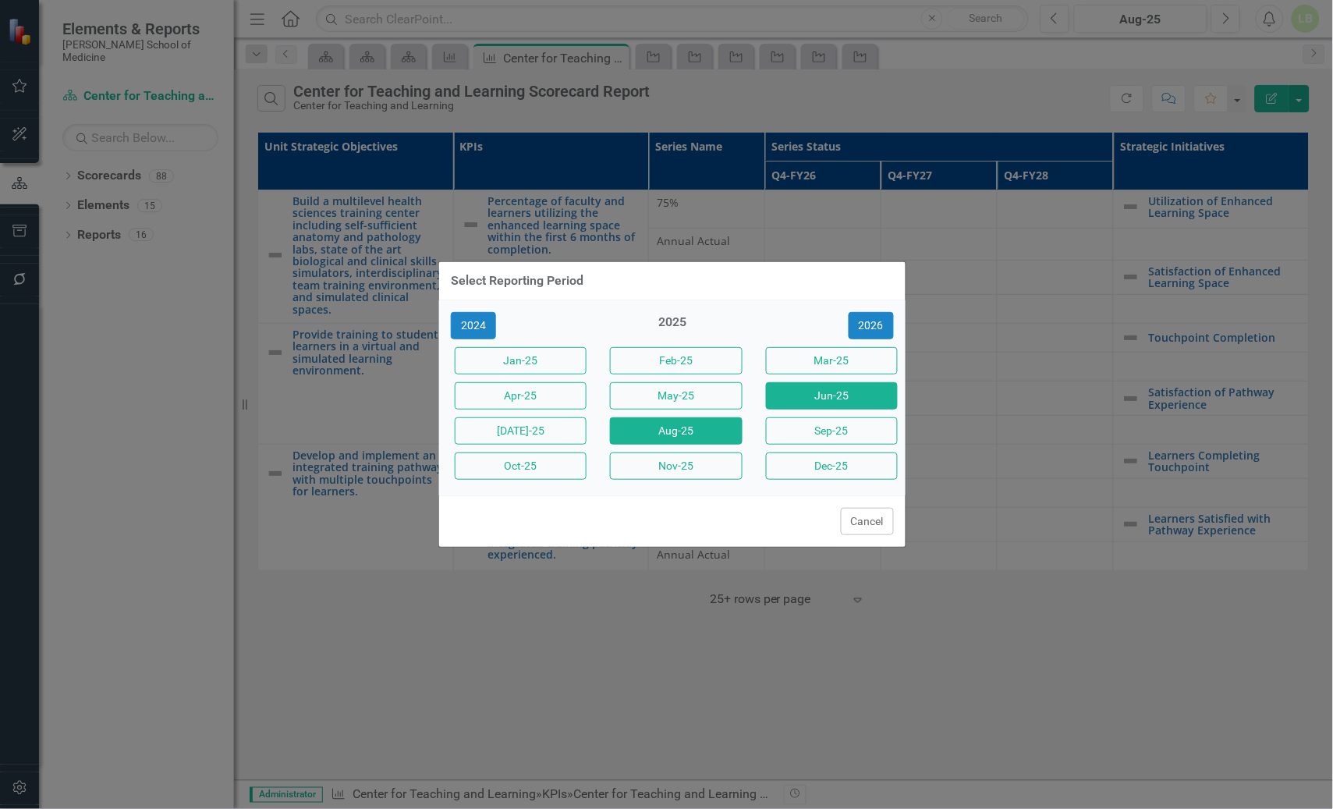
click at [832, 399] on button "Jun-25" at bounding box center [832, 395] width 132 height 27
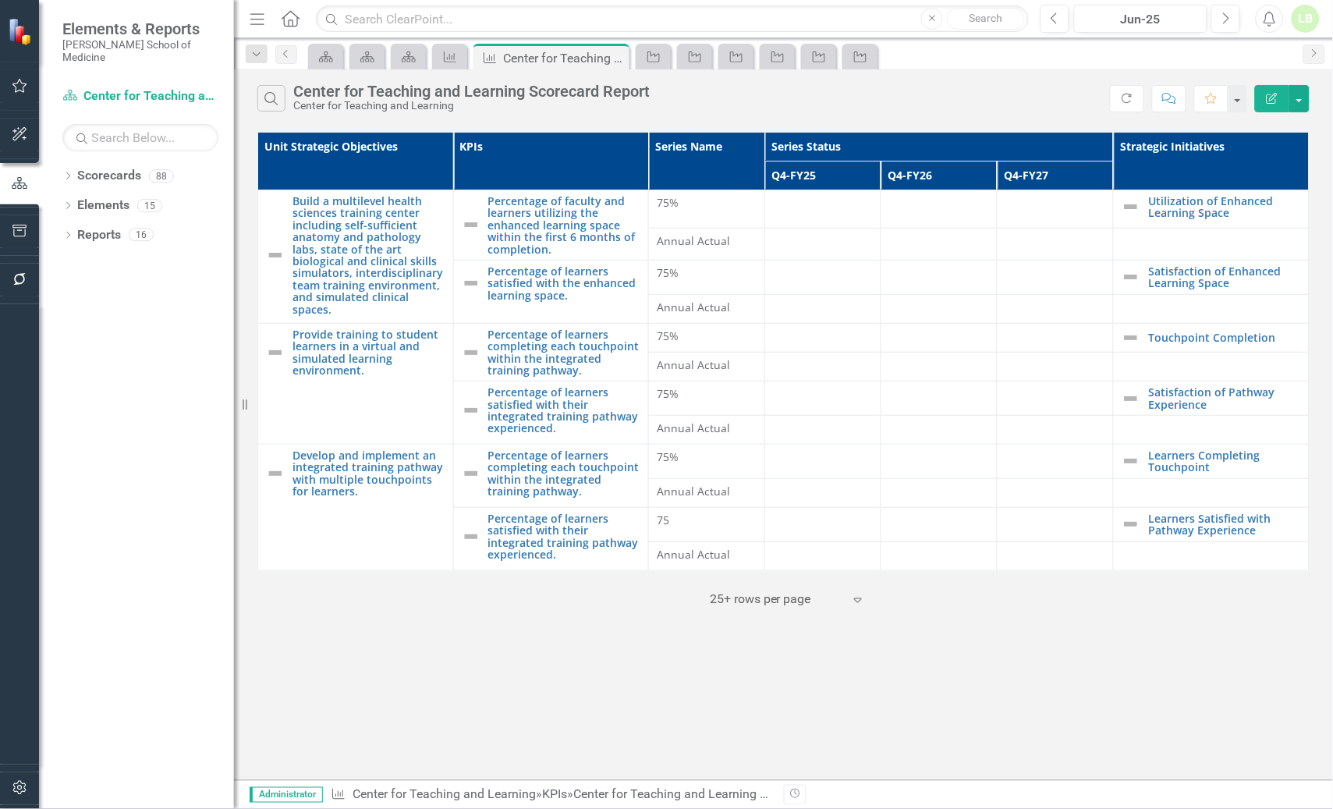
click at [1083, 640] on div "Search Center for Teaching and Learning Scorecard Report Center for Teaching an…" at bounding box center [783, 424] width 1099 height 711
click at [98, 167] on link "Scorecards" at bounding box center [109, 176] width 64 height 18
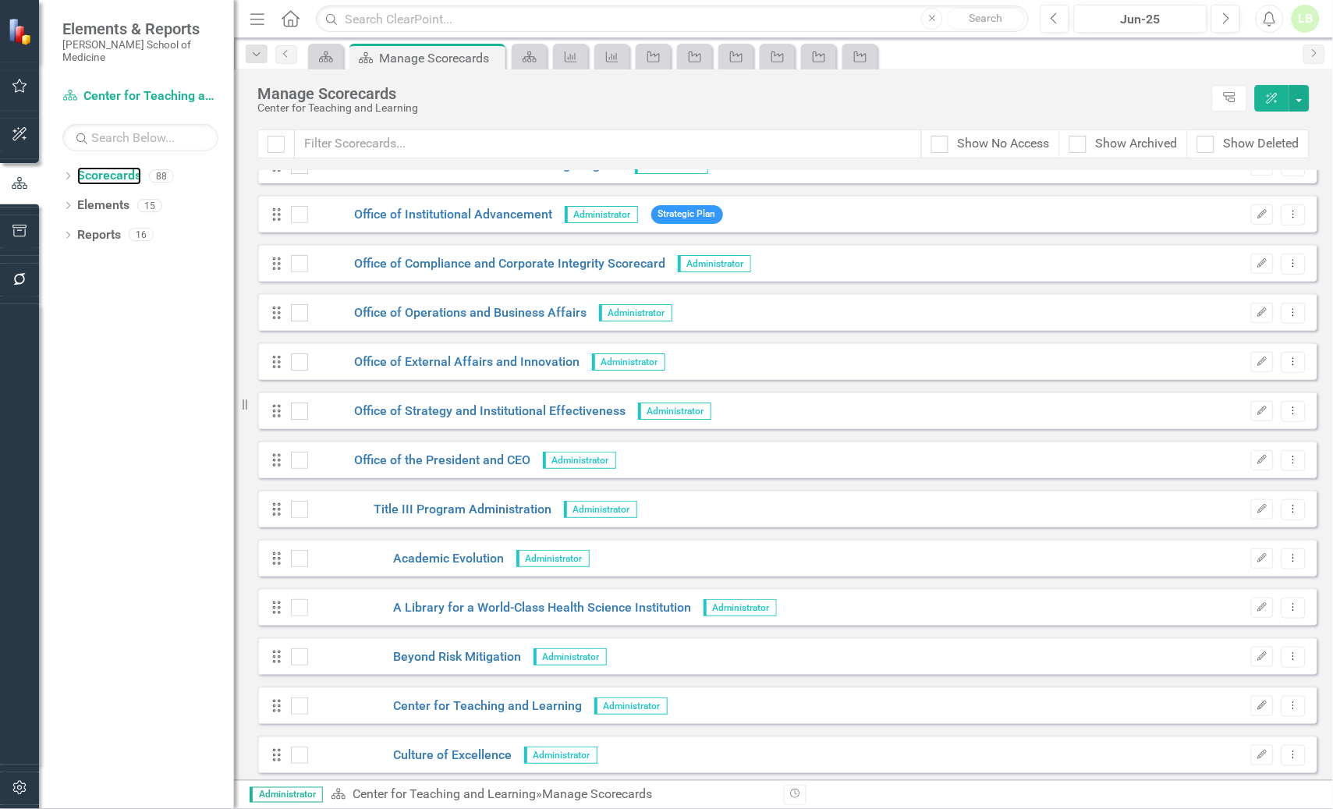
scroll to position [3316, 0]
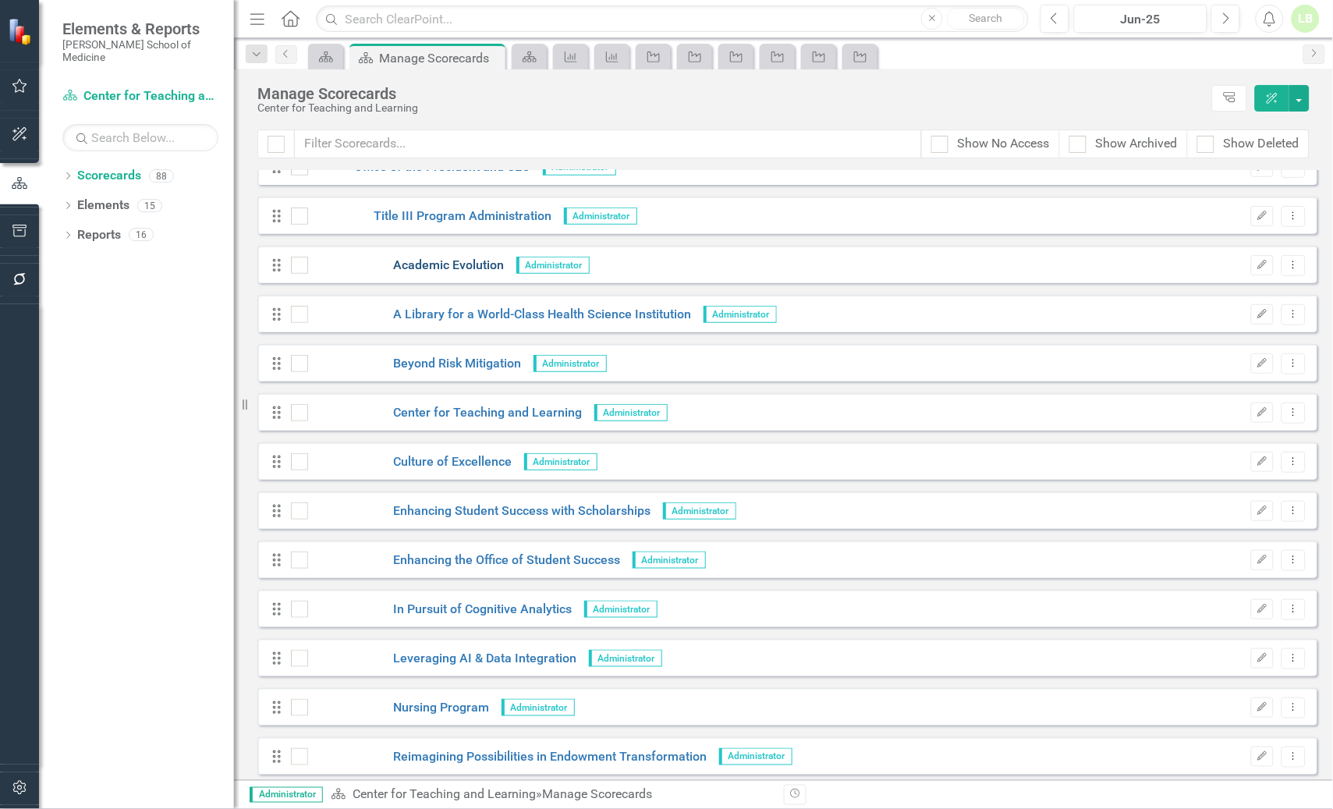
click at [424, 264] on link "Academic Evolution" at bounding box center [406, 266] width 197 height 18
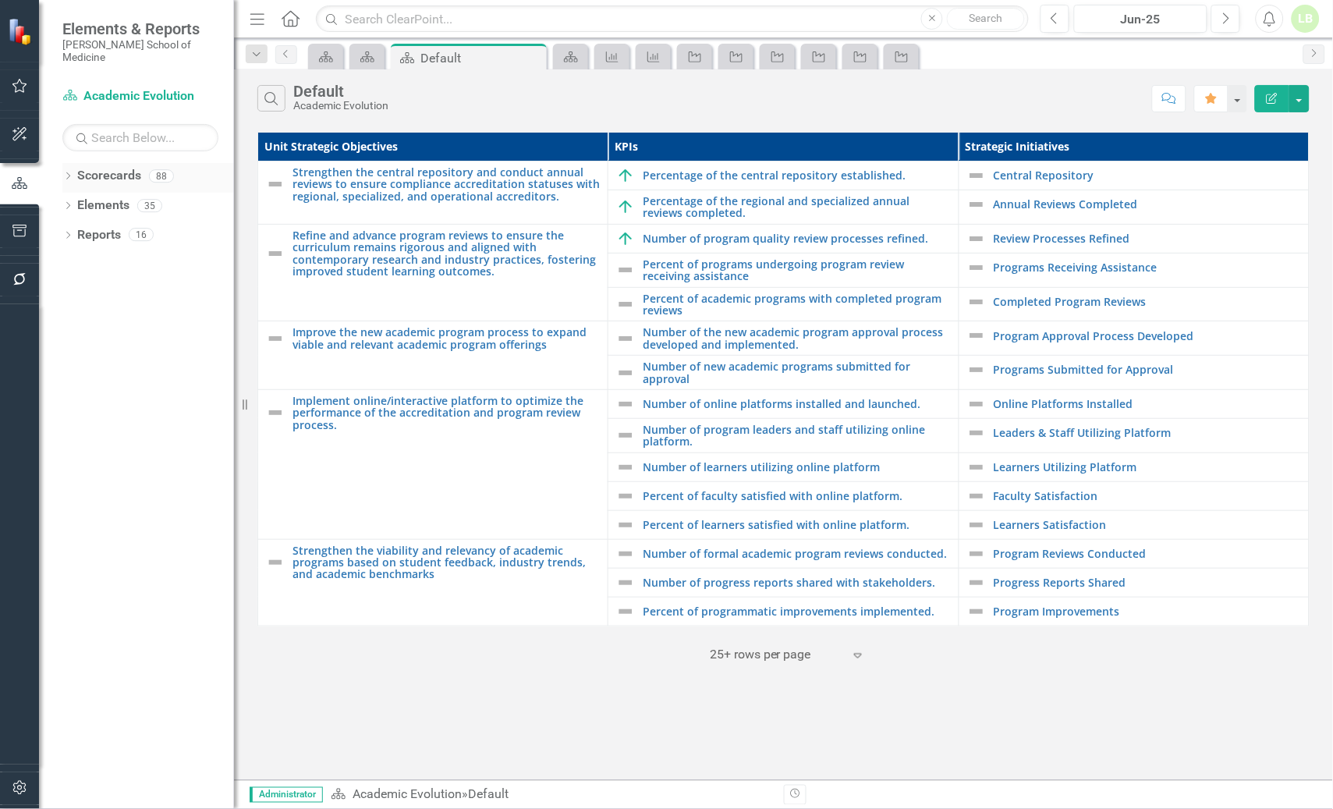
click at [106, 167] on link "Scorecards" at bounding box center [109, 176] width 64 height 18
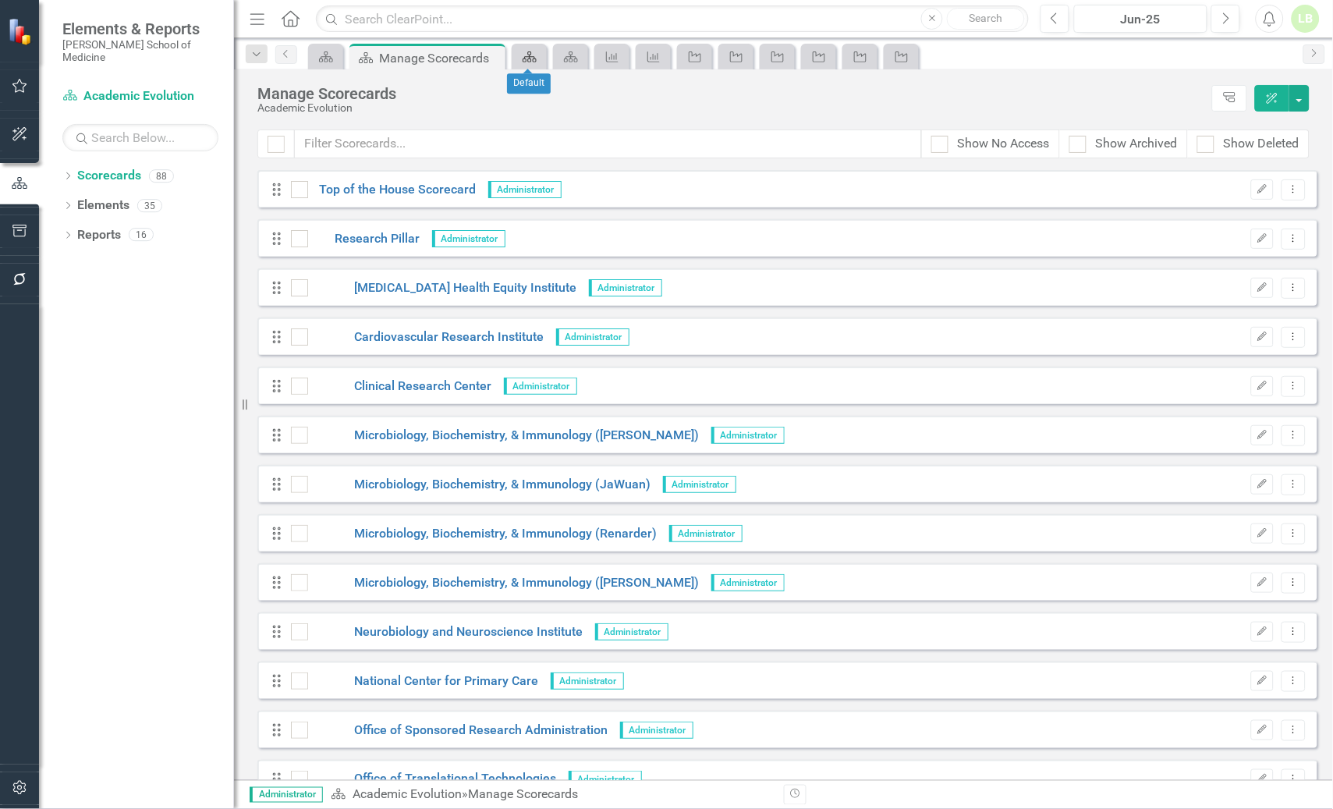
click at [539, 55] on link "Scorecards" at bounding box center [529, 57] width 27 height 20
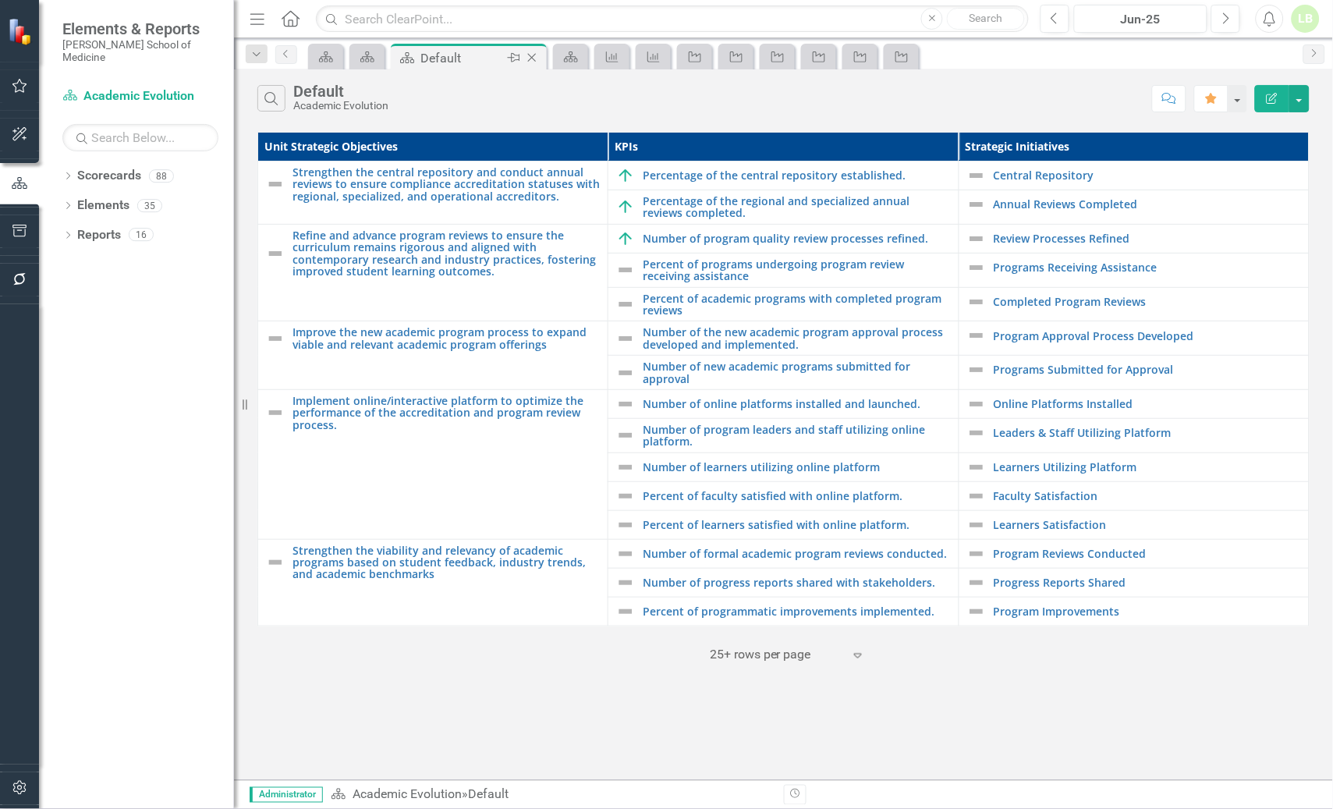
click at [537, 55] on icon "Close" at bounding box center [532, 57] width 16 height 12
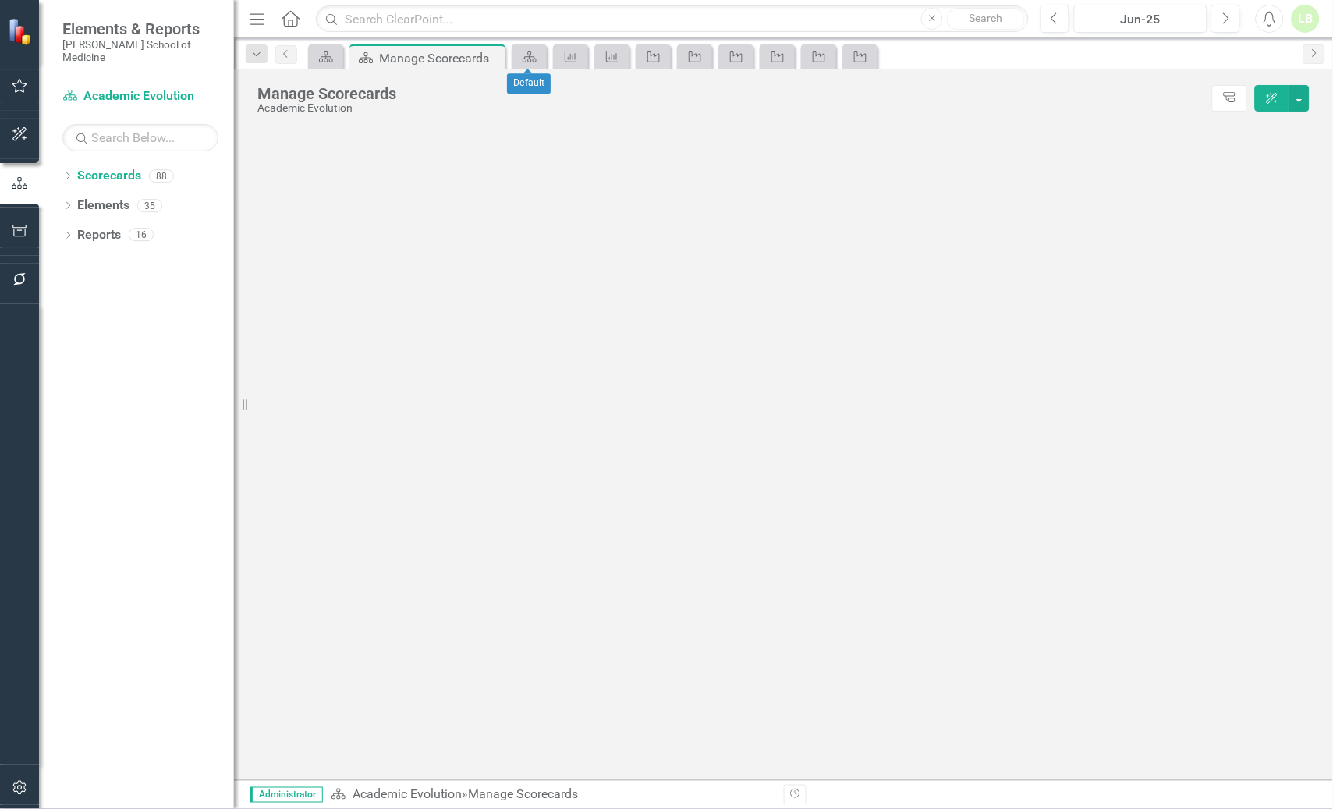
click at [537, 55] on icon "Scorecards" at bounding box center [530, 57] width 16 height 12
click at [537, 55] on icon "Close" at bounding box center [532, 57] width 16 height 12
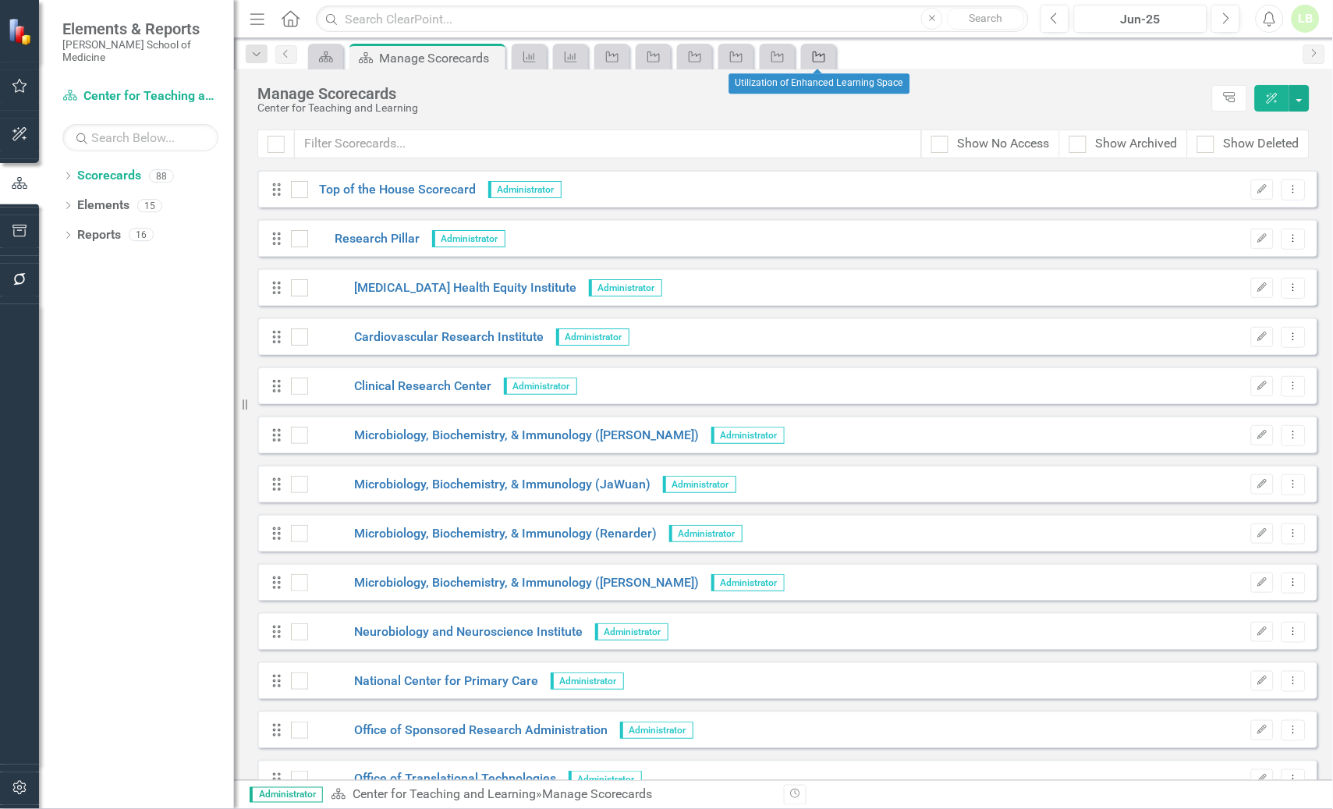
click at [825, 55] on icon "Strategic Initiative" at bounding box center [819, 57] width 16 height 12
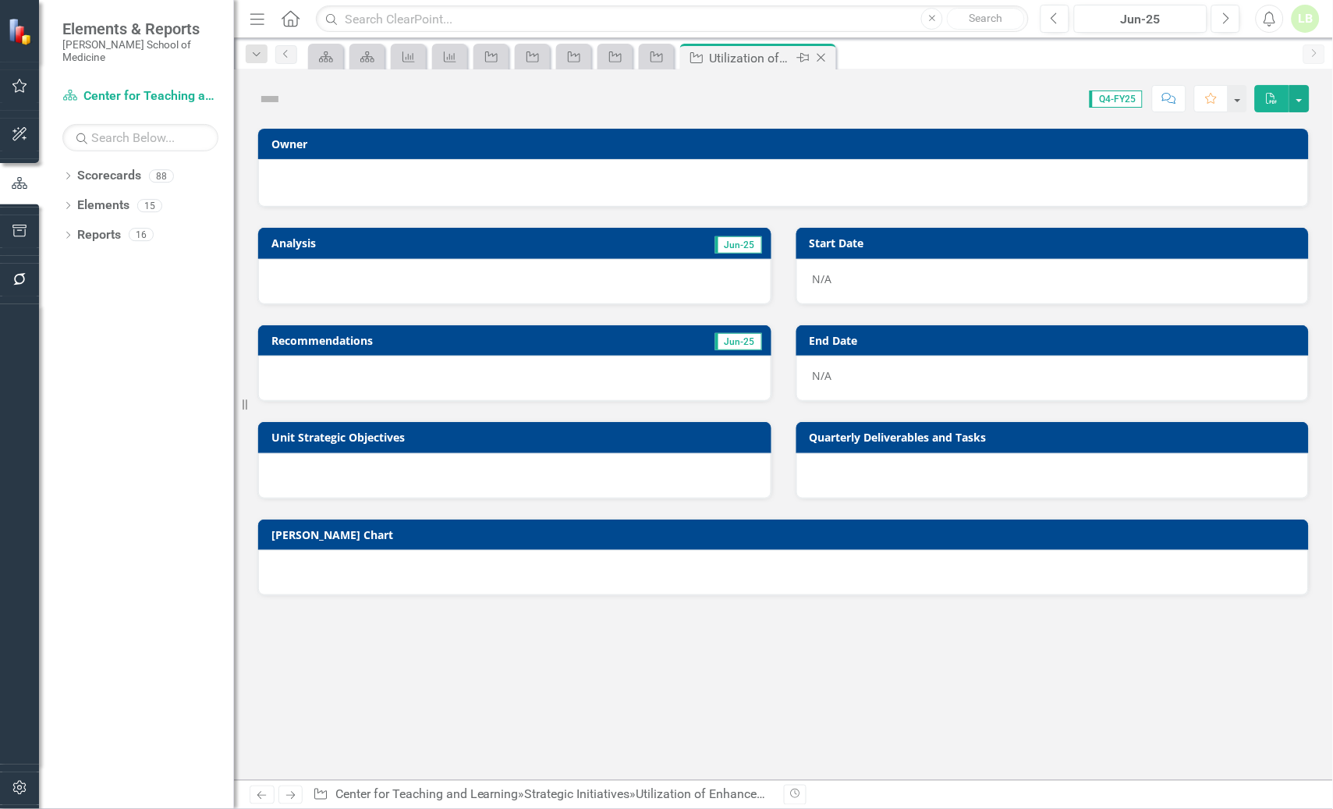
click at [825, 55] on icon "Close" at bounding box center [822, 57] width 16 height 12
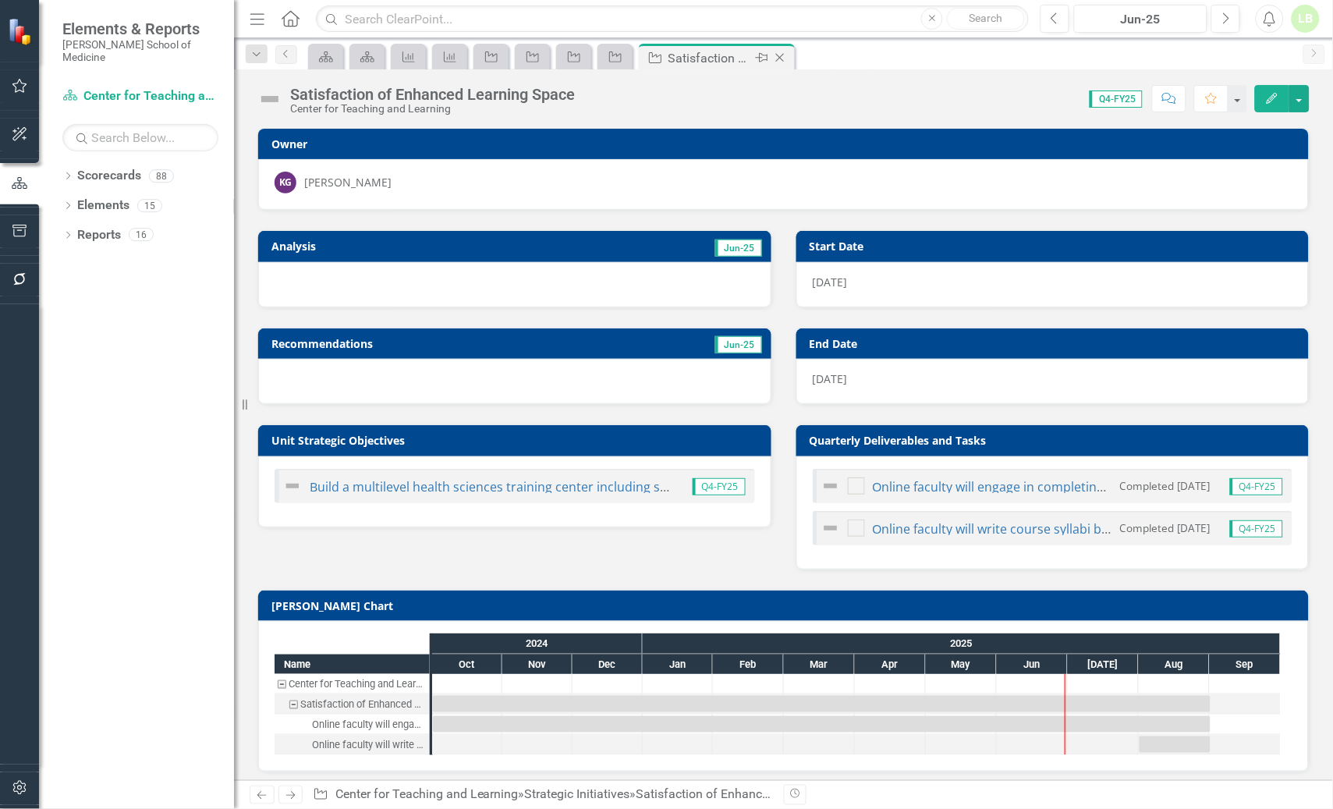
checkbox input "true"
click at [779, 55] on icon "Close" at bounding box center [780, 57] width 16 height 12
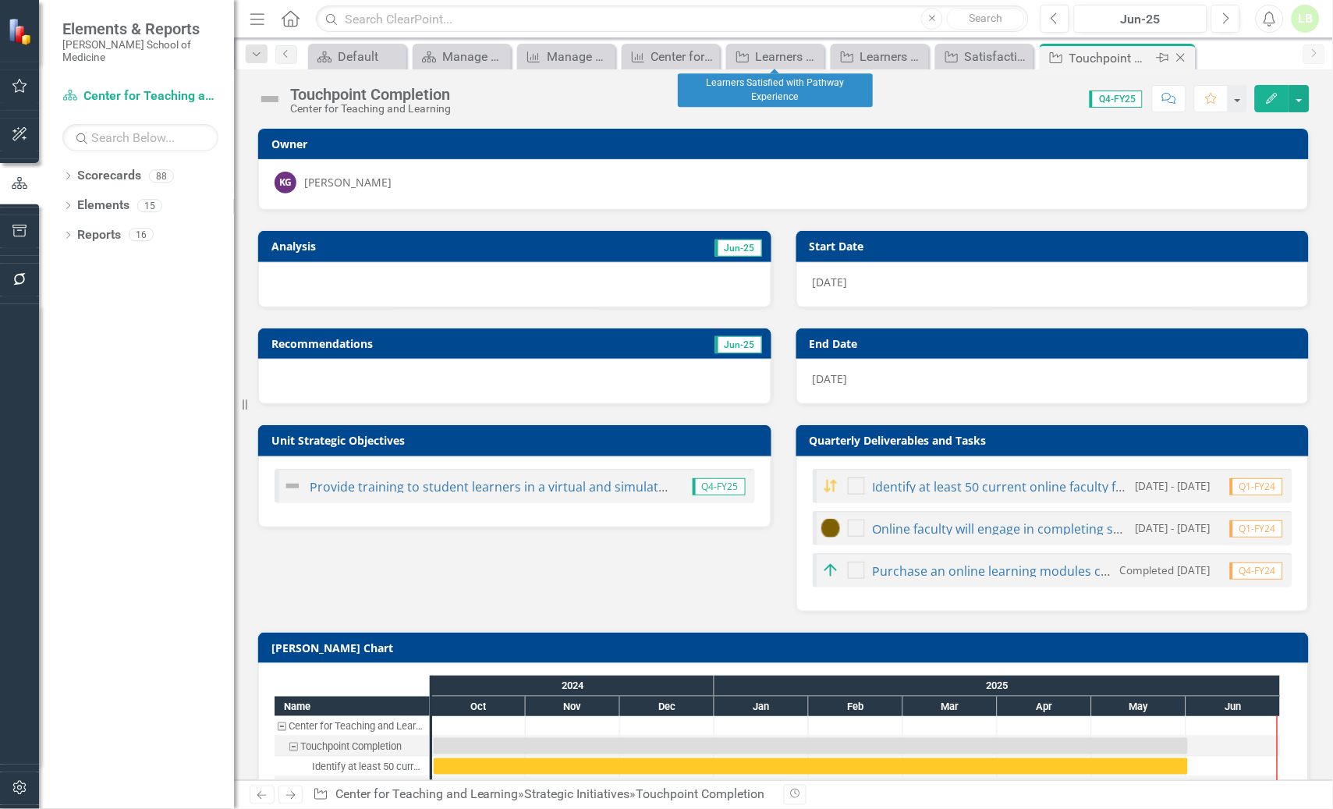
checkbox input "true"
click at [1183, 55] on icon "Close" at bounding box center [1181, 57] width 16 height 12
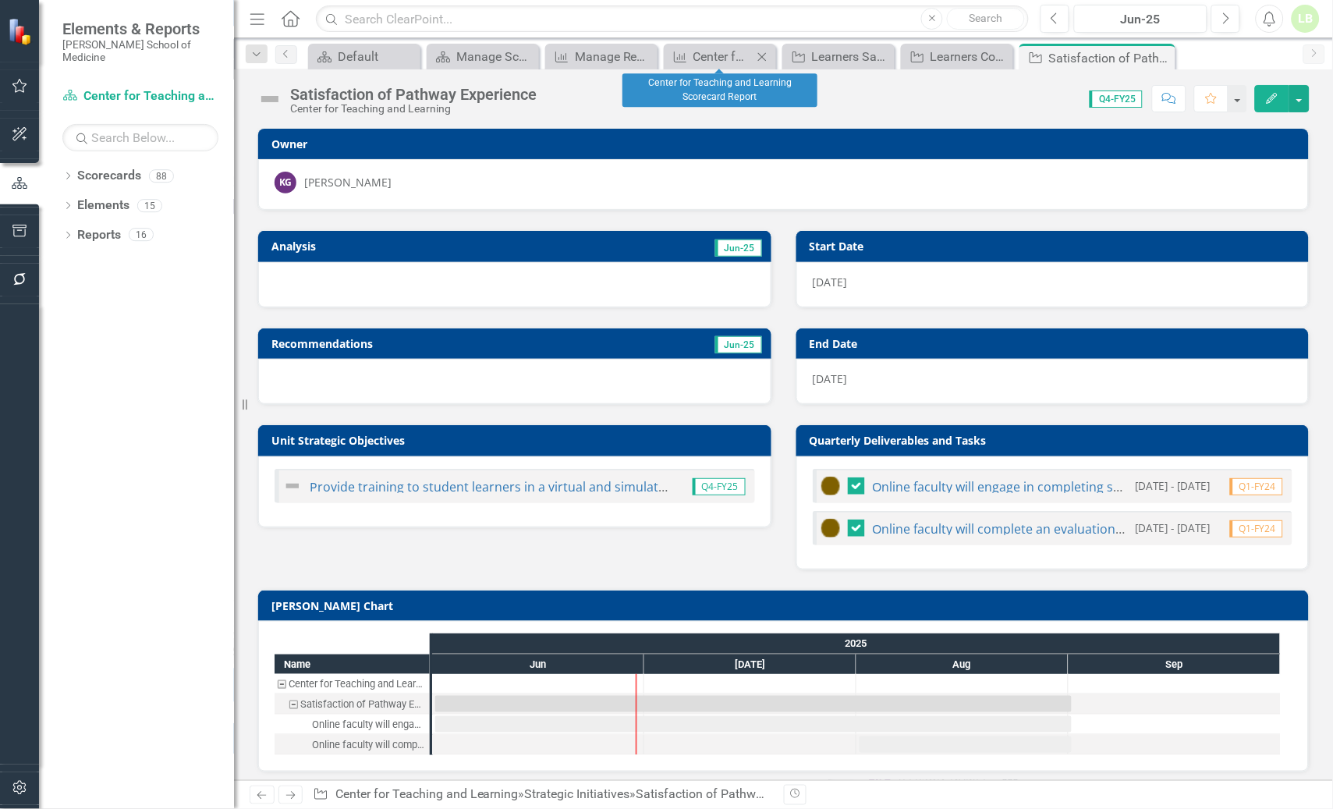
click at [763, 51] on icon "Close" at bounding box center [762, 57] width 16 height 12
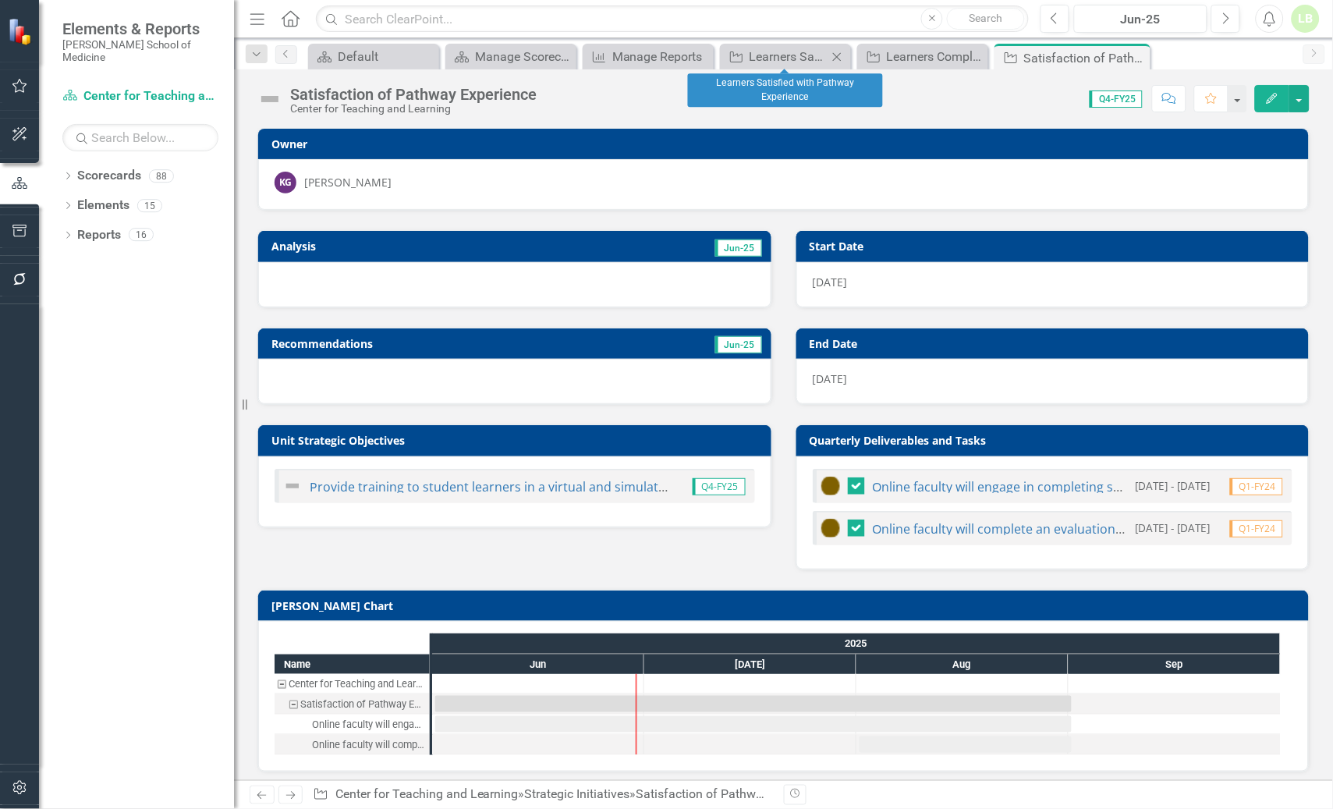
click at [834, 55] on icon "Close" at bounding box center [837, 57] width 16 height 12
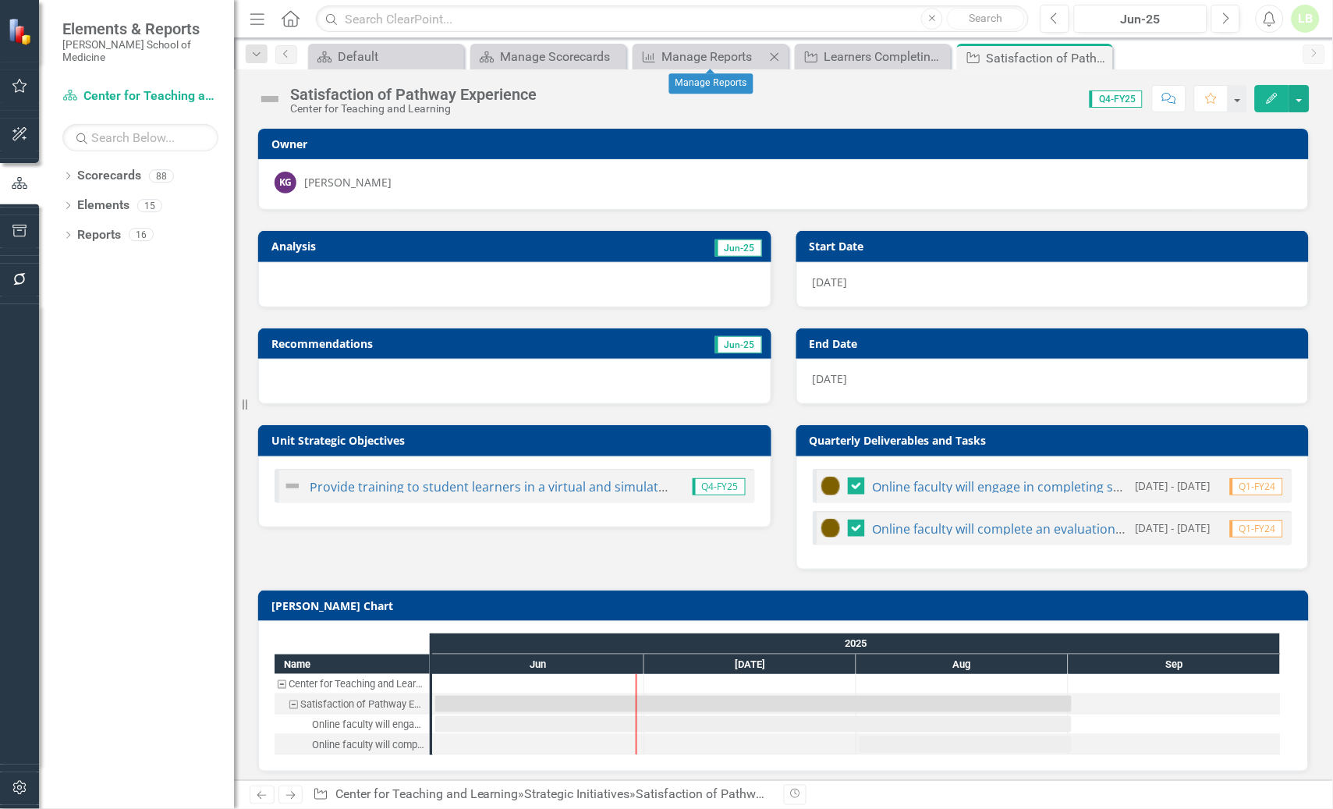
click at [771, 57] on icon "Close" at bounding box center [775, 57] width 16 height 12
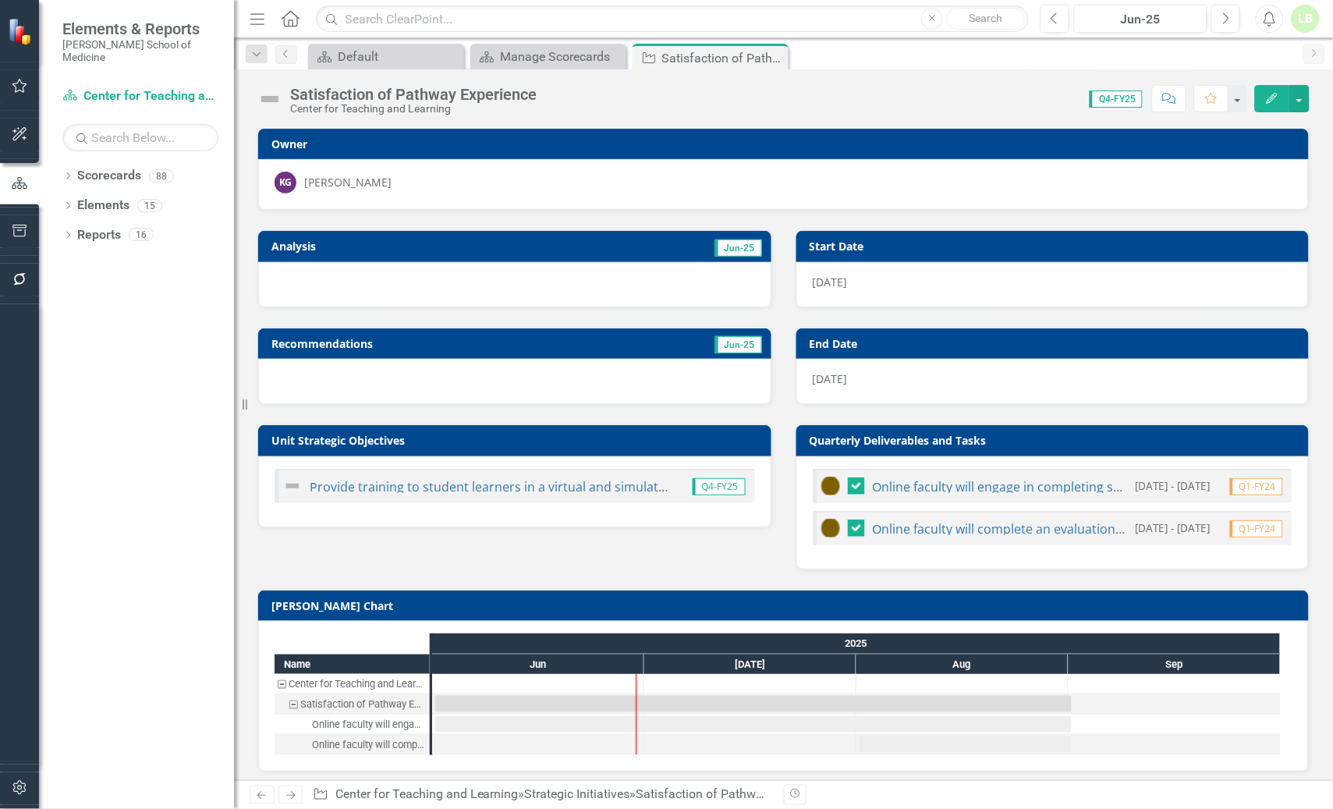
click at [0, 0] on icon "Close" at bounding box center [0, 0] width 0 height 0
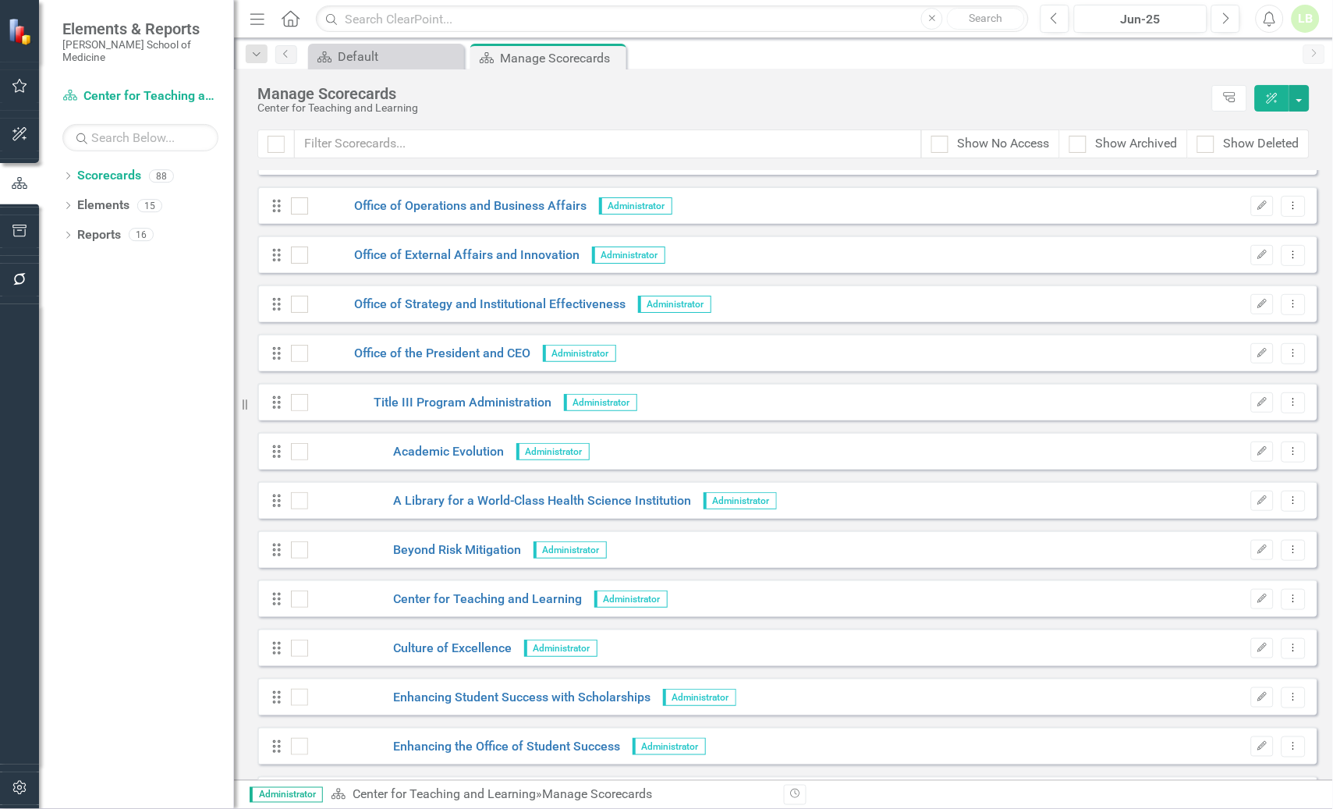
scroll to position [3032, 0]
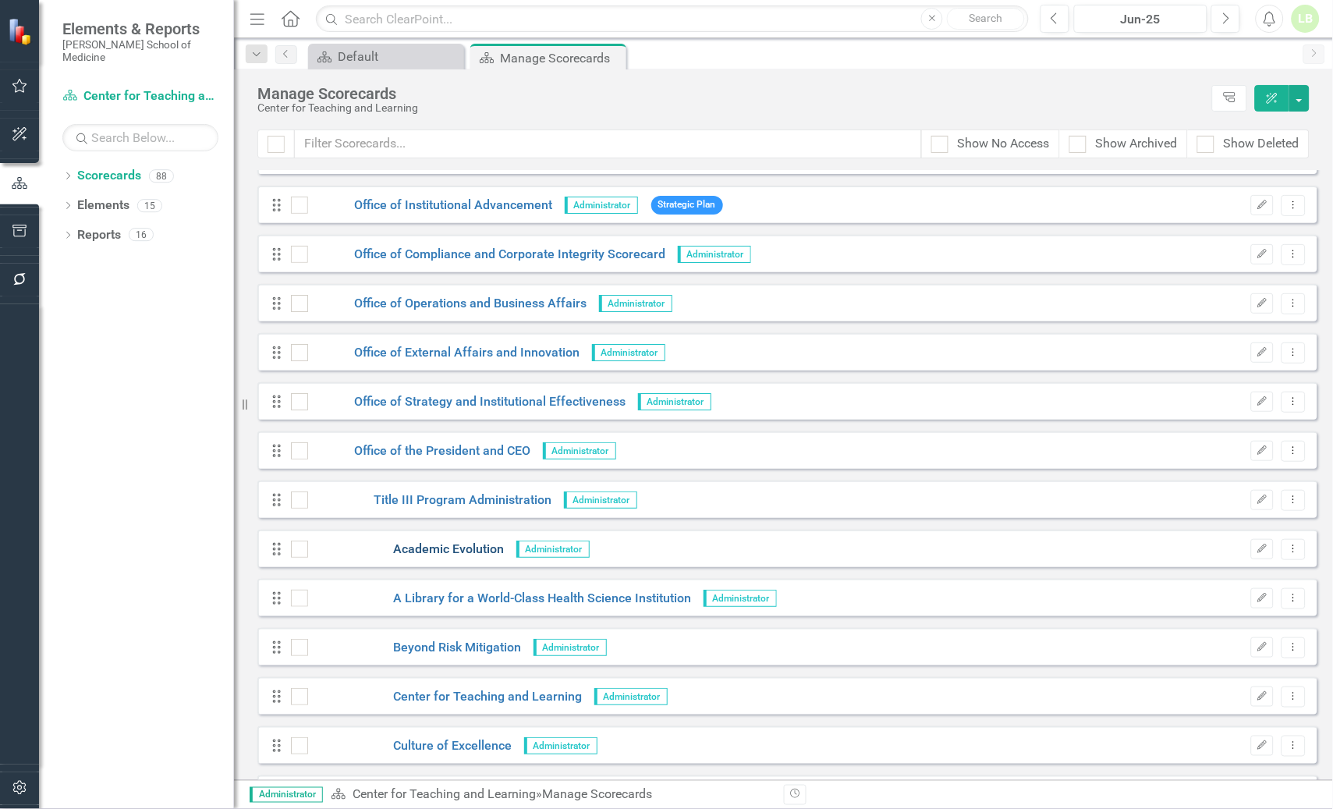
click at [447, 548] on link "Academic Evolution" at bounding box center [406, 550] width 197 height 18
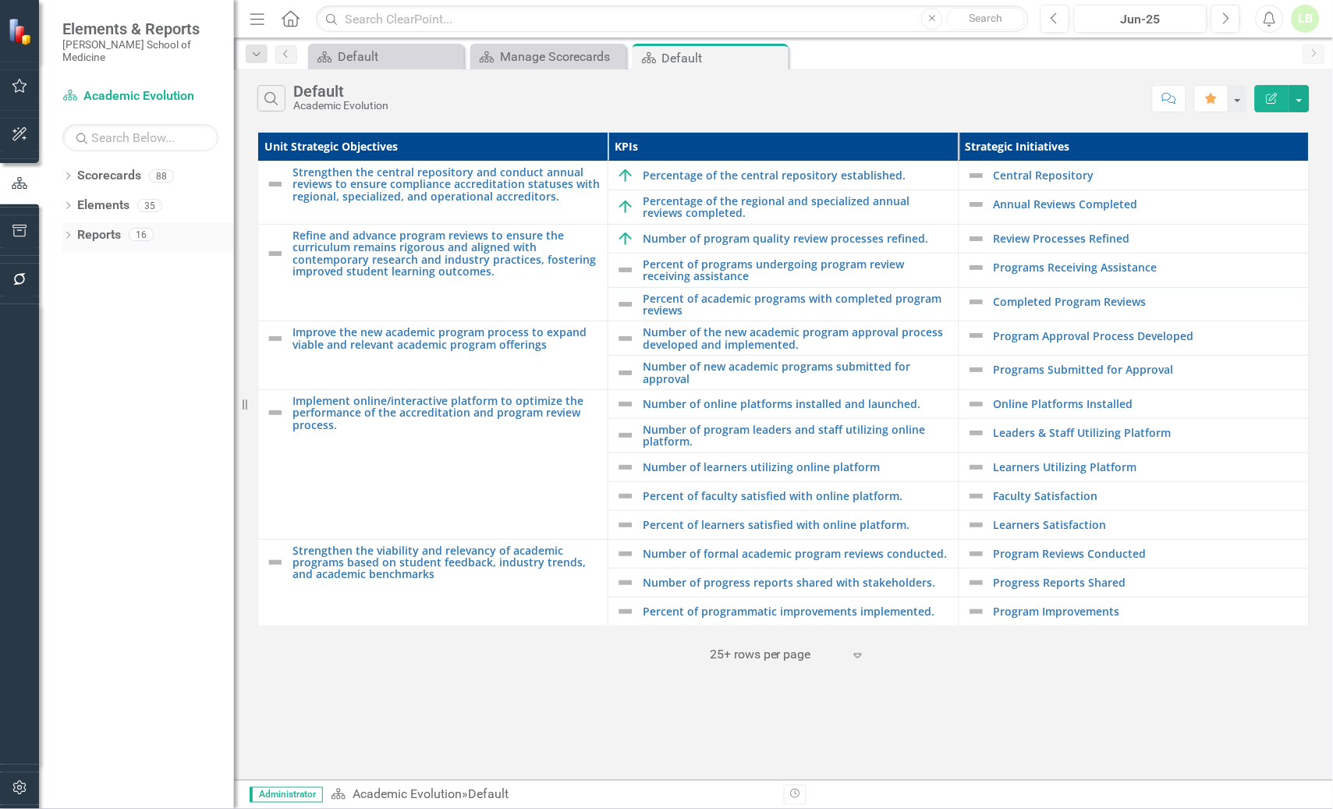
click at [87, 226] on link "Reports" at bounding box center [99, 235] width 44 height 18
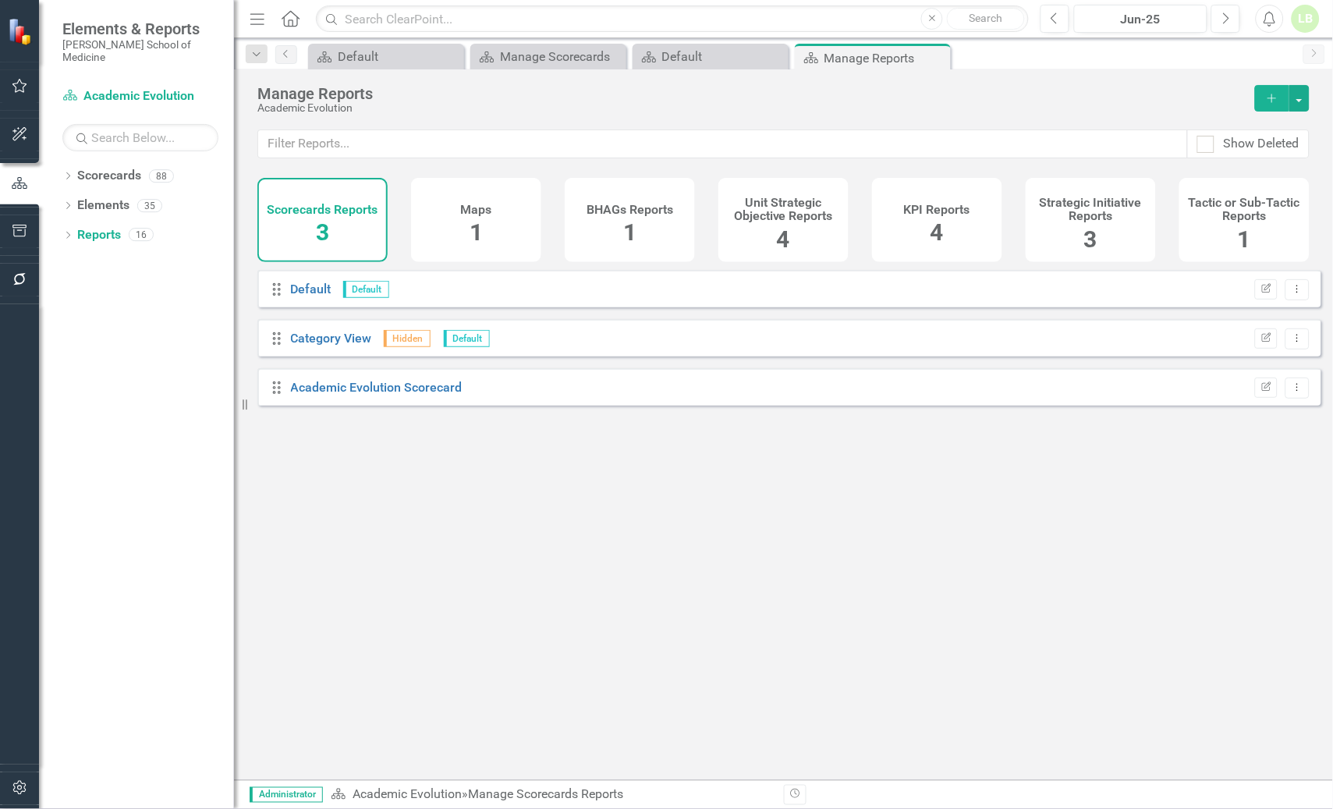
click at [935, 207] on h4 "KPI Reports" at bounding box center [937, 210] width 66 height 14
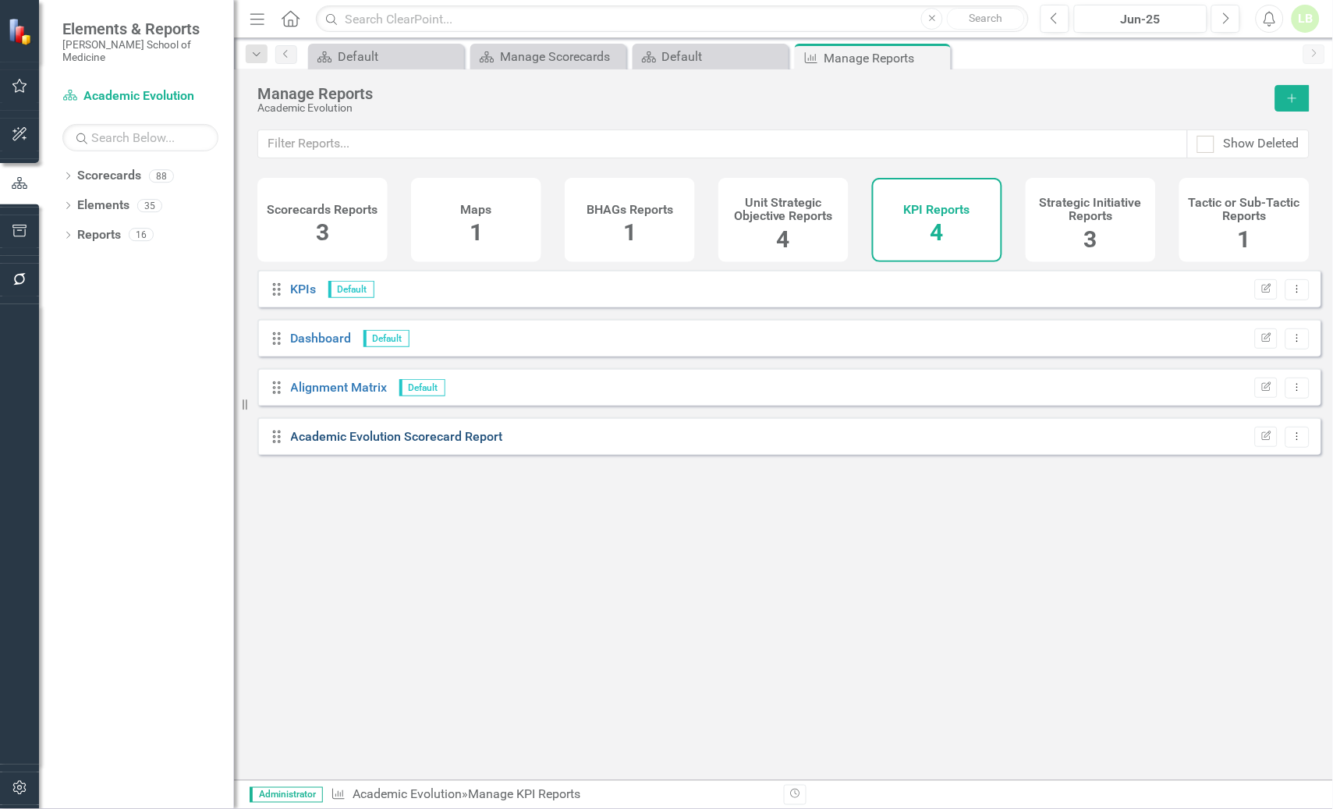
click at [339, 444] on link "Academic Evolution Scorecard Report" at bounding box center [397, 436] width 212 height 15
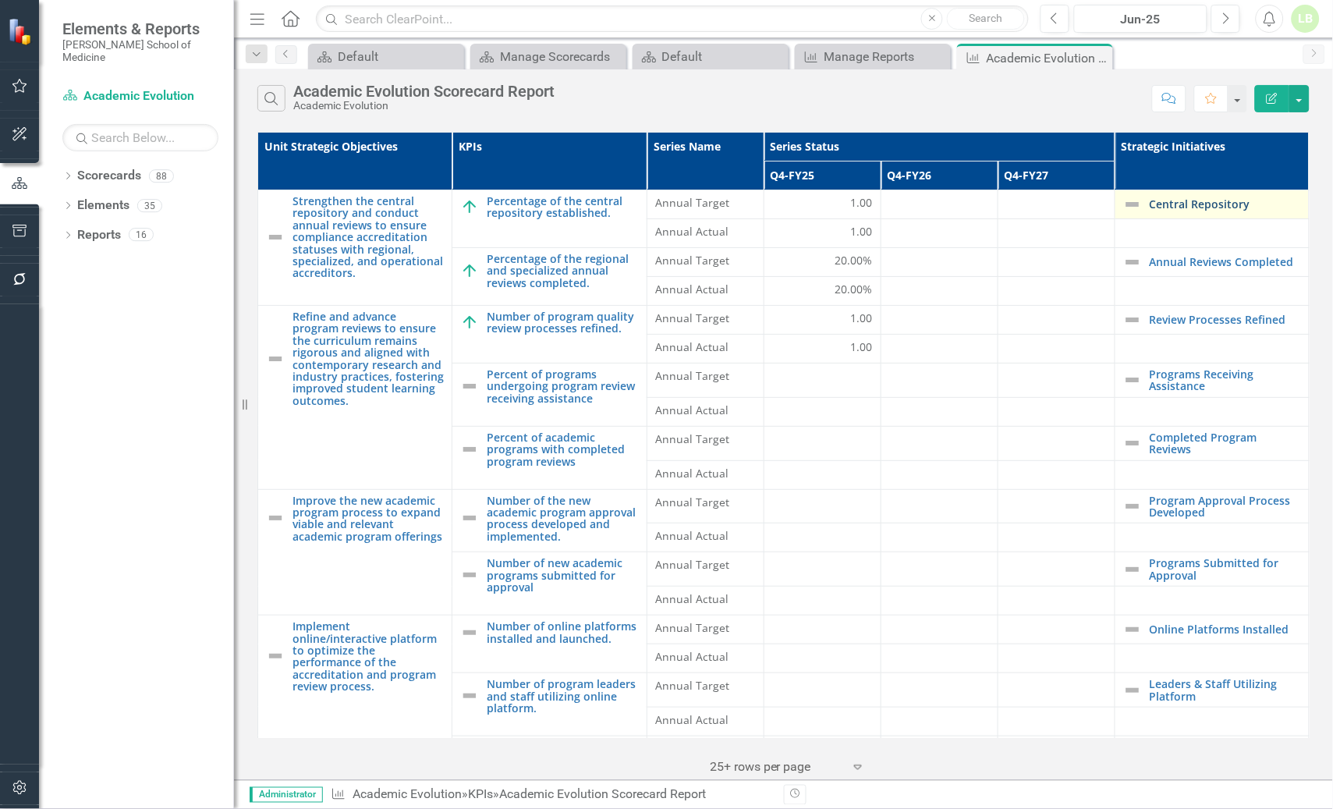
click at [1169, 204] on link "Central Repository" at bounding box center [1225, 204] width 151 height 12
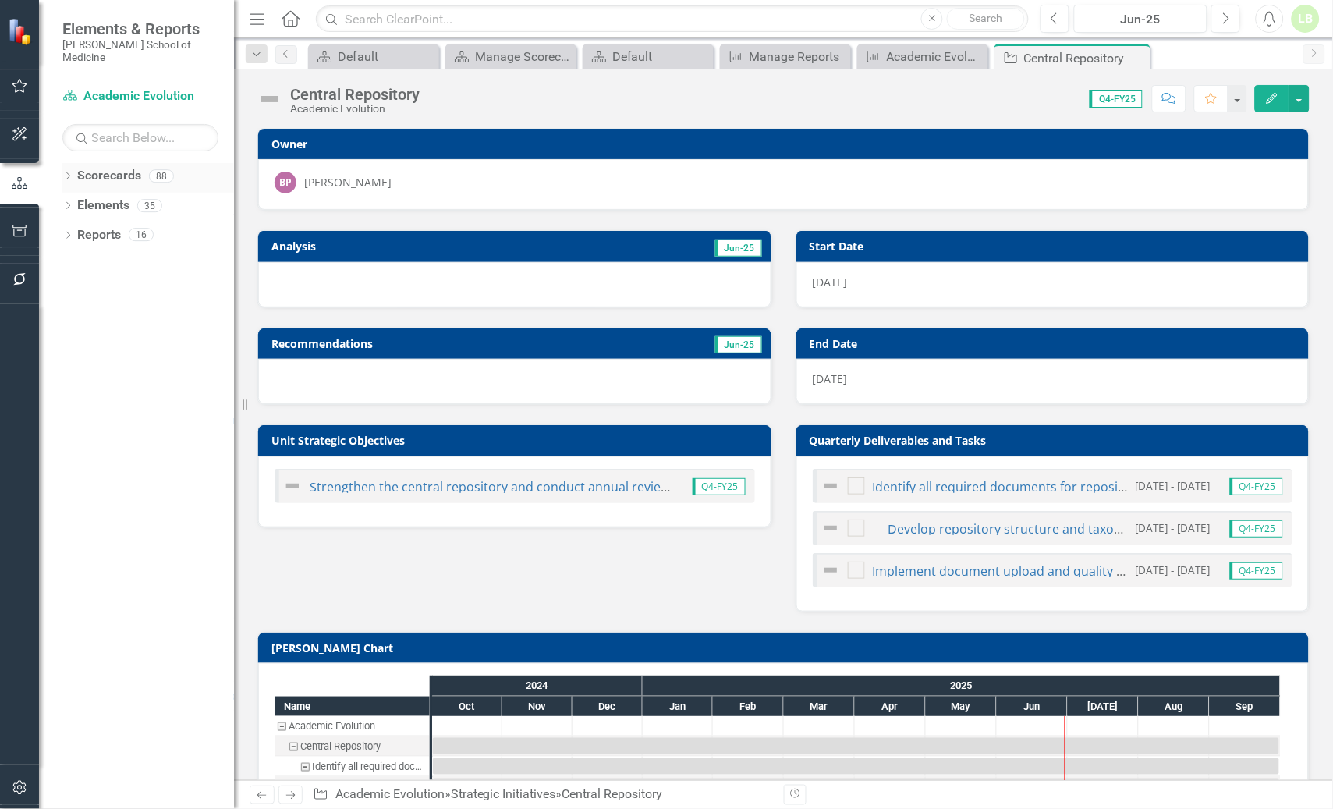
click at [104, 167] on link "Scorecards" at bounding box center [109, 176] width 64 height 18
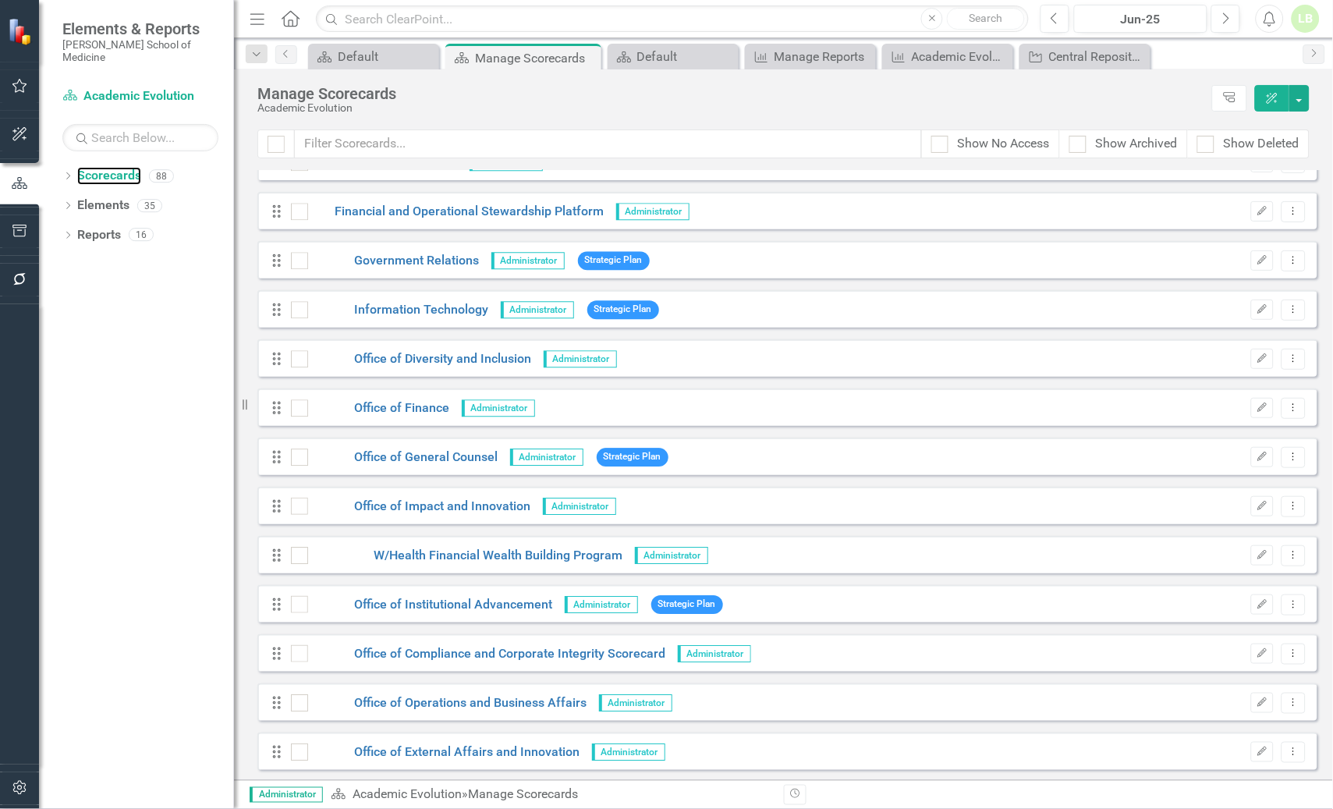
scroll to position [2730, 0]
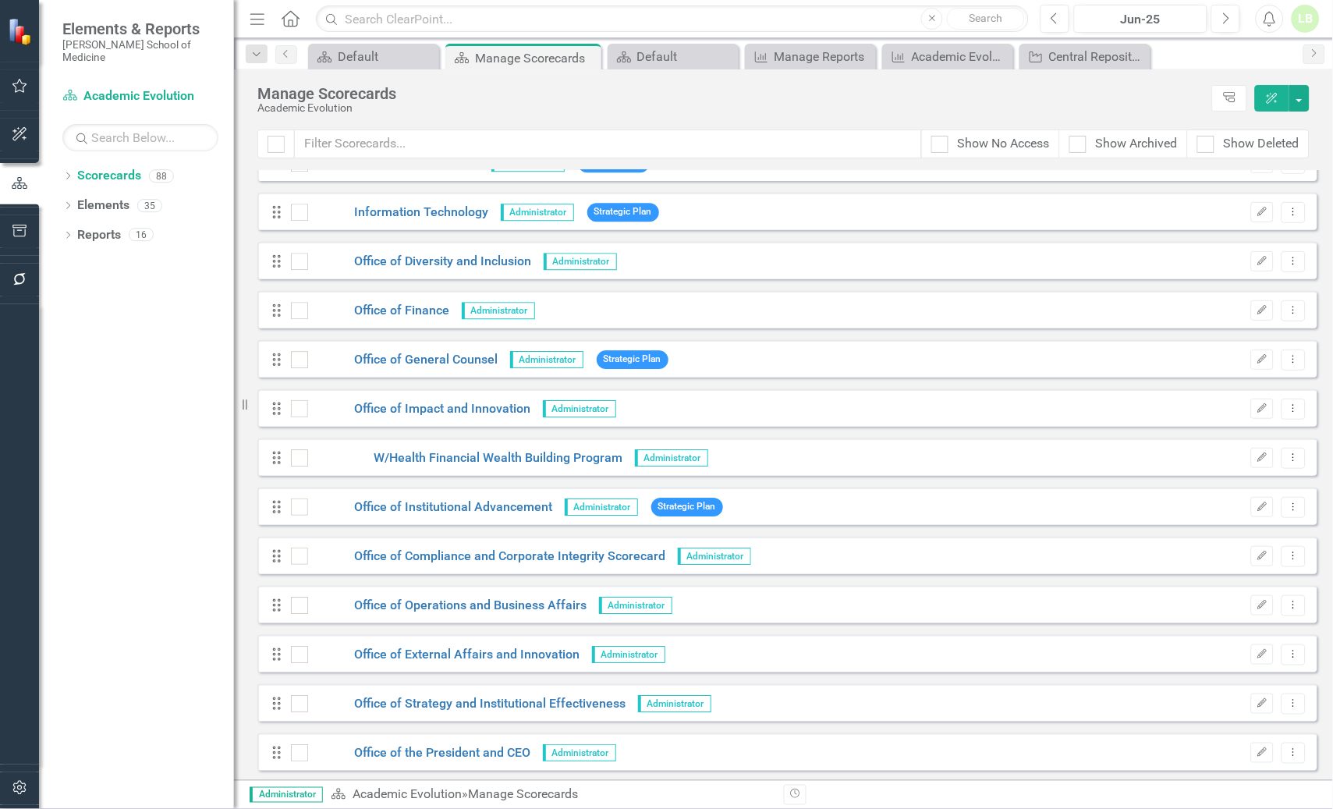
click at [909, 100] on div "Manage Scorecards" at bounding box center [730, 93] width 947 height 17
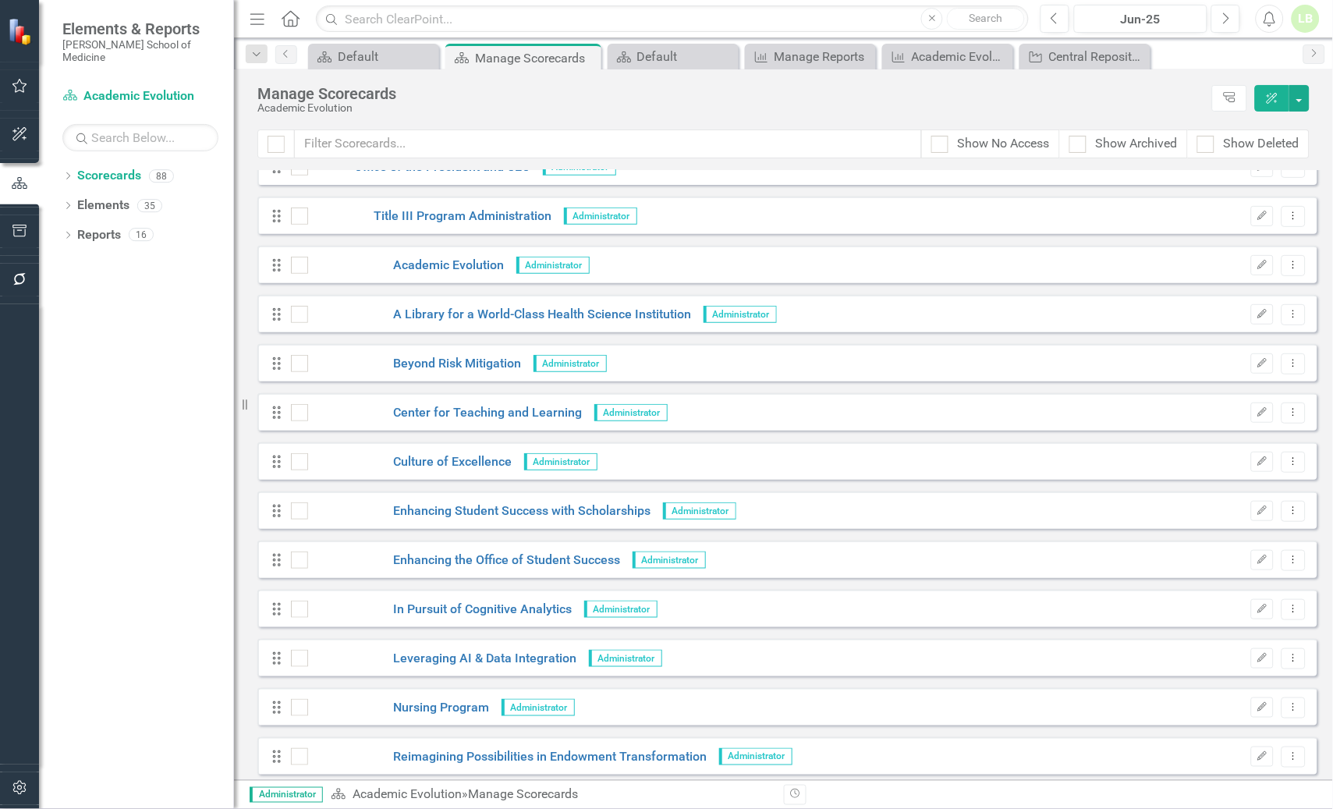
scroll to position [3023, 0]
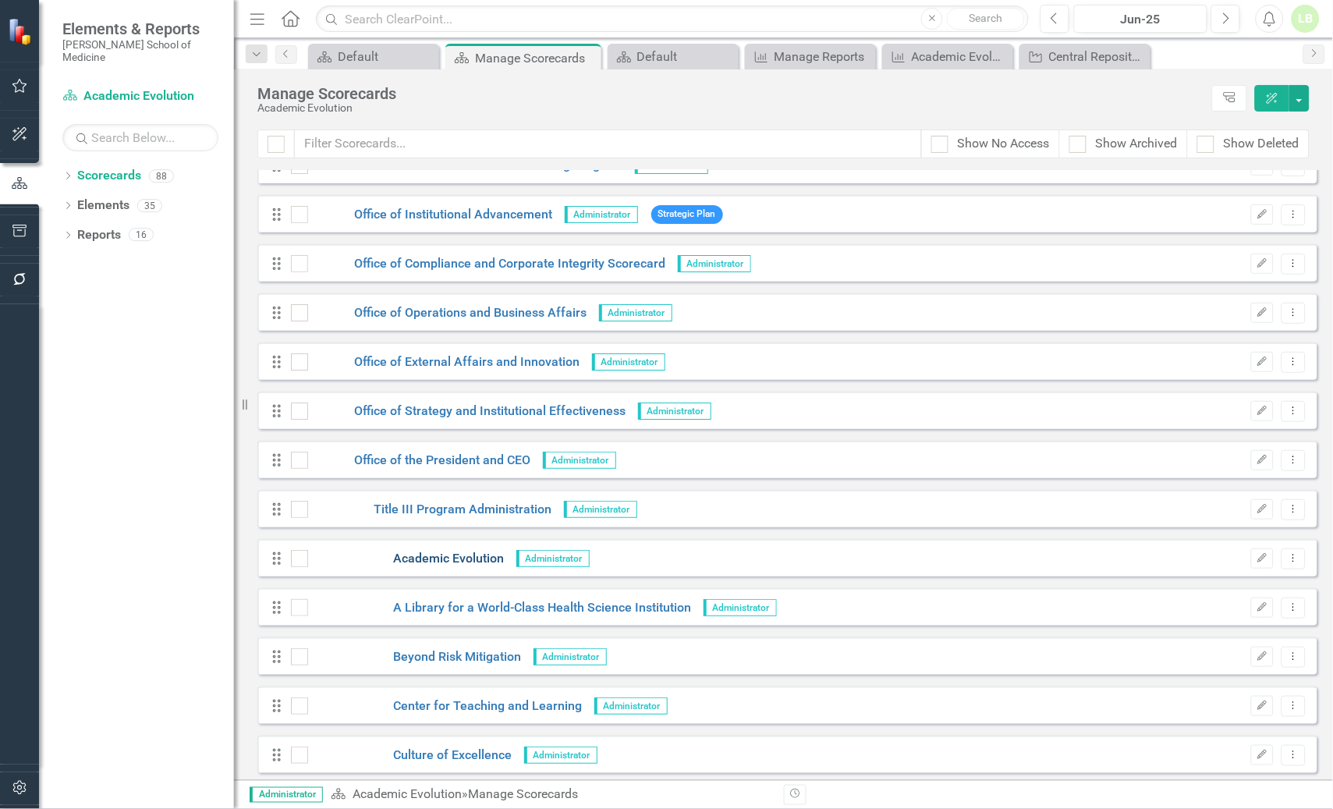
click at [447, 556] on link "Academic Evolution" at bounding box center [406, 559] width 197 height 18
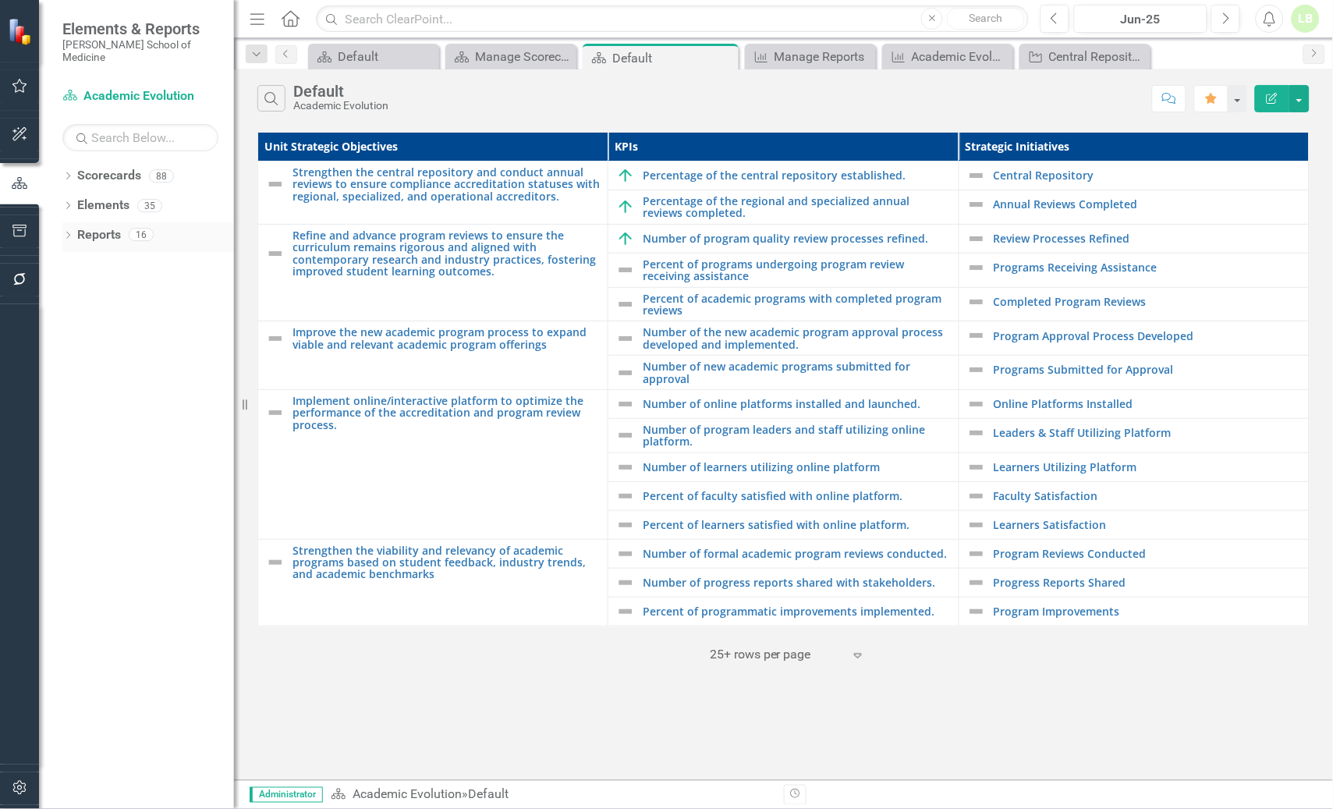
click at [108, 226] on link "Reports" at bounding box center [99, 235] width 44 height 18
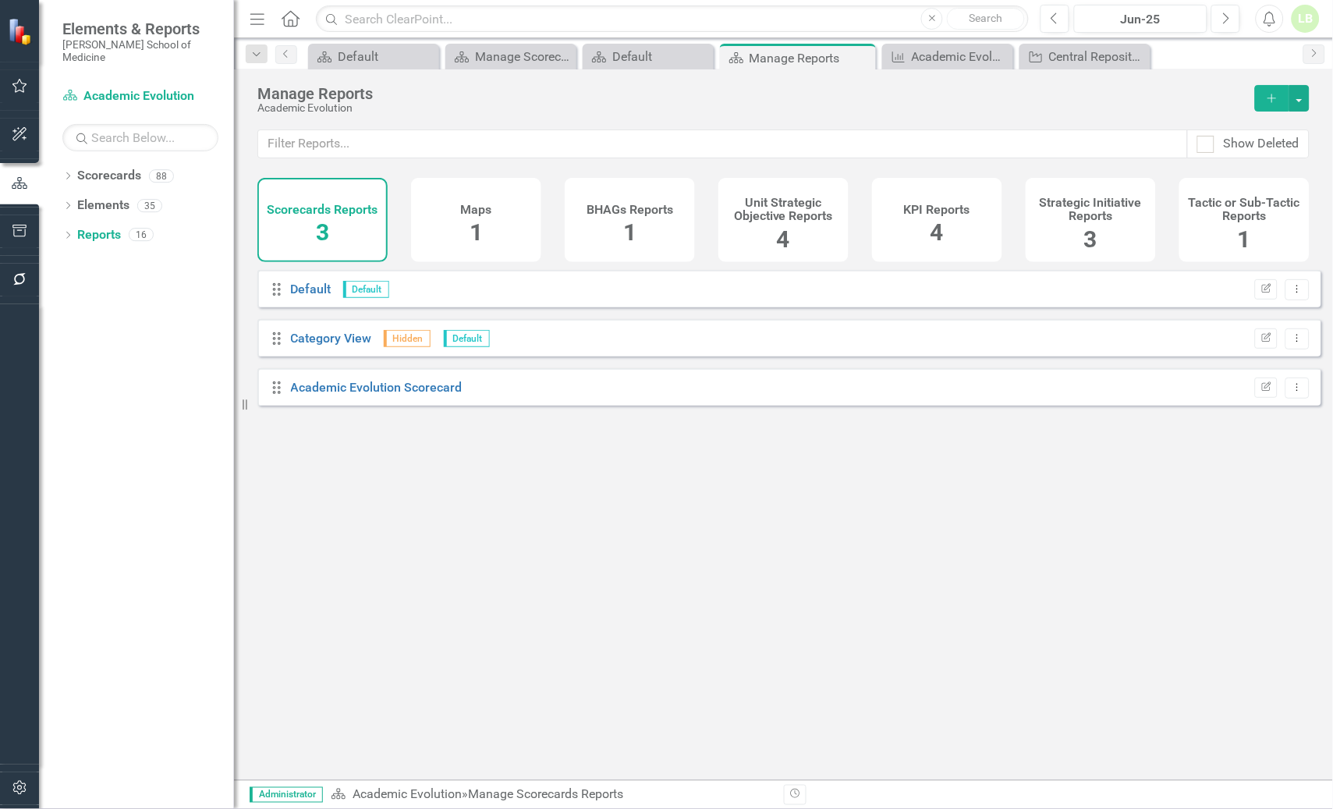
click at [946, 205] on h4 "KPI Reports" at bounding box center [937, 210] width 66 height 14
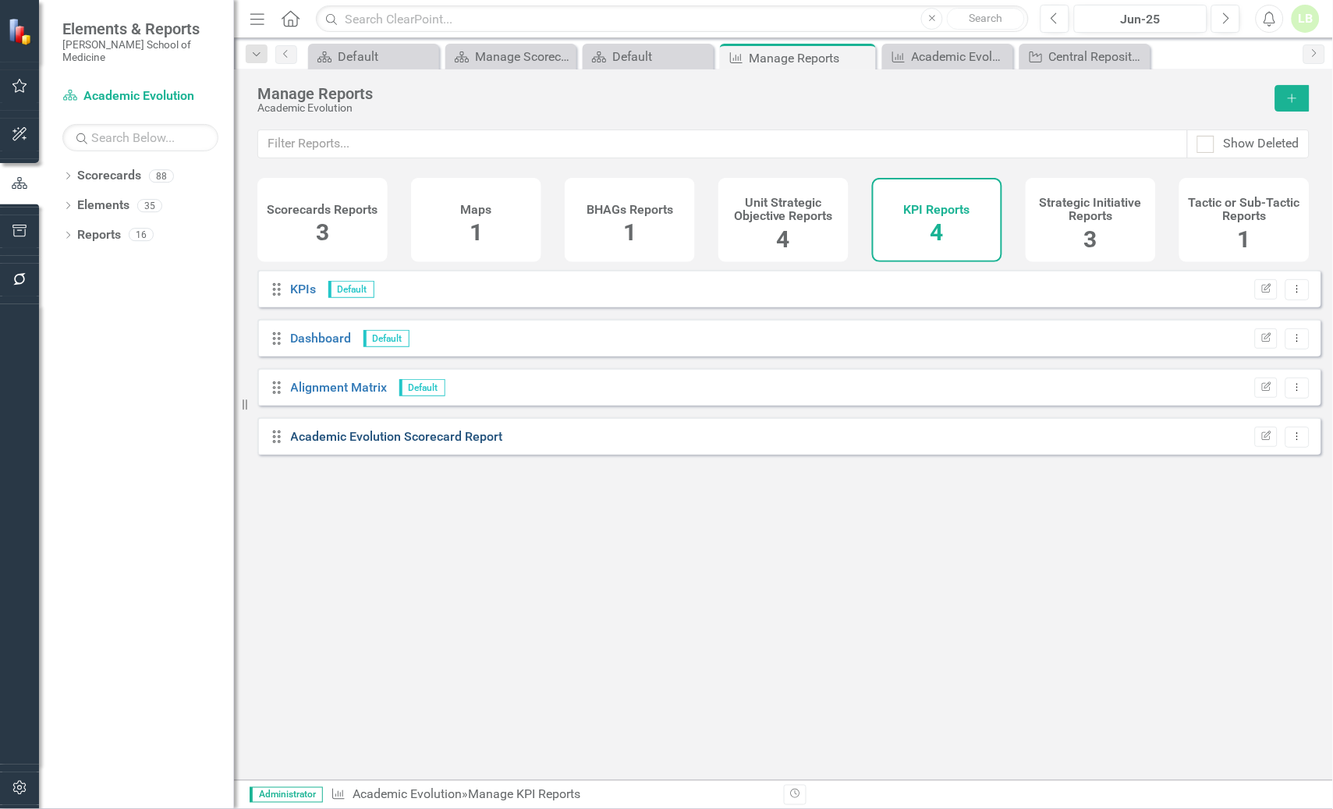
click at [428, 444] on link "Academic Evolution Scorecard Report" at bounding box center [397, 436] width 212 height 15
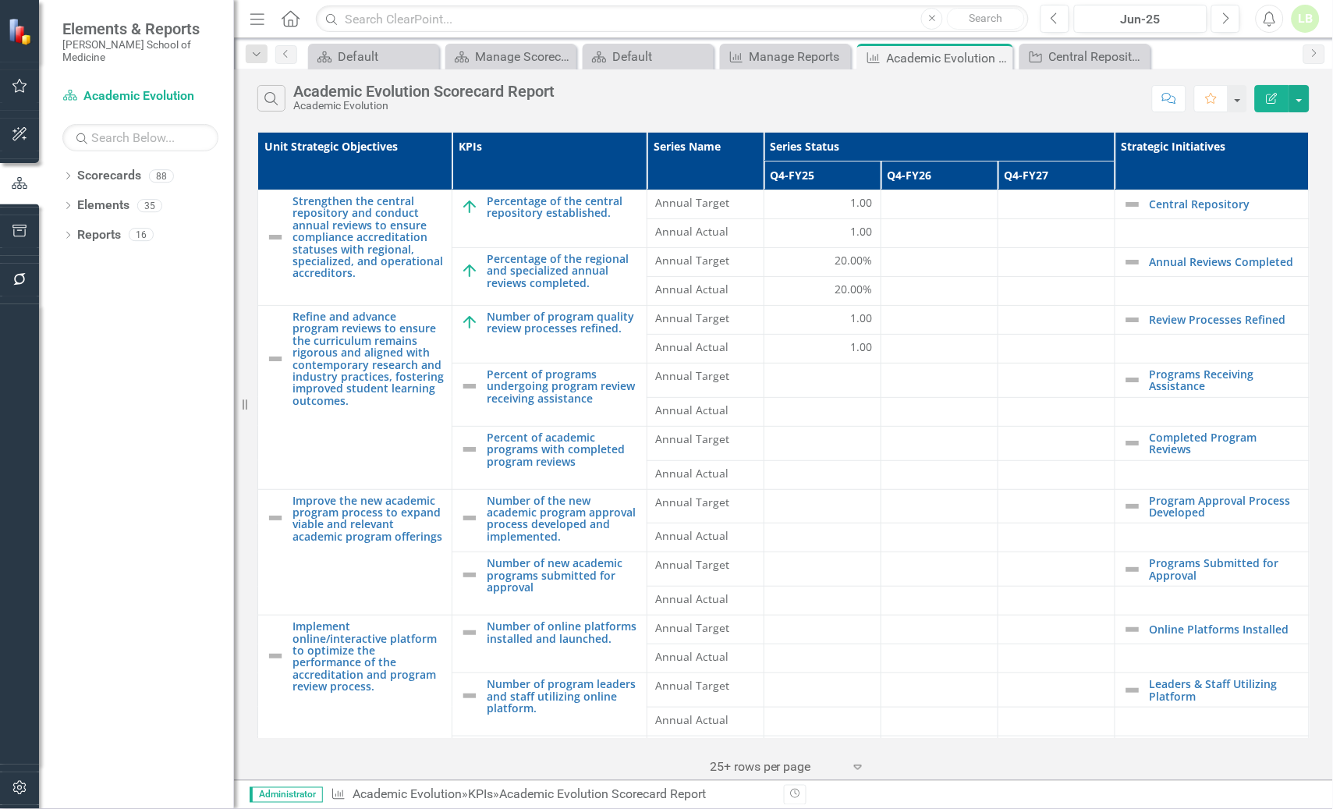
click at [972, 115] on div "Search Academic Evolution Scorecard Report Academic Evolution Comment Favorite …" at bounding box center [783, 94] width 1099 height 51
click at [112, 168] on link "Scorecards" at bounding box center [109, 176] width 64 height 18
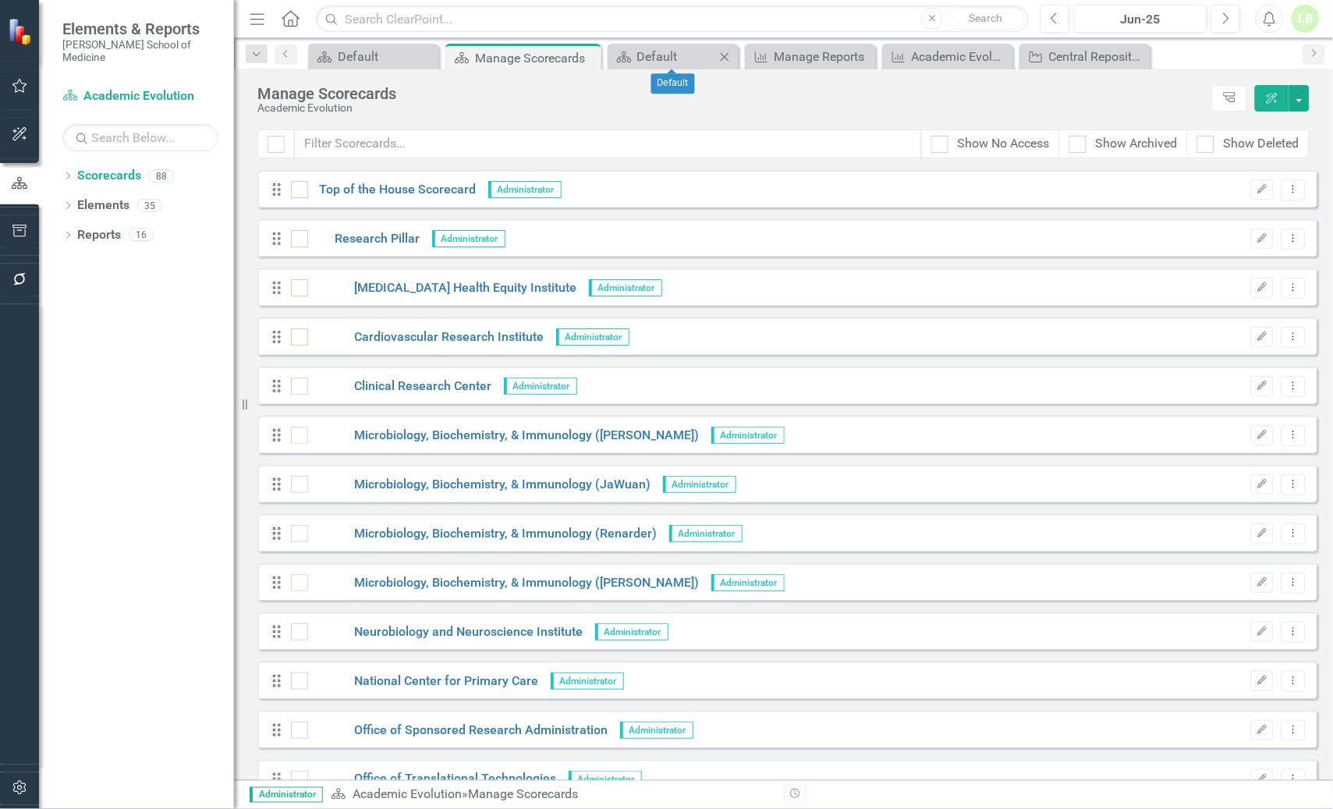
click at [719, 57] on icon "Close" at bounding box center [725, 57] width 16 height 12
click at [771, 56] on icon "Close" at bounding box center [775, 57] width 16 height 12
click at [0, 0] on icon "Close" at bounding box center [0, 0] width 0 height 0
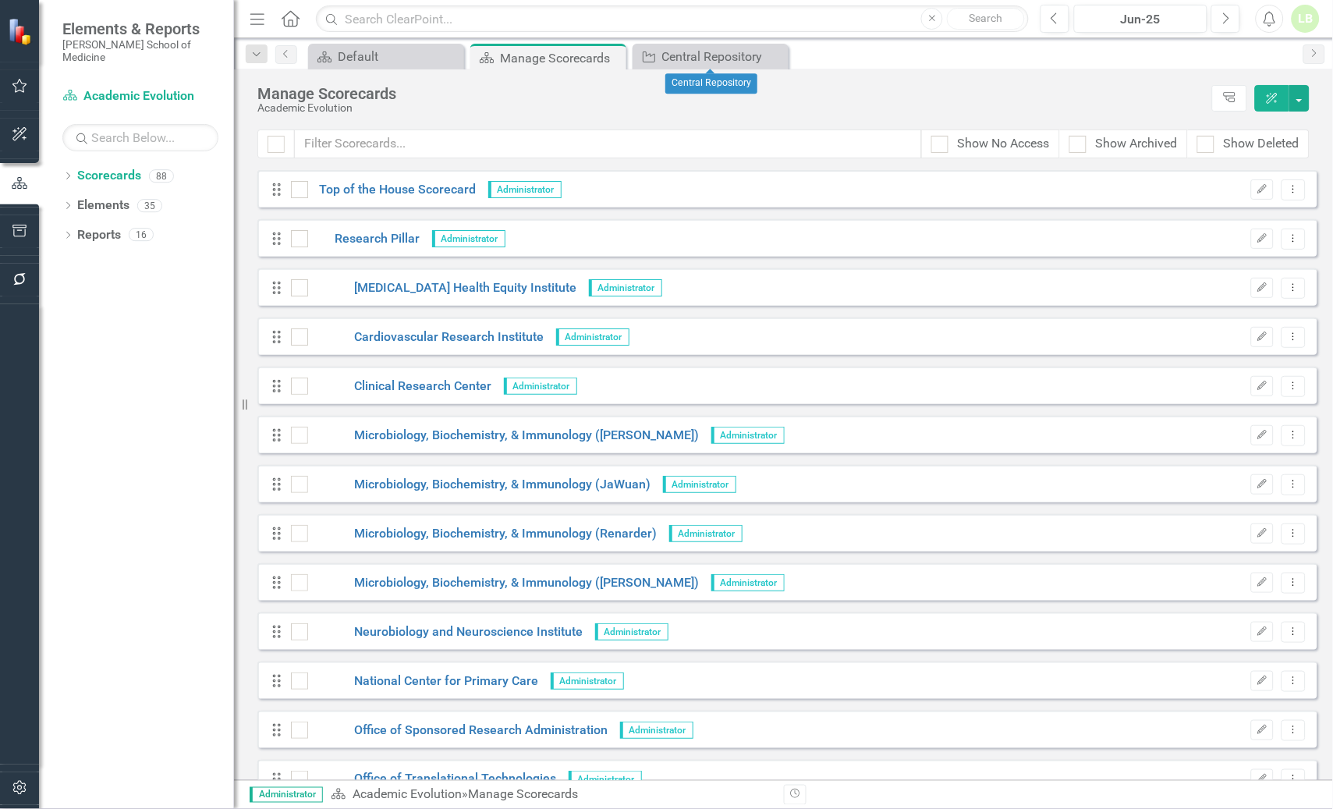
click at [0, 0] on icon "Close" at bounding box center [0, 0] width 0 height 0
click at [300, 23] on icon "Home" at bounding box center [290, 18] width 20 height 16
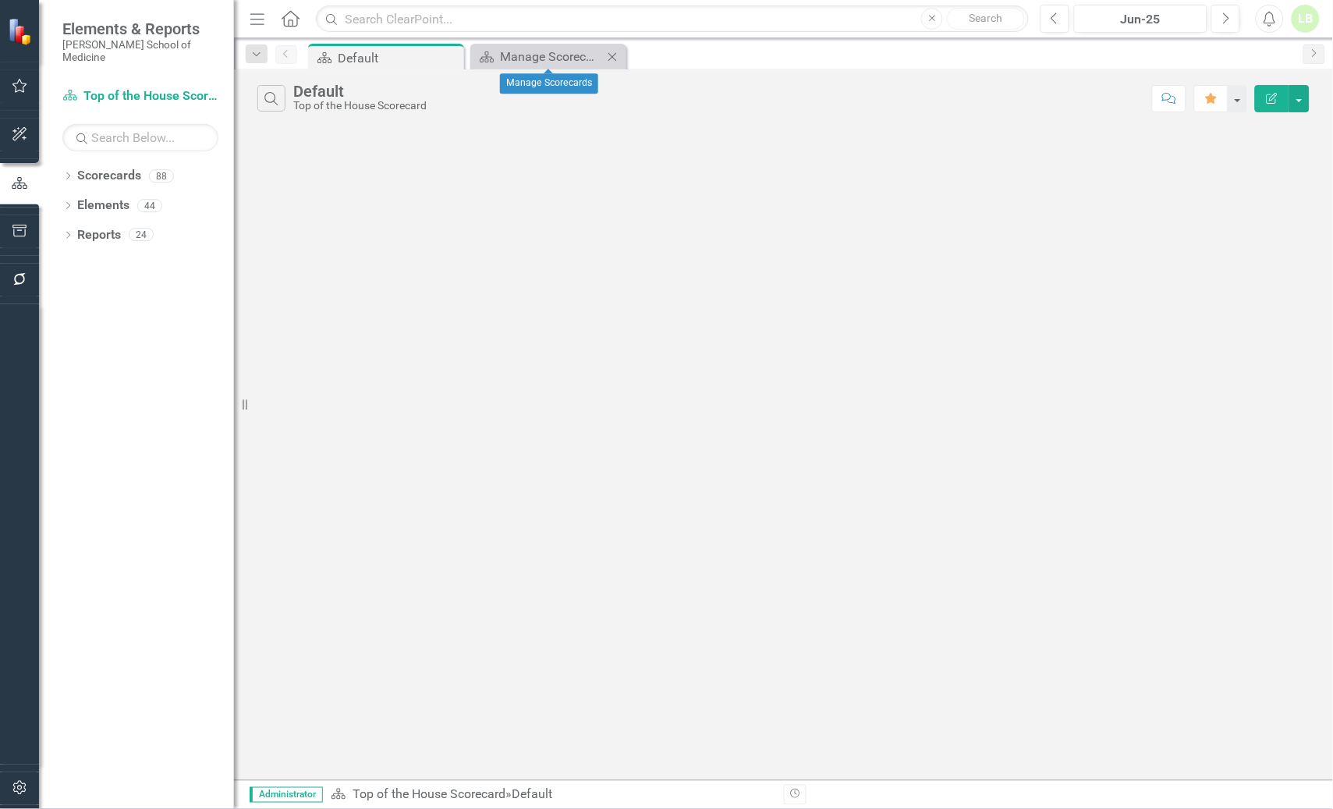
click at [611, 53] on icon "Close" at bounding box center [613, 57] width 16 height 12
click at [101, 167] on link "Scorecards" at bounding box center [109, 176] width 64 height 18
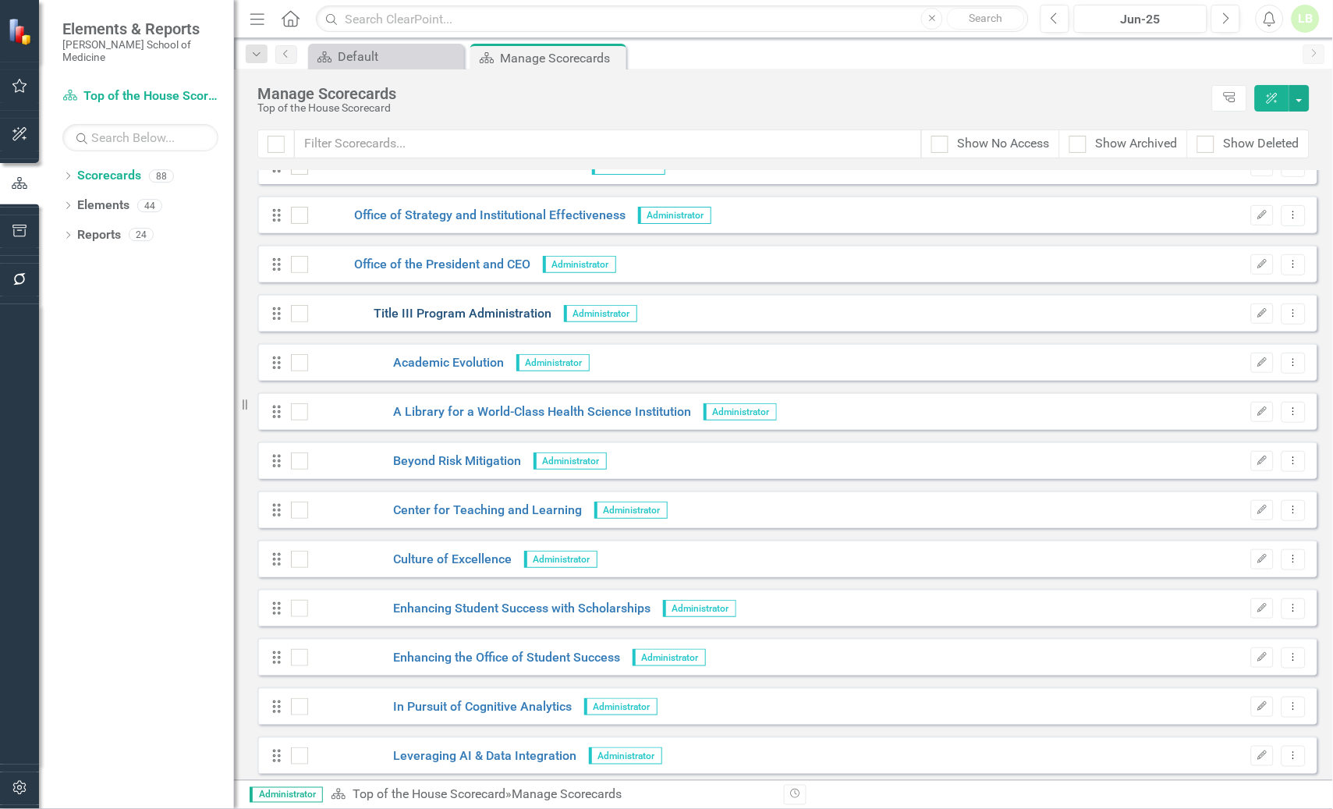
scroll to position [3316, 0]
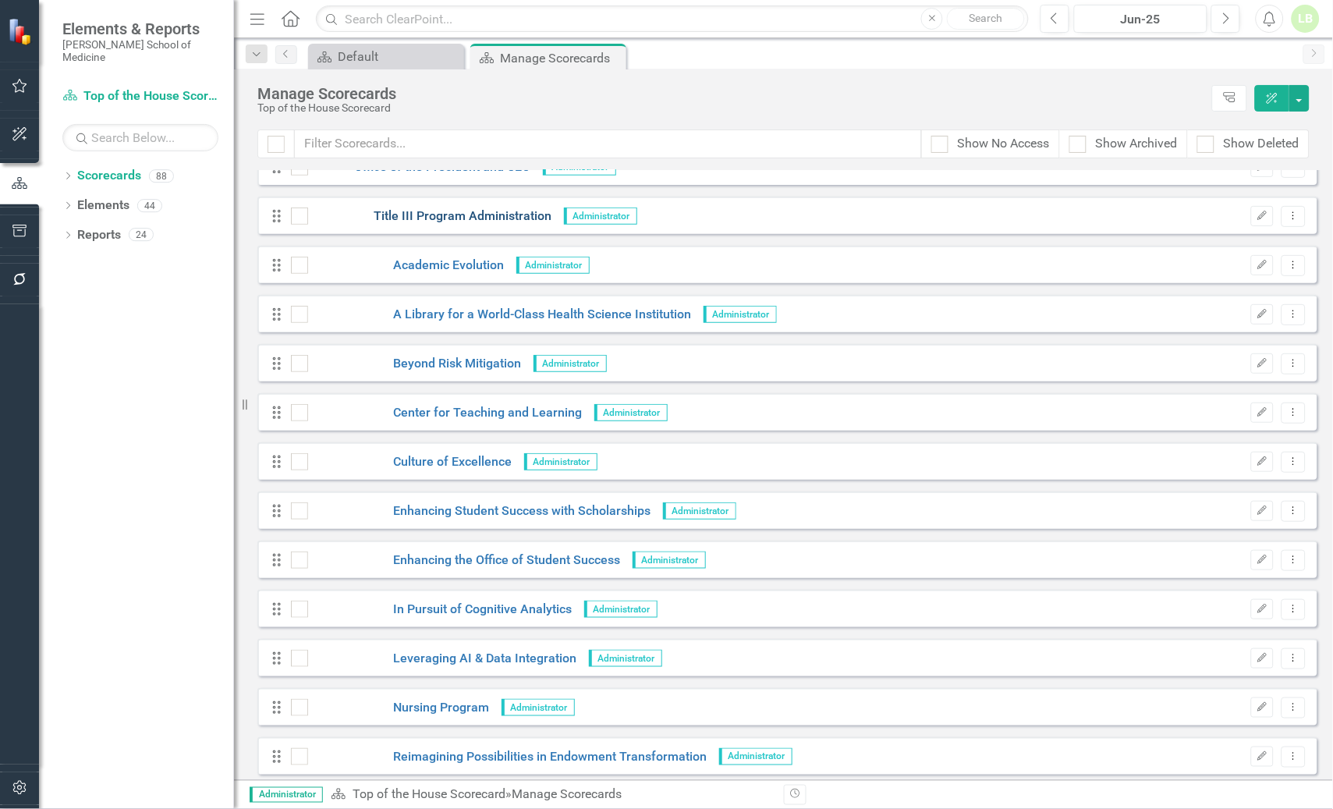
click at [431, 213] on link "Title III Program Administration" at bounding box center [430, 217] width 244 height 18
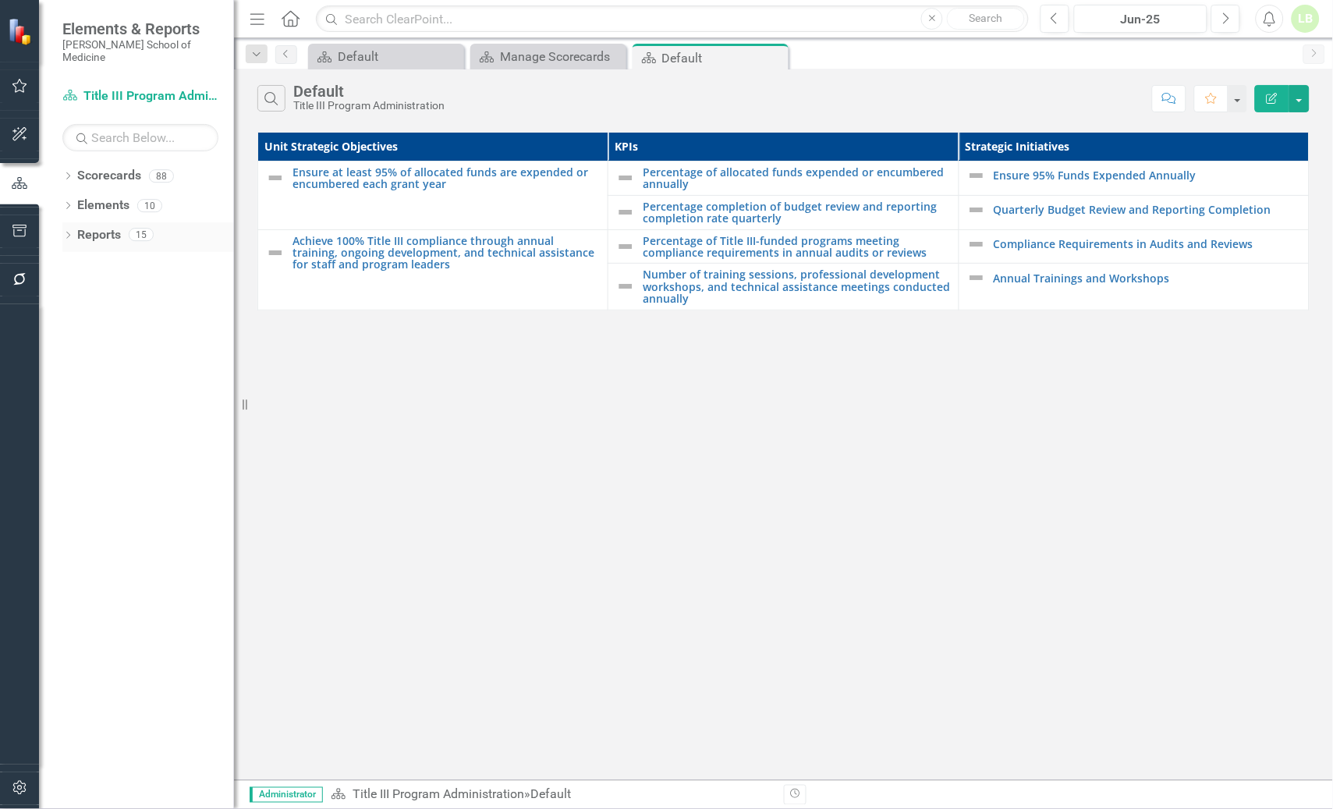
click at [100, 226] on link "Reports" at bounding box center [99, 235] width 44 height 18
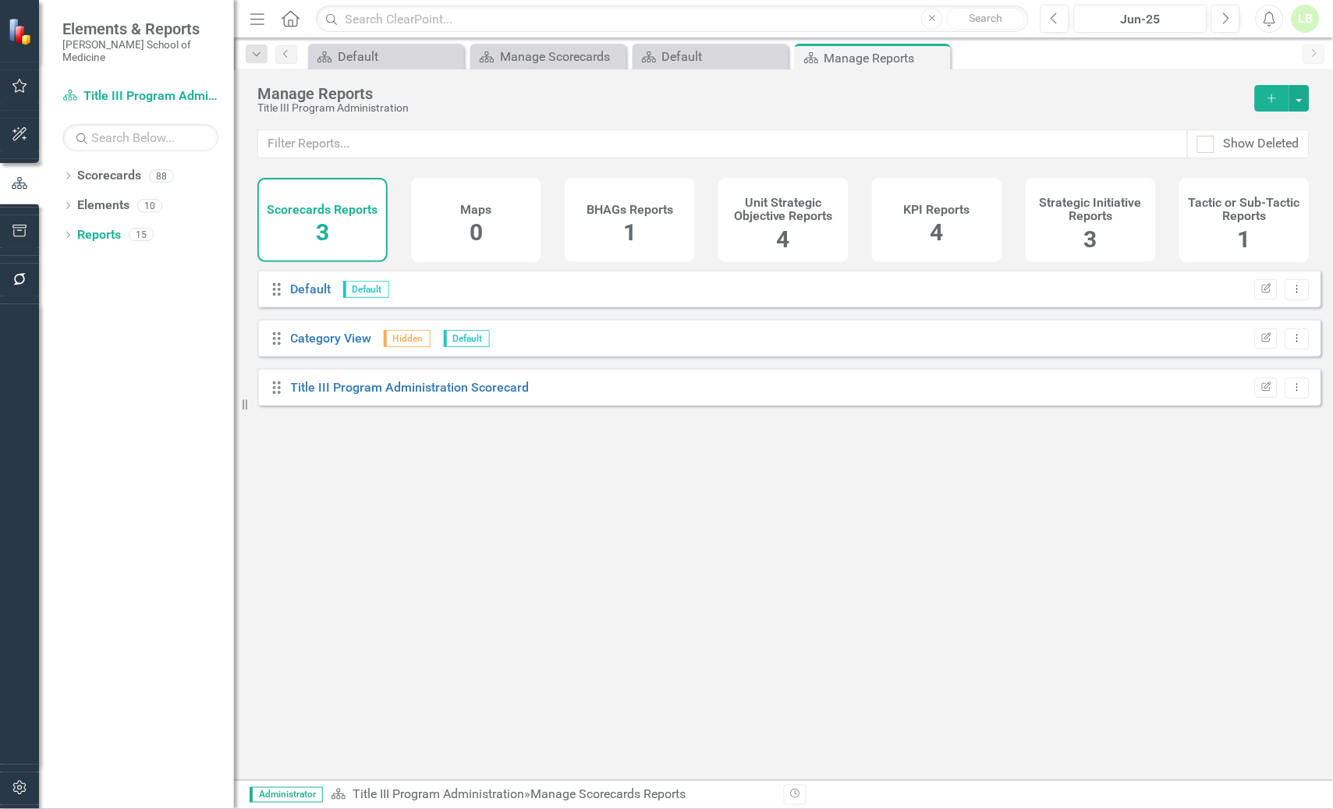
click at [931, 223] on span "4" at bounding box center [937, 231] width 13 height 27
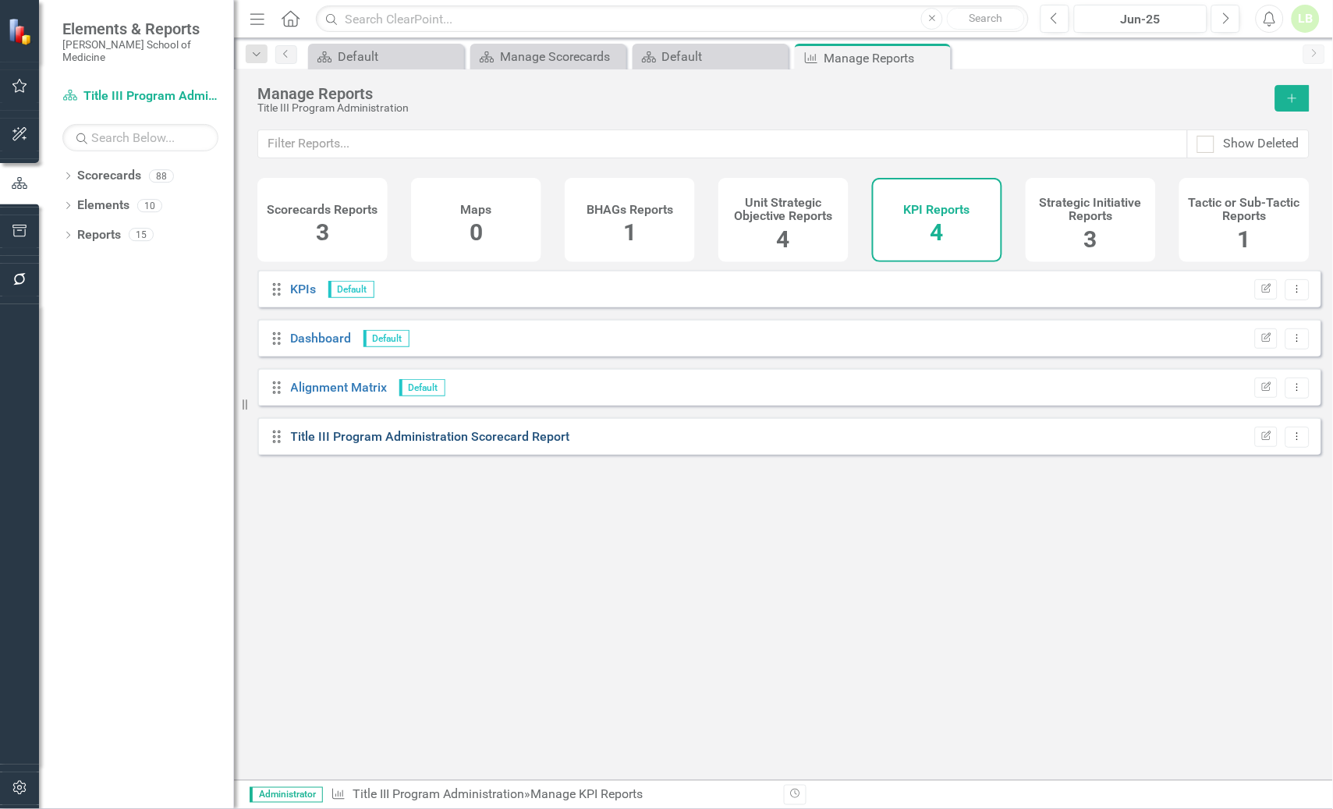
click at [442, 444] on link "Title III Program Administration Scorecard Report" at bounding box center [430, 436] width 279 height 15
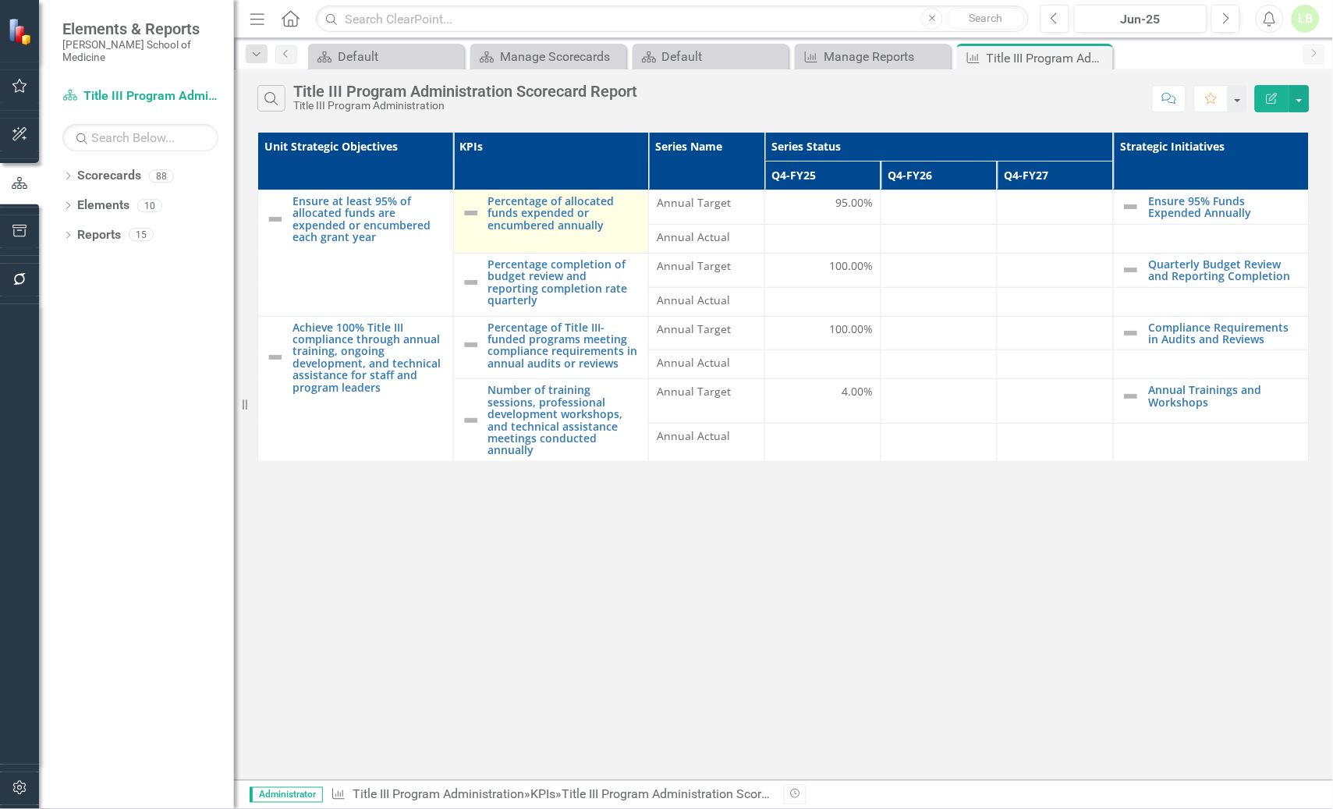
click at [472, 214] on img at bounding box center [471, 213] width 19 height 19
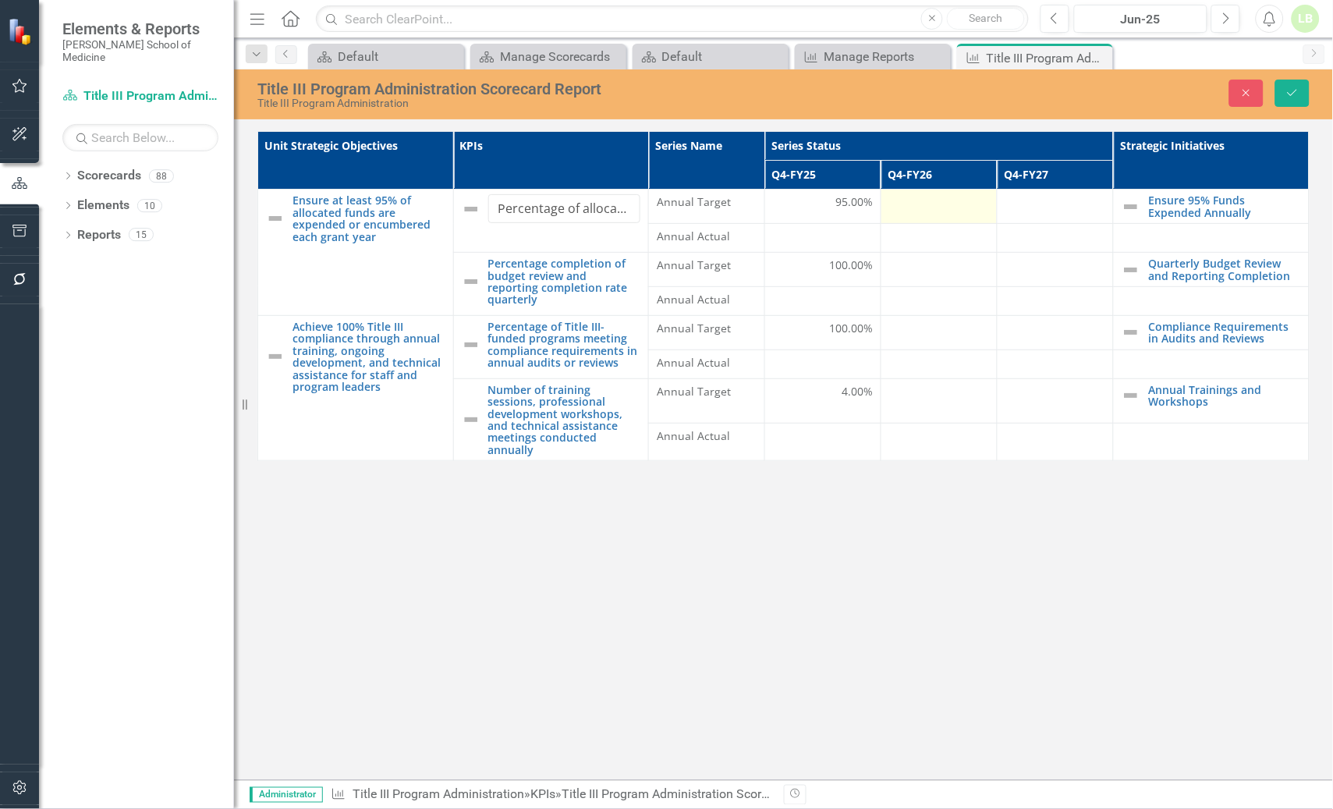
click at [978, 213] on div at bounding box center [939, 203] width 100 height 19
click at [1236, 94] on button "Close" at bounding box center [1247, 93] width 34 height 27
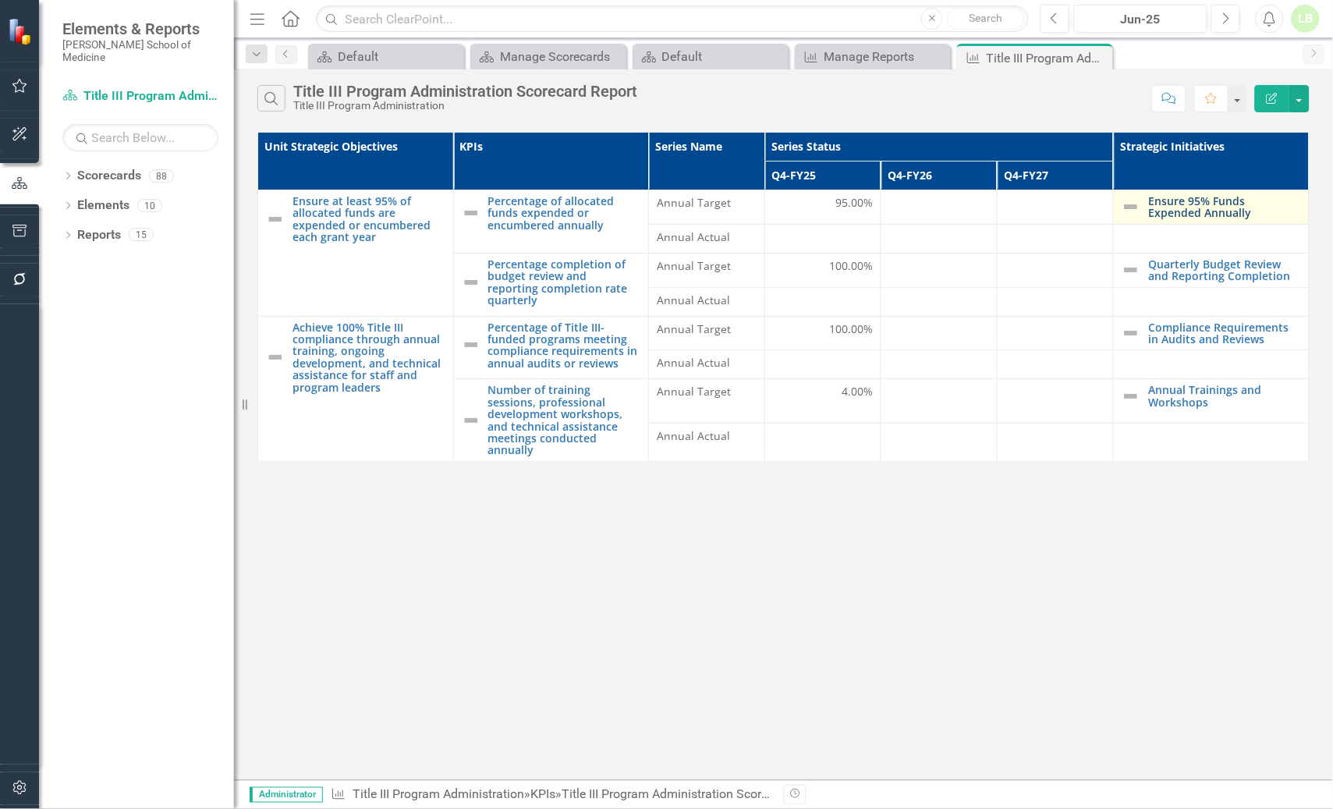
click at [1180, 203] on link "Ensure 95% Funds Expended Annually" at bounding box center [1224, 207] width 153 height 24
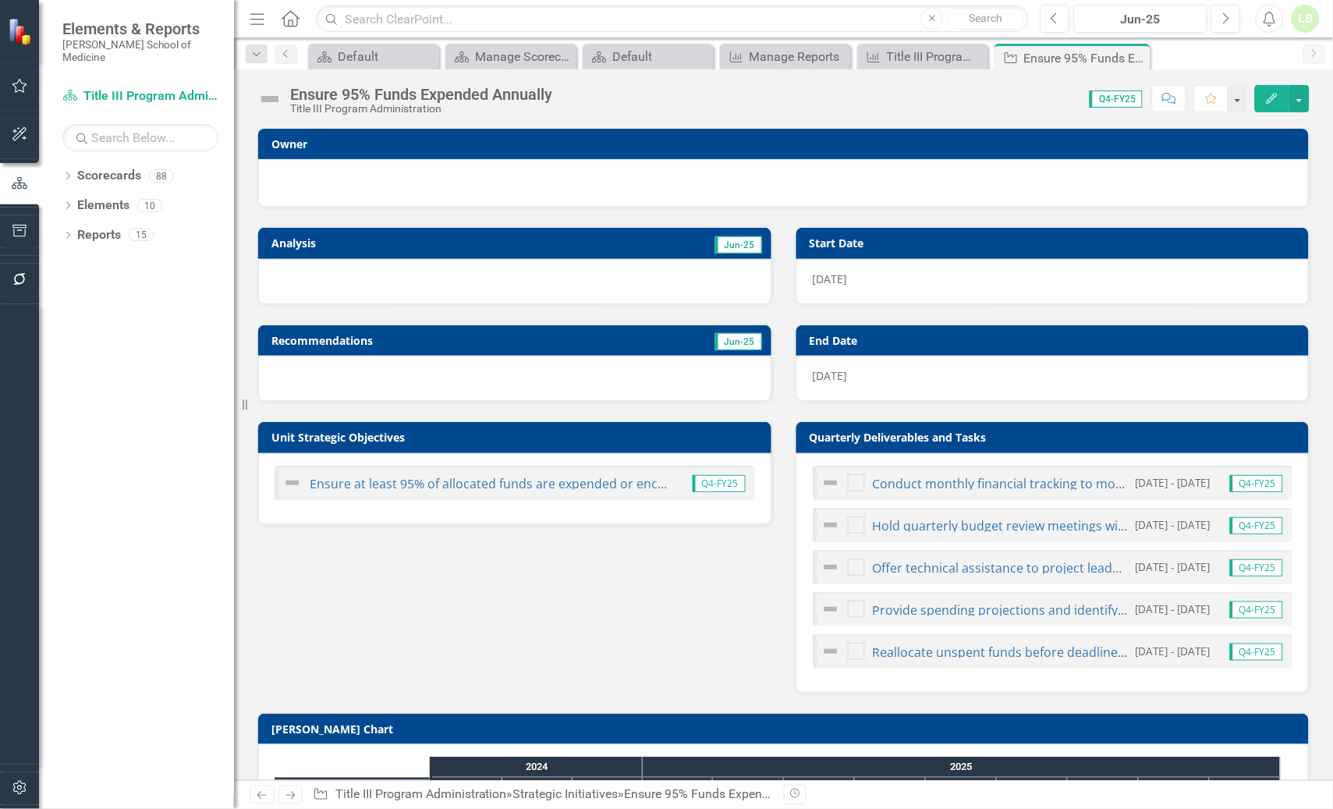
click at [824, 477] on img at bounding box center [831, 483] width 19 height 19
click at [921, 478] on link "Conduct monthly financial tracking to monitor expenditure and encumbrances." at bounding box center [1106, 483] width 467 height 17
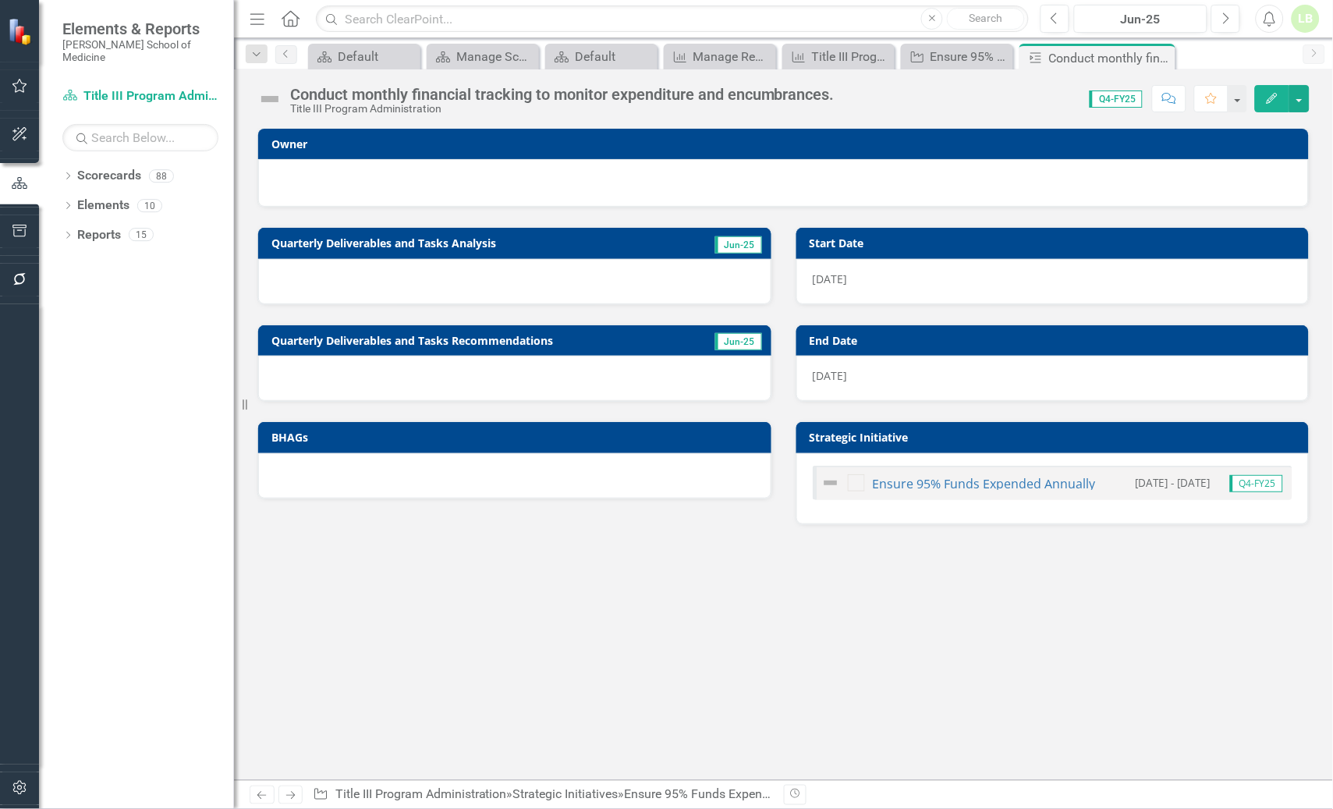
click at [831, 480] on img at bounding box center [831, 483] width 19 height 19
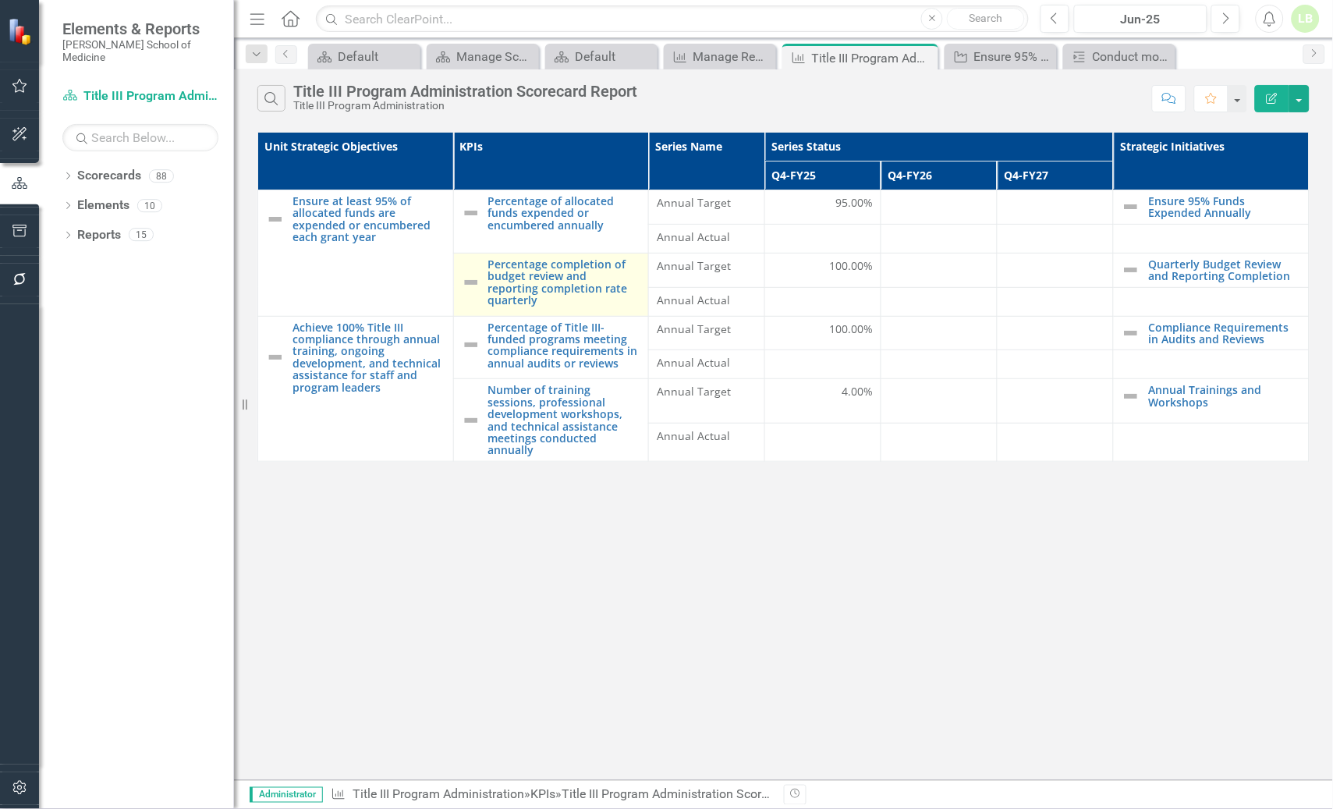
click at [476, 279] on img at bounding box center [471, 282] width 19 height 19
click at [497, 276] on link "Percentage completion of budget review and reporting completion rate quarterly" at bounding box center [564, 282] width 153 height 48
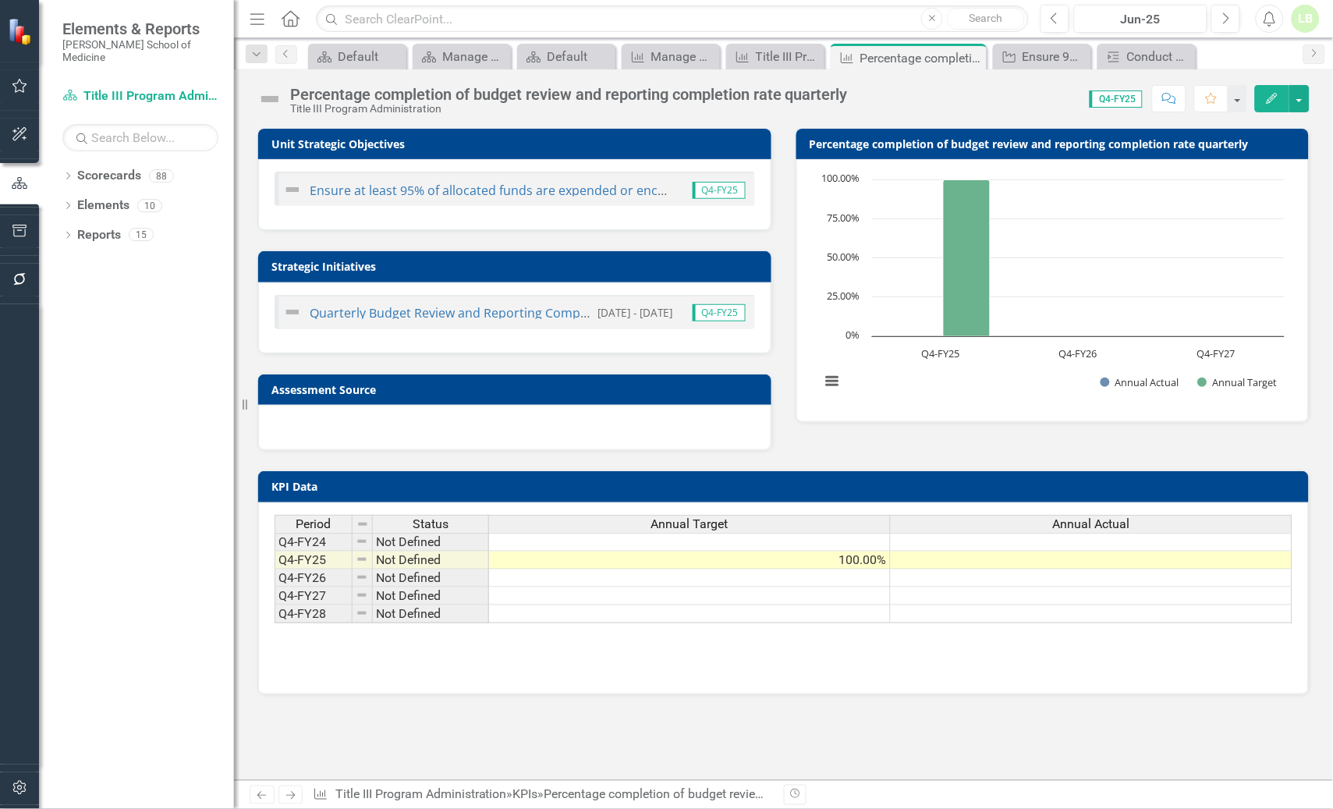
click at [285, 189] on img at bounding box center [292, 189] width 19 height 19
click at [296, 186] on img at bounding box center [292, 189] width 19 height 19
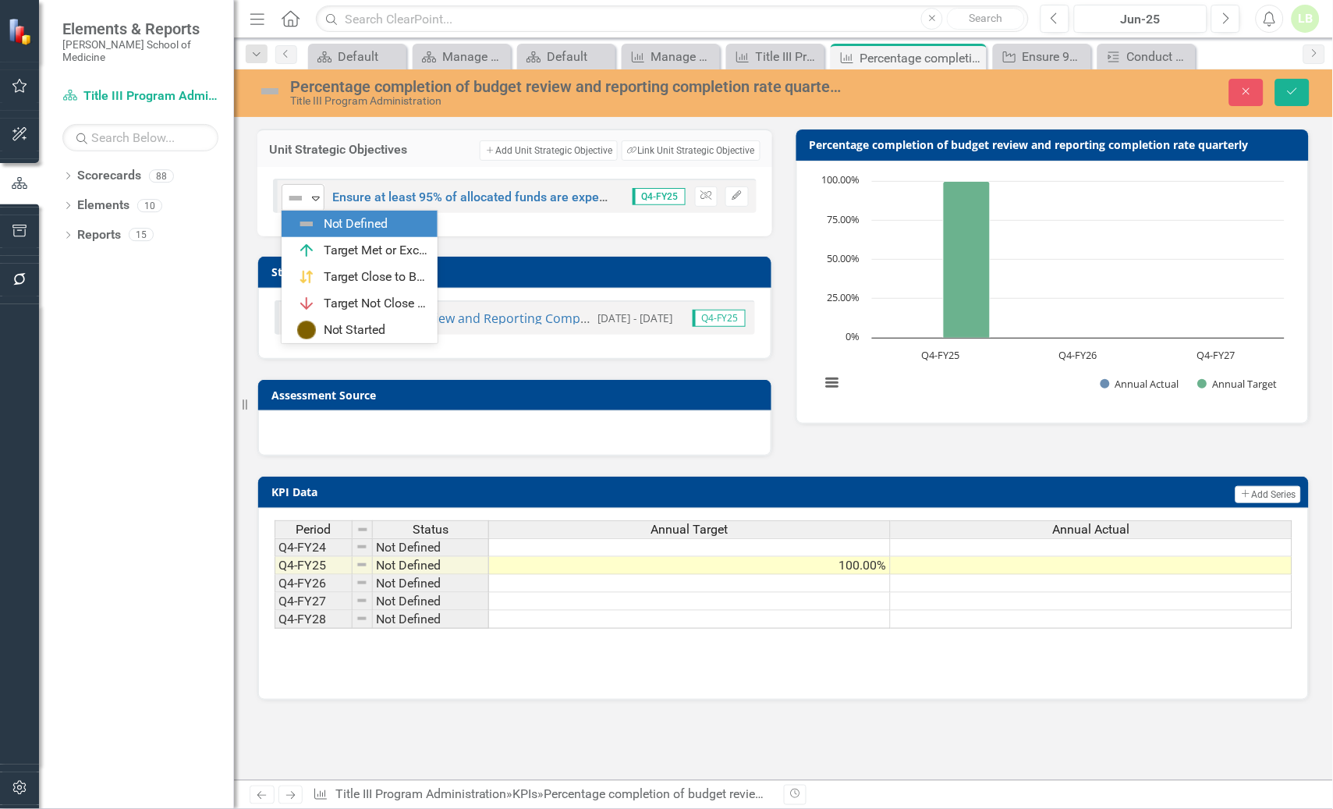
click at [315, 198] on icon "Expand" at bounding box center [316, 198] width 16 height 12
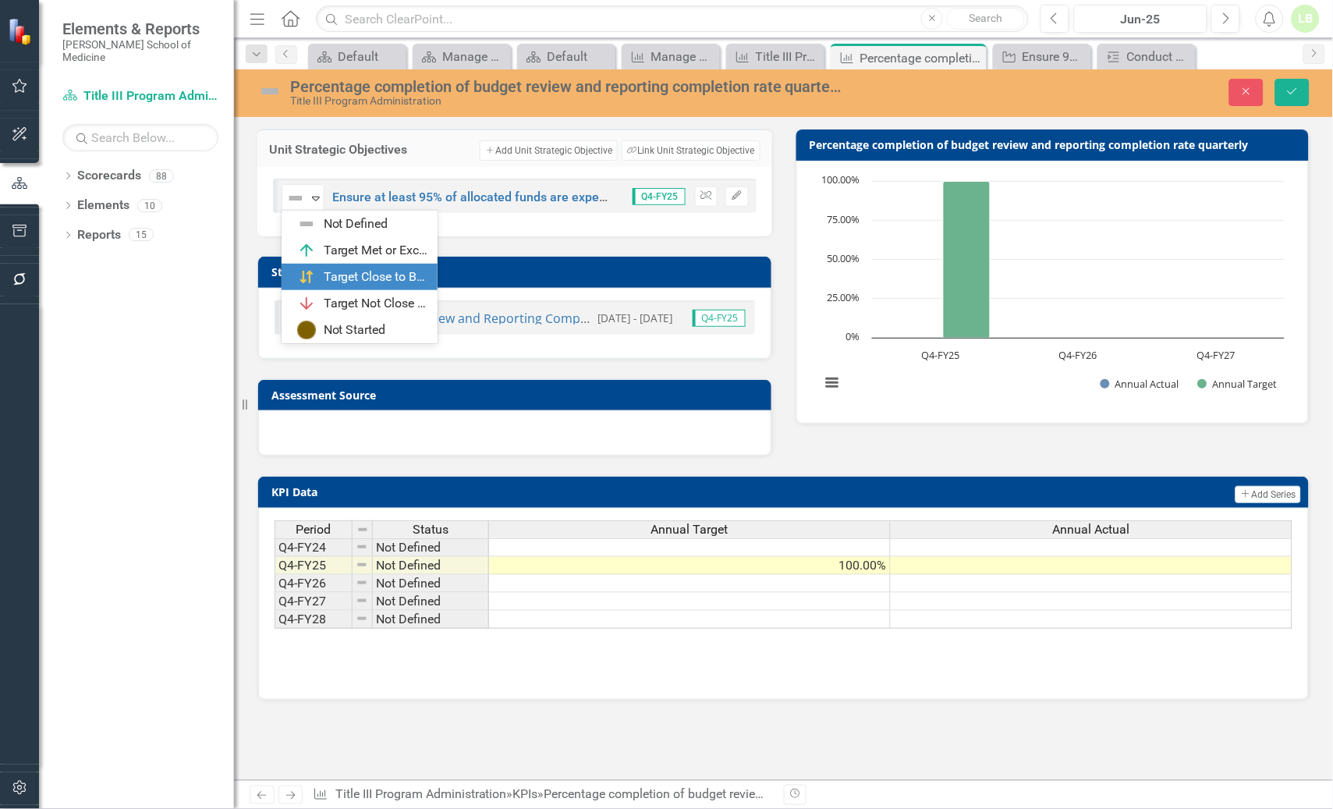
click at [360, 272] on div "Target Close to Being Met" at bounding box center [376, 277] width 105 height 18
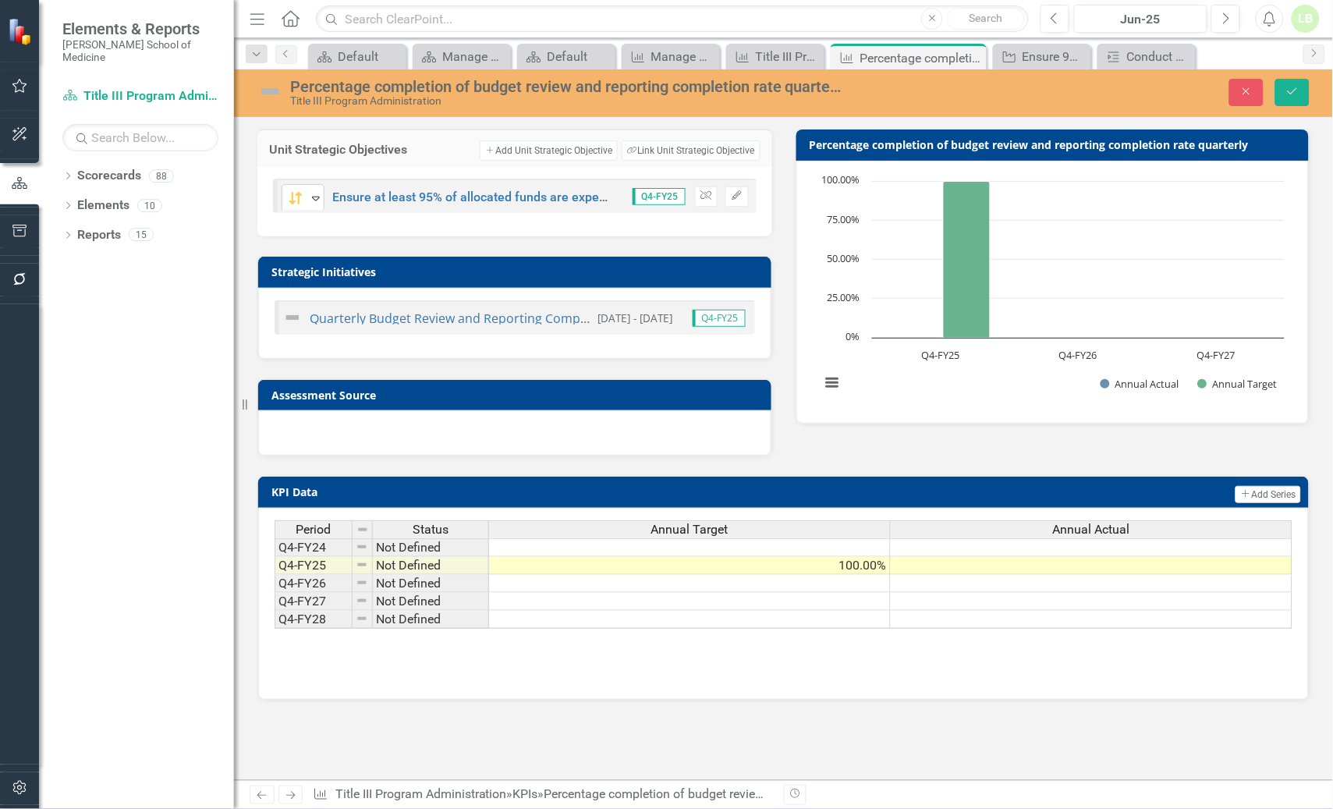
click at [314, 201] on icon "Expand" at bounding box center [316, 198] width 16 height 12
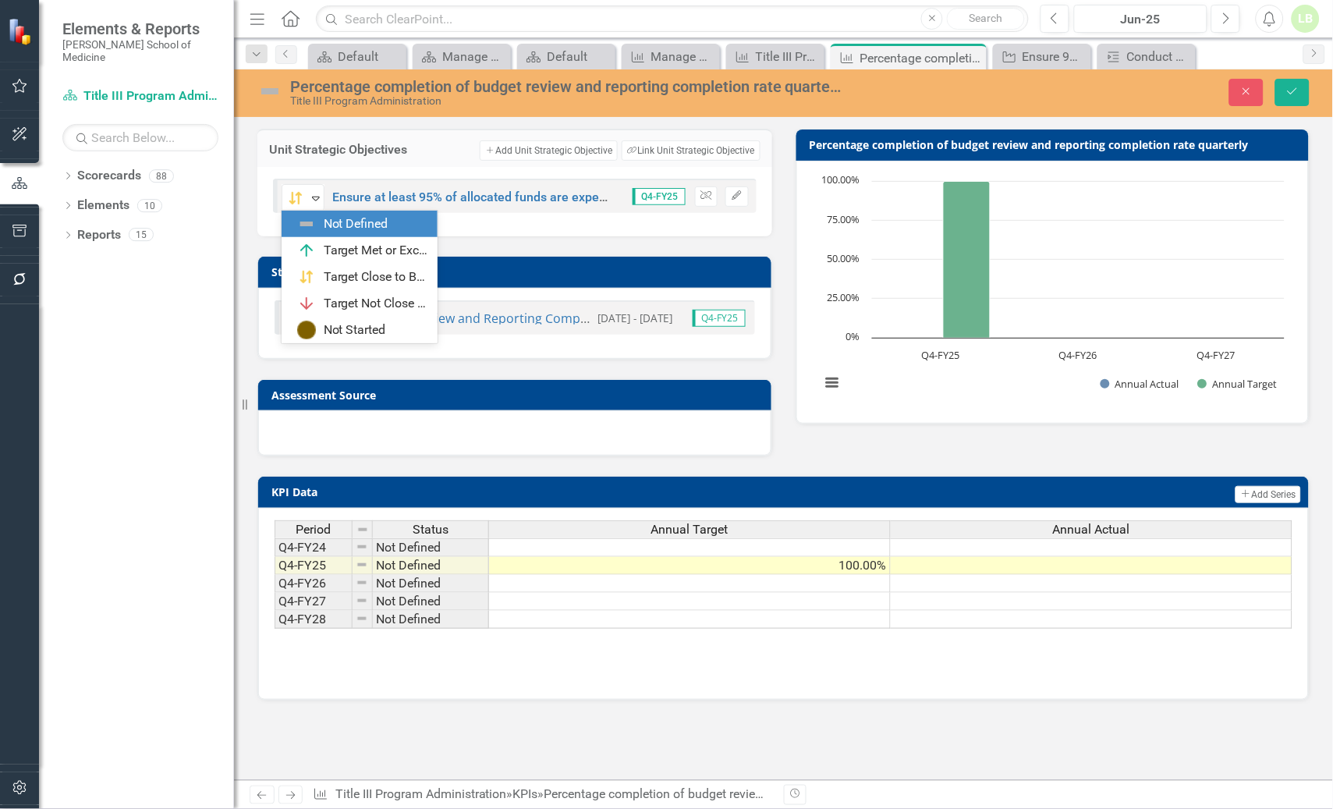
click at [314, 218] on img at bounding box center [306, 224] width 19 height 19
click at [314, 202] on icon "Expand" at bounding box center [316, 198] width 16 height 12
click at [314, 201] on icon "Expand" at bounding box center [316, 198] width 16 height 12
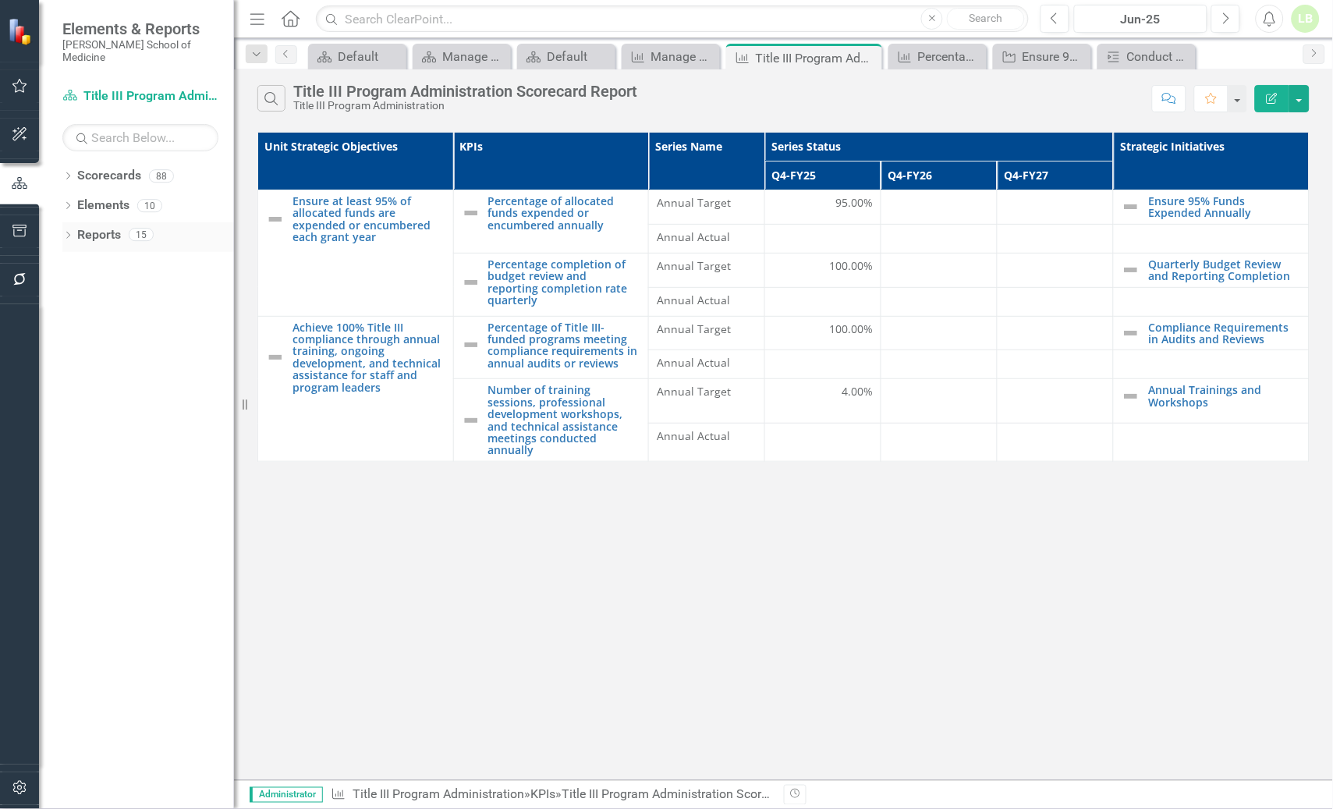
click at [93, 226] on link "Reports" at bounding box center [99, 235] width 44 height 18
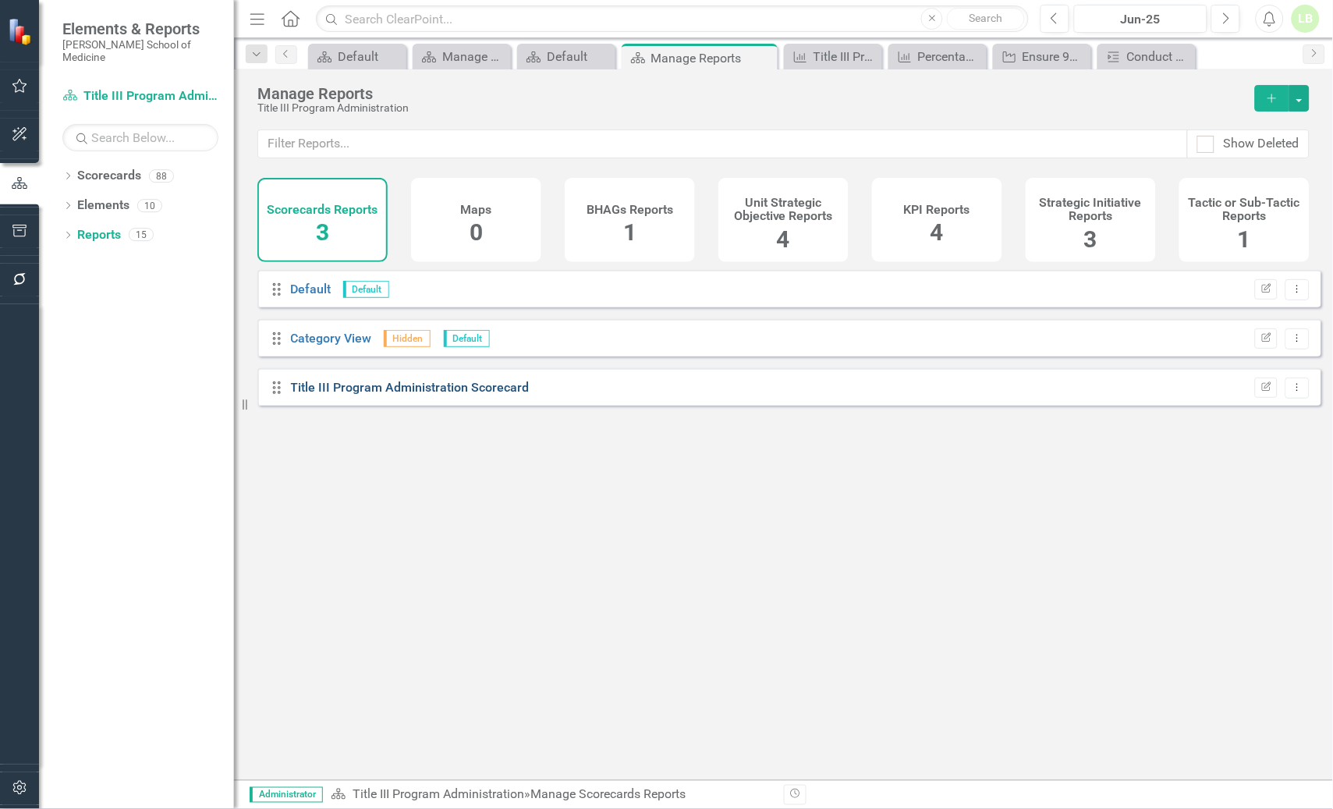
click at [446, 395] on link "Title III Program Administration Scorecard" at bounding box center [410, 387] width 239 height 15
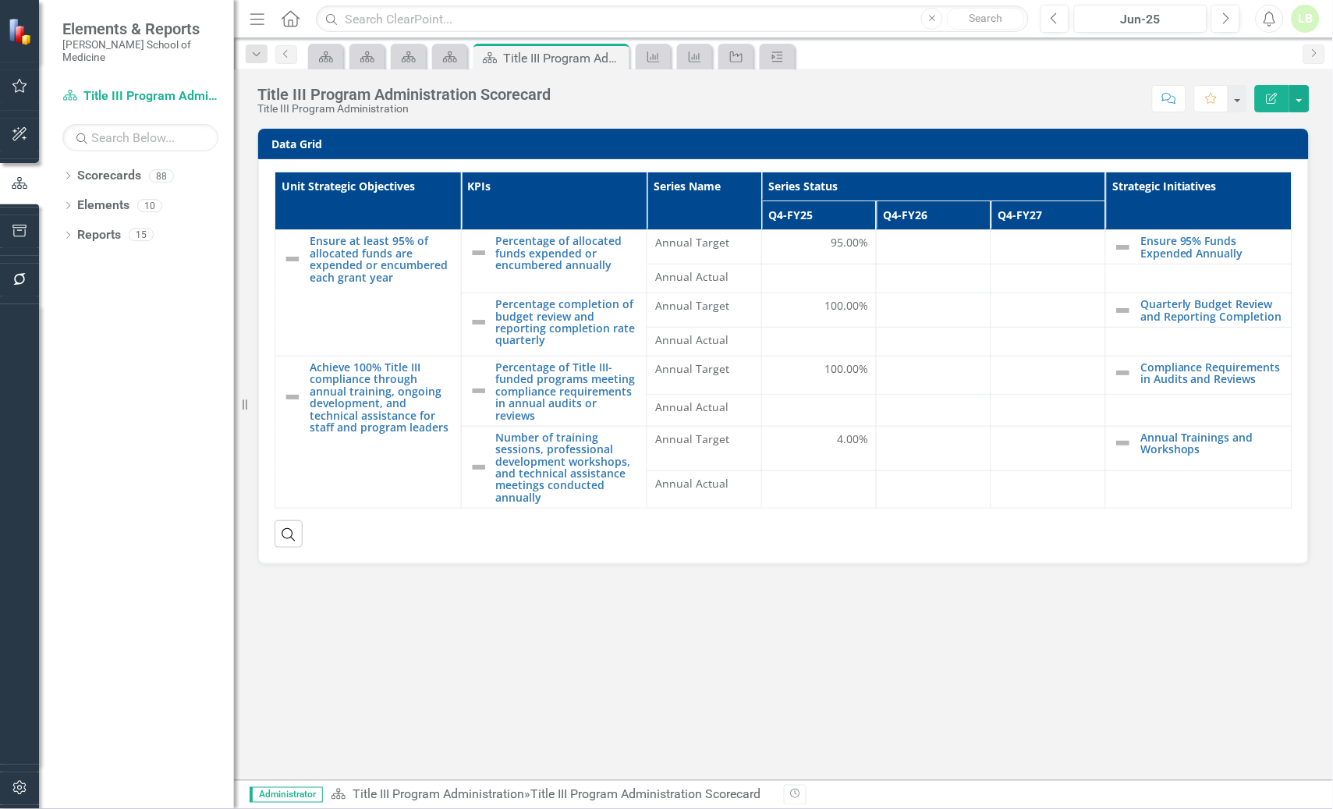
click at [44, 50] on div "Elements & Reports [PERSON_NAME] School of Medicine" at bounding box center [136, 41] width 195 height 83
click at [1189, 24] on div "Jun-25" at bounding box center [1141, 19] width 122 height 19
